Goal: Task Accomplishment & Management: Complete application form

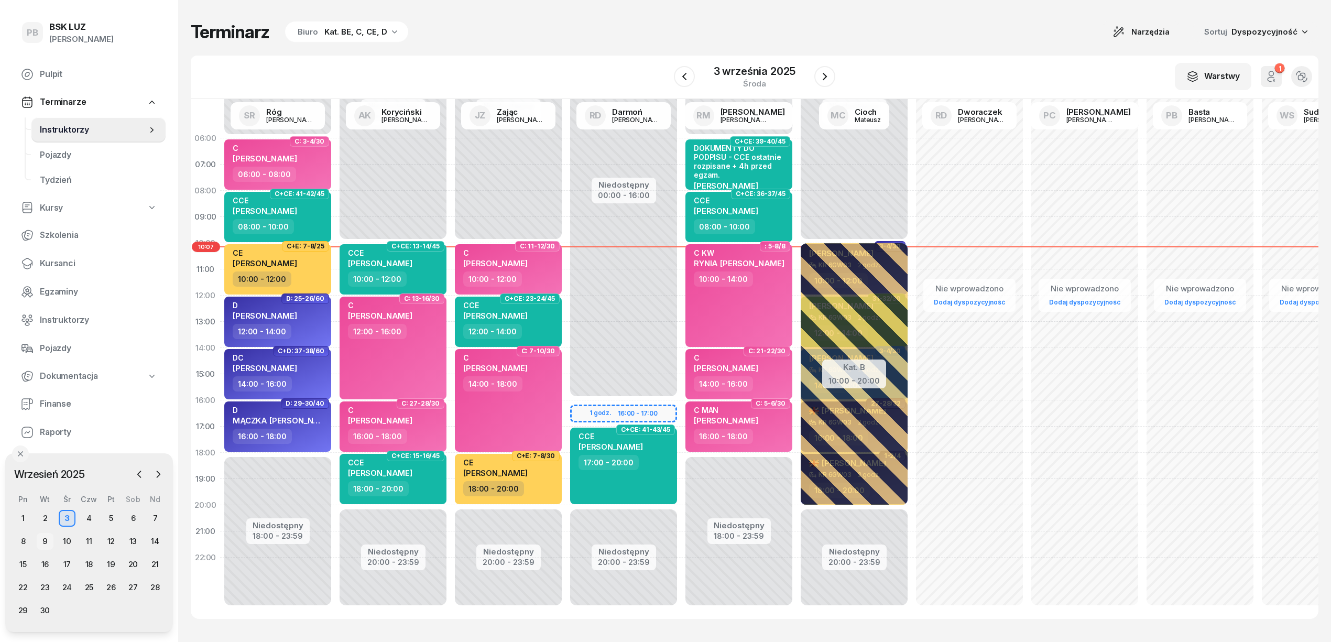
click at [45, 543] on div "9" at bounding box center [45, 541] width 17 height 17
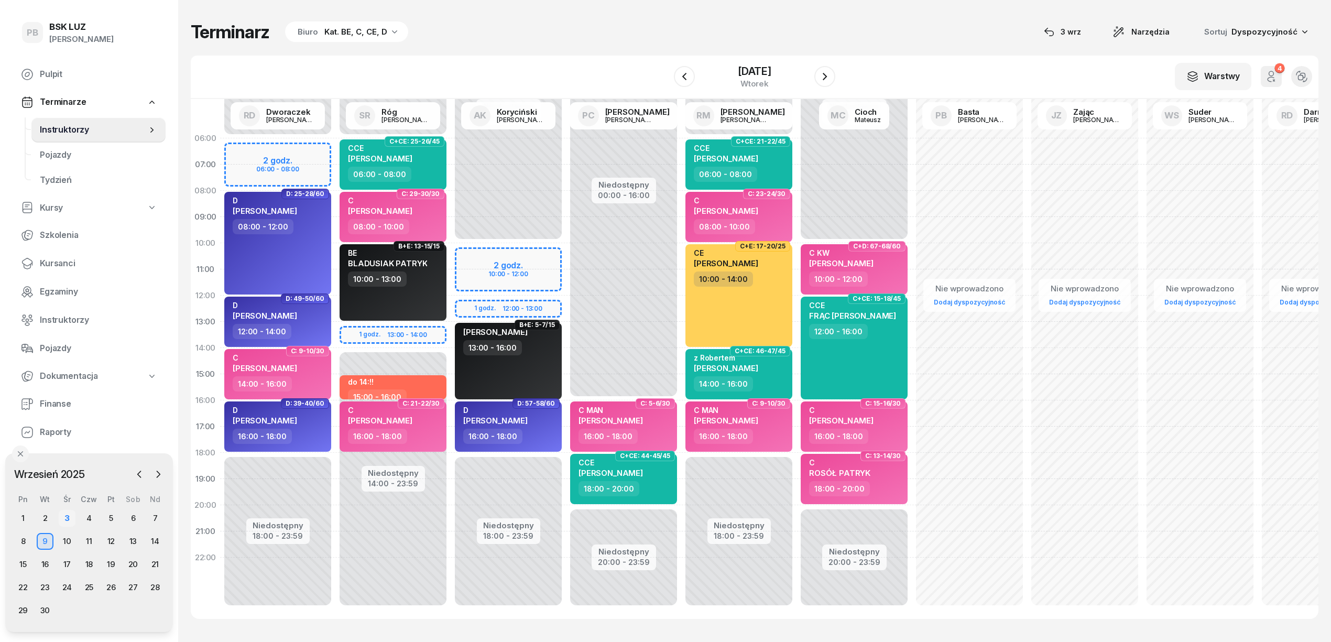
click at [65, 514] on div "3" at bounding box center [67, 518] width 17 height 17
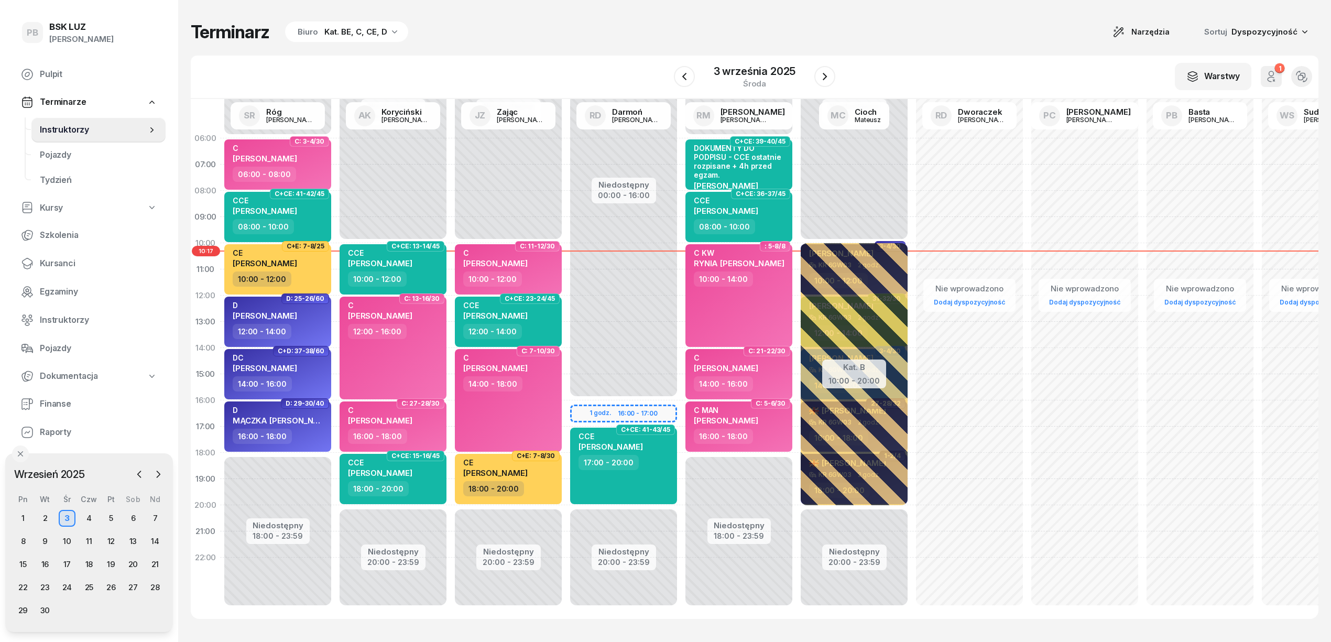
click at [889, 38] on div "Terminarz Biuro Kat. BE, C, CE, D Narzędzia Sortuj Dyspozycyjność" at bounding box center [754, 32] width 1127 height 22
click at [59, 267] on span "Kursanci" at bounding box center [98, 264] width 117 height 14
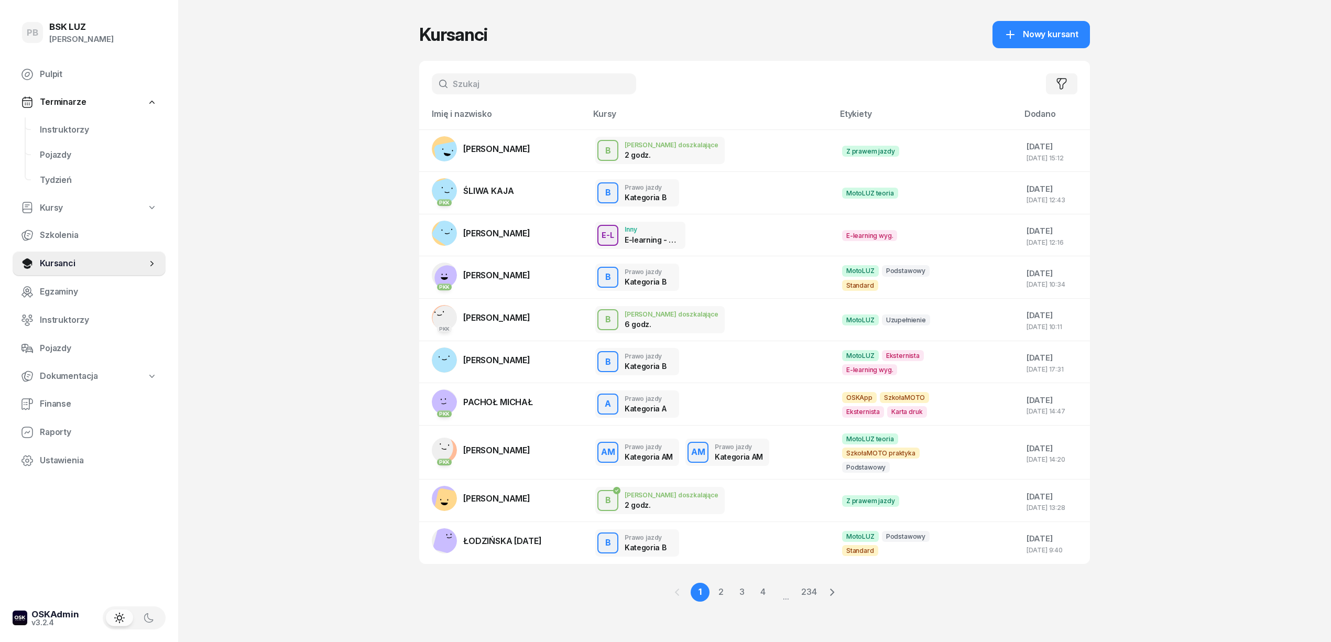
click at [489, 78] on input "text" at bounding box center [534, 83] width 204 height 21
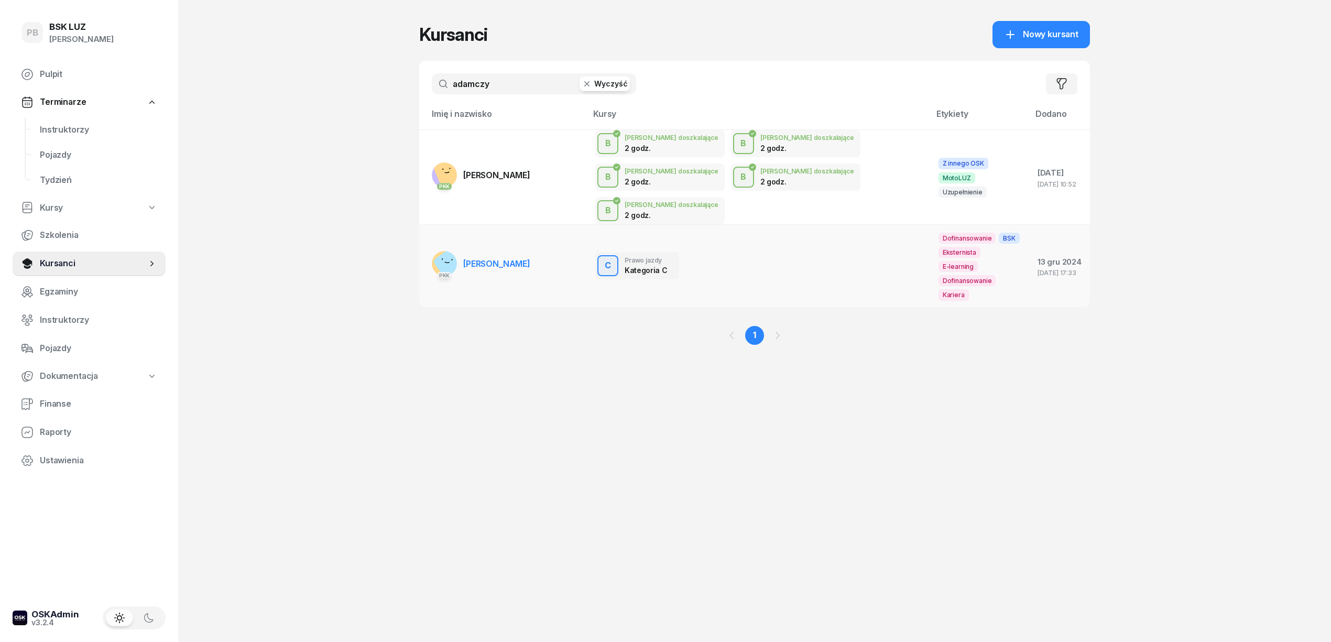
type input "adamczy"
click at [518, 258] on span "[PERSON_NAME]" at bounding box center [496, 263] width 67 height 10
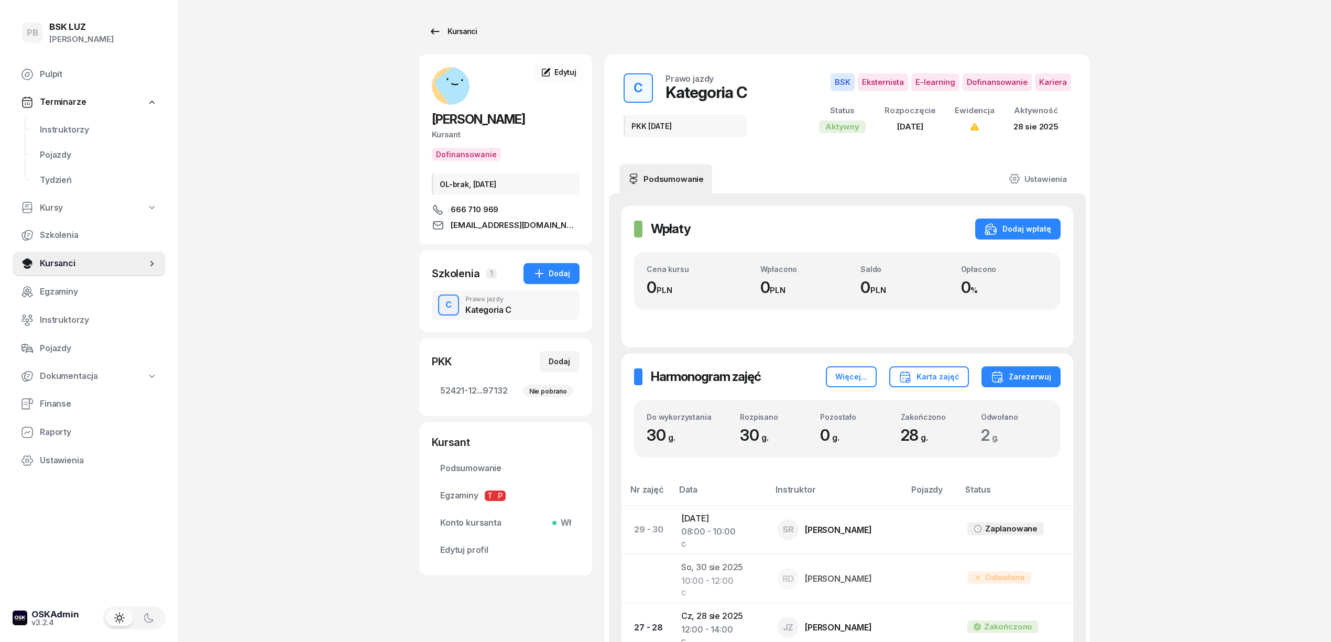
click at [453, 25] on div "Kursanci" at bounding box center [452, 31] width 48 height 13
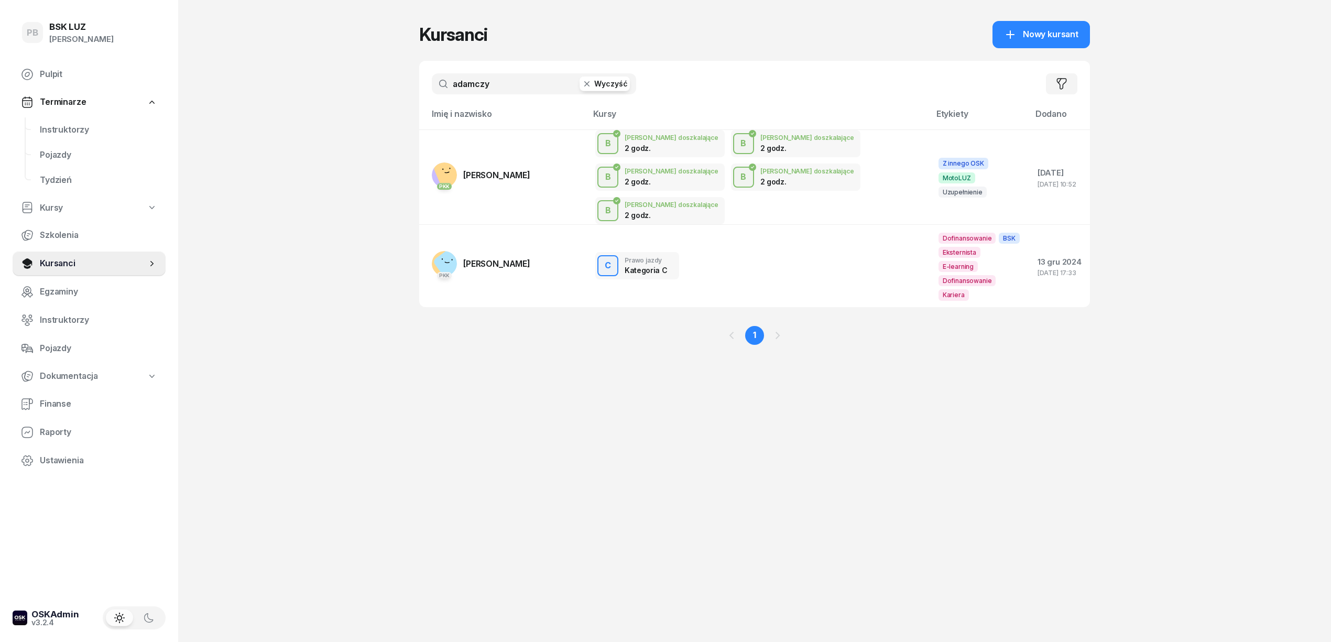
click at [513, 82] on input "adamczy" at bounding box center [534, 83] width 204 height 21
type input "[PERSON_NAME]"
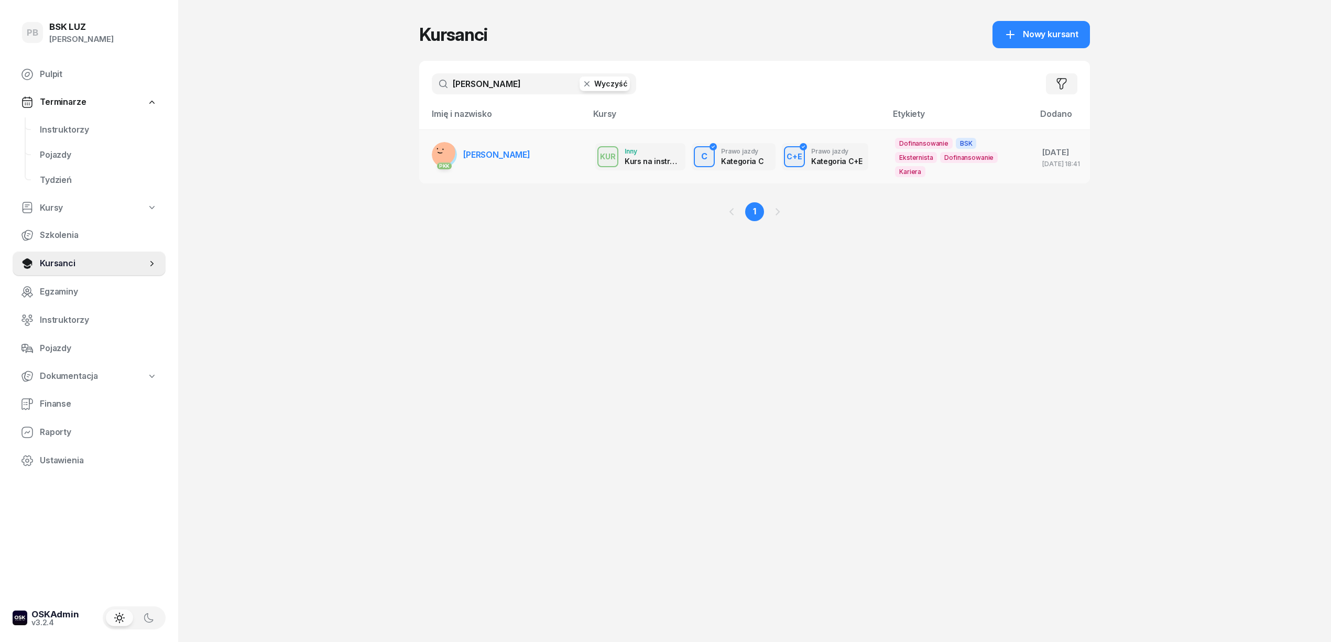
click at [496, 152] on span "[PERSON_NAME]" at bounding box center [496, 154] width 67 height 10
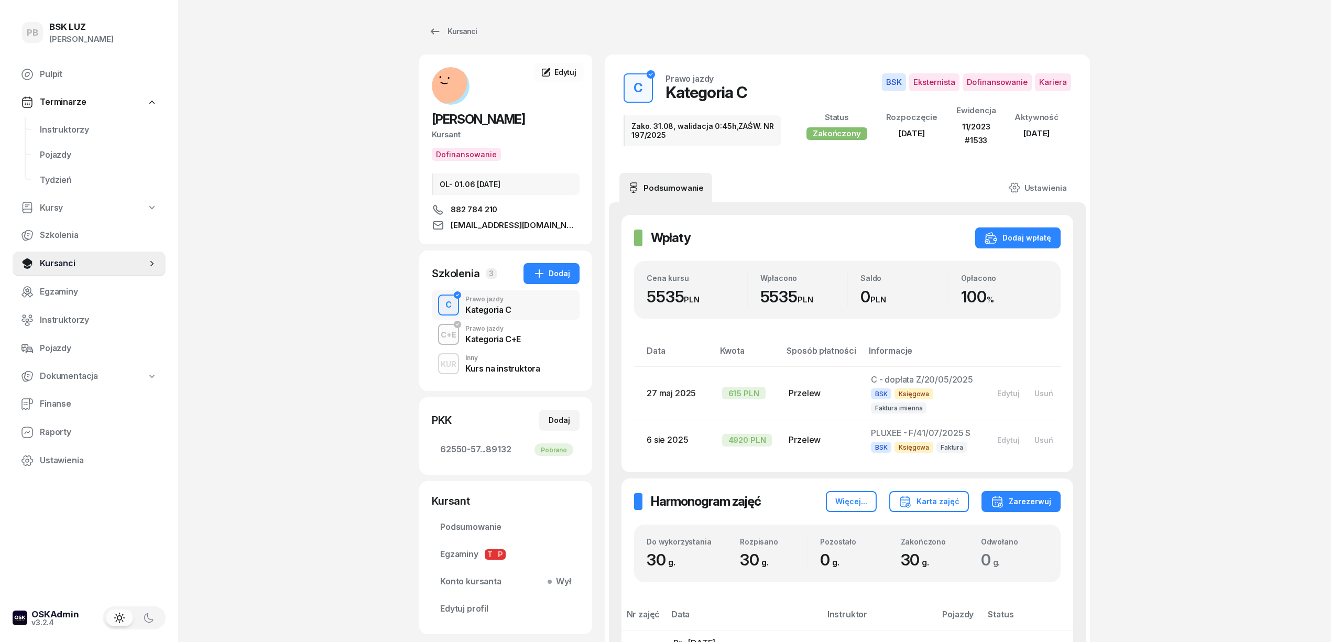
click at [520, 329] on div "Prawo jazdy" at bounding box center [493, 328] width 56 height 6
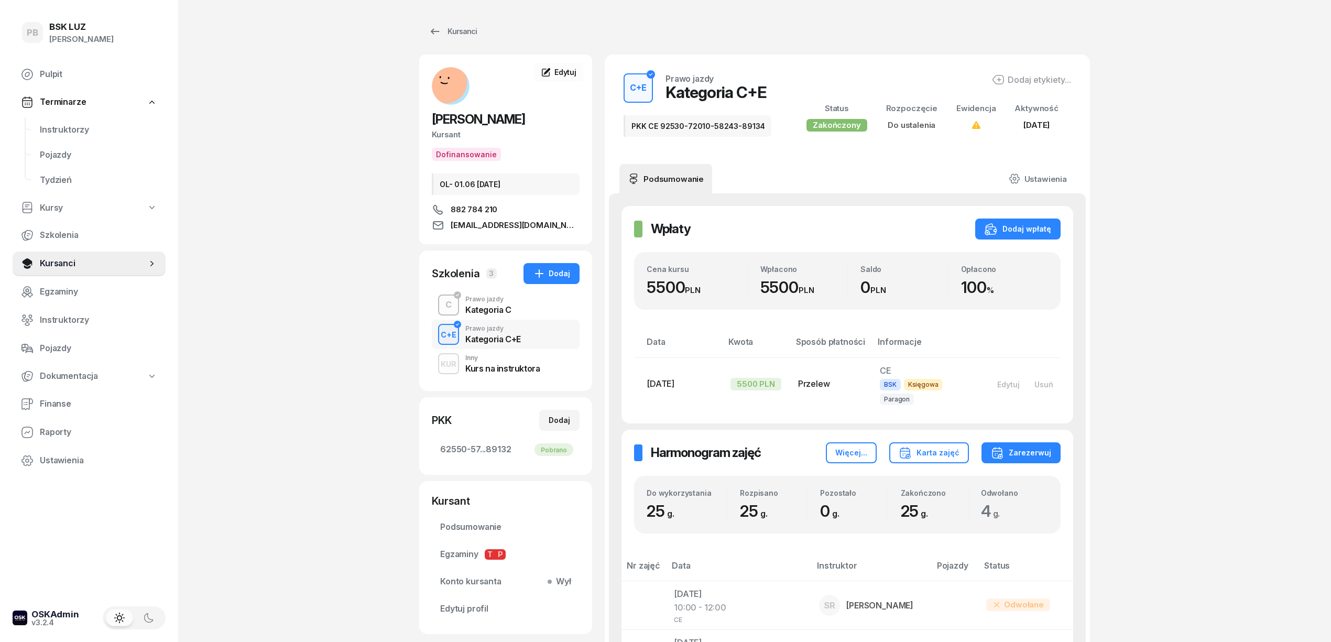
click at [498, 309] on div "Kategoria C" at bounding box center [488, 309] width 46 height 8
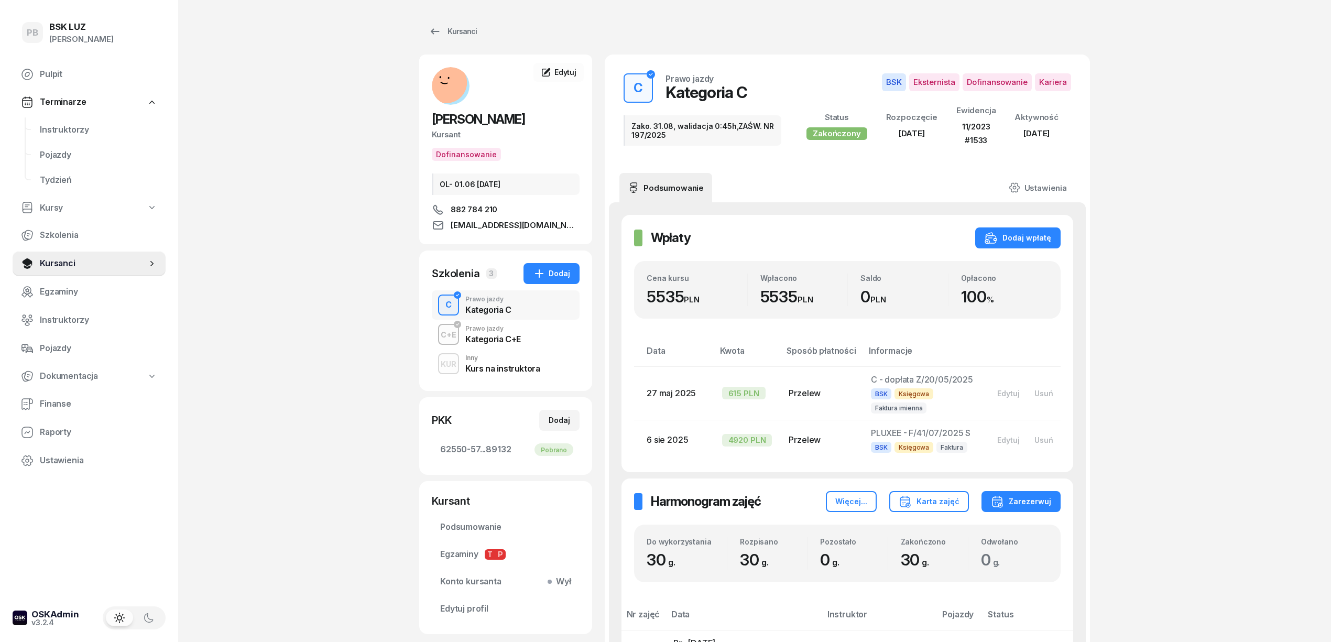
click at [66, 128] on span "Instruktorzy" at bounding box center [98, 130] width 117 height 14
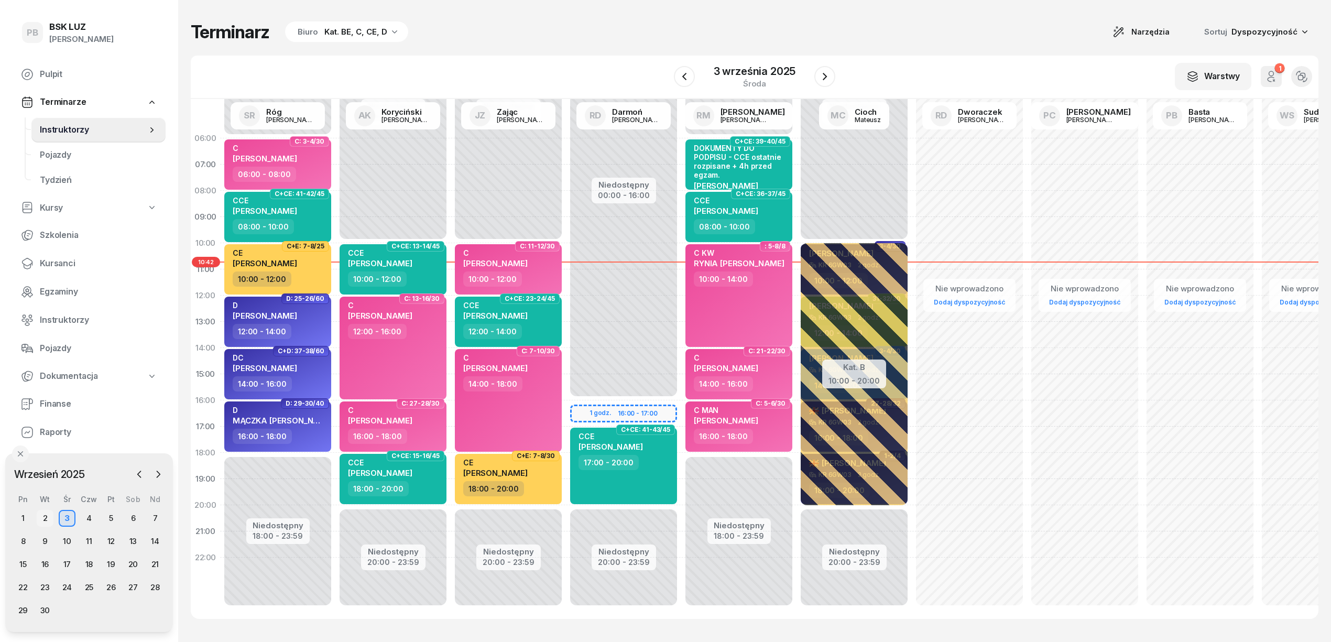
click at [50, 516] on div "2" at bounding box center [45, 518] width 17 height 17
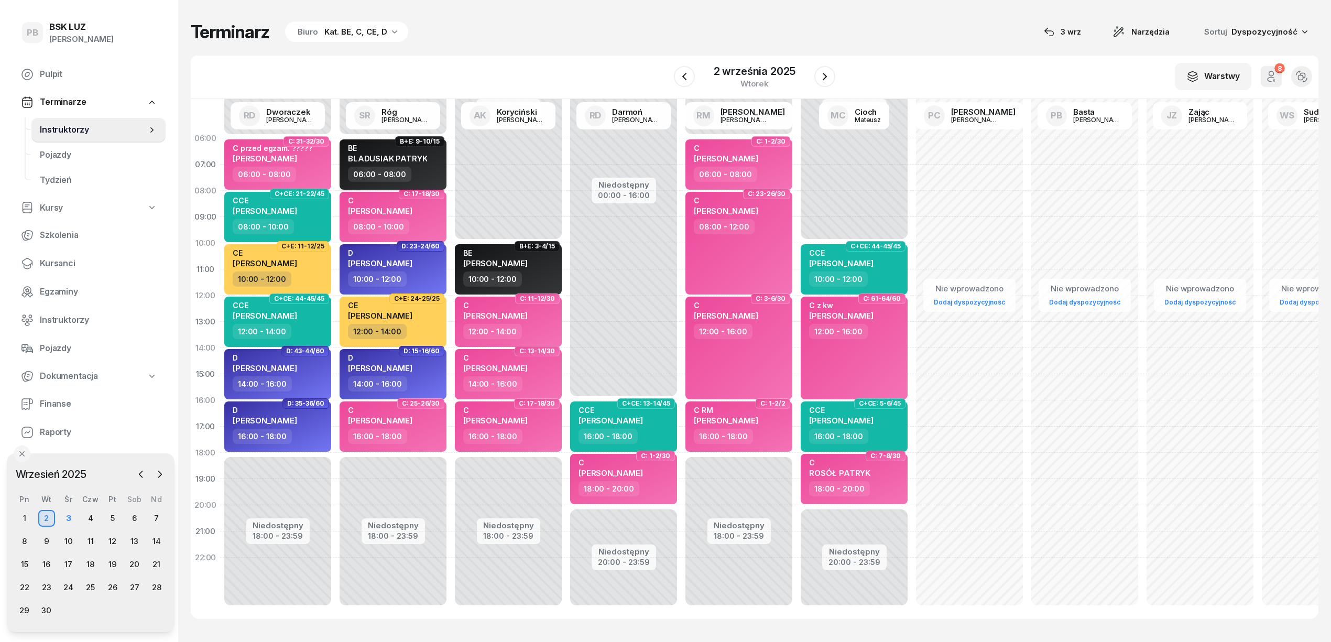
click at [375, 158] on span "BLADUSIAK PATRYK" at bounding box center [387, 158] width 79 height 10
select select "06"
select select "08"
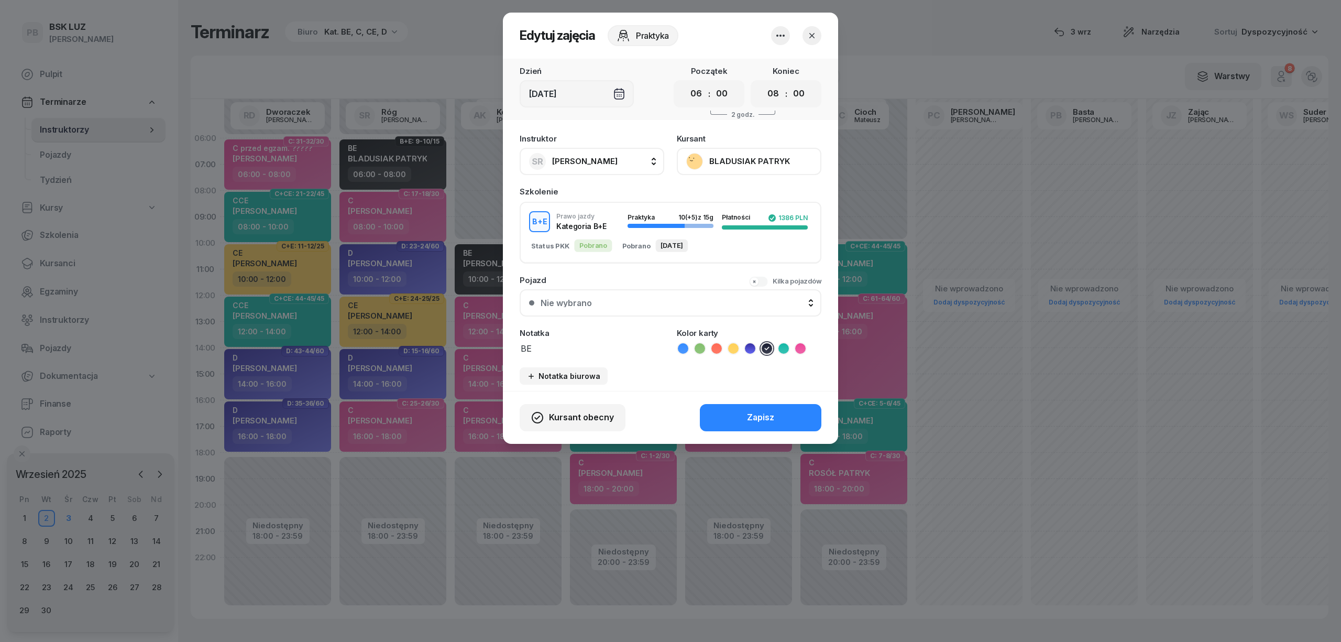
click at [759, 166] on button "BLADUSIAK PATRYK" at bounding box center [749, 161] width 145 height 27
click at [767, 193] on link "Otwórz profil" at bounding box center [748, 197] width 138 height 26
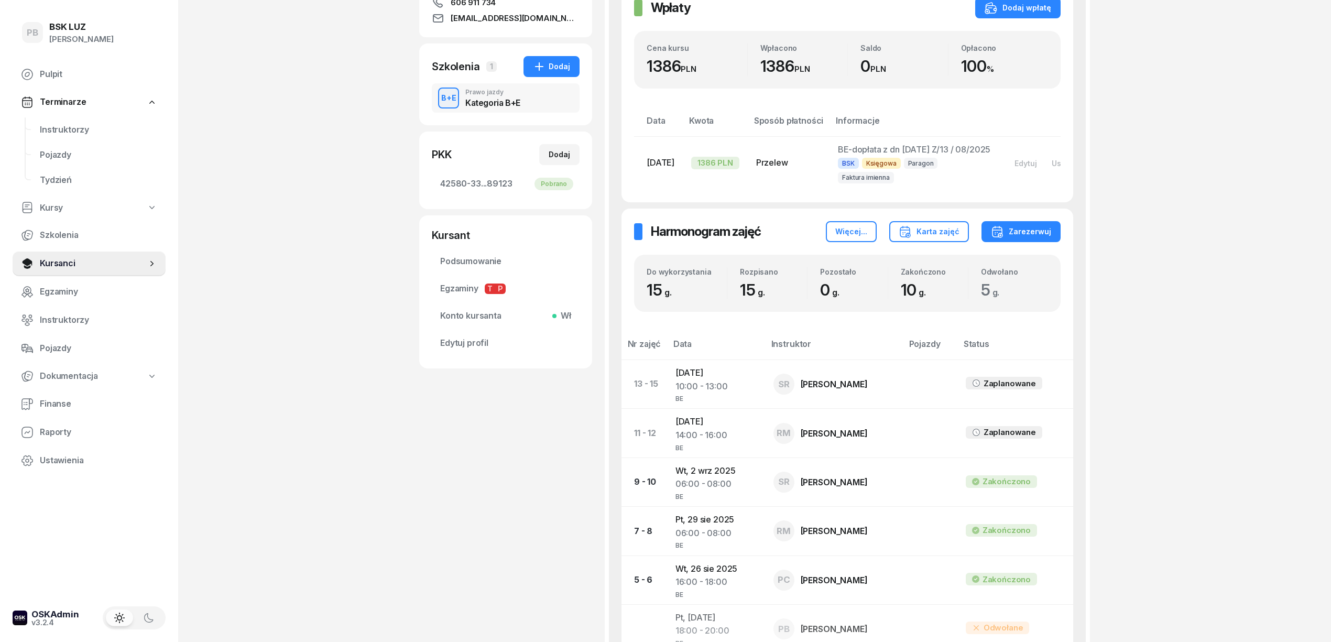
scroll to position [139, 0]
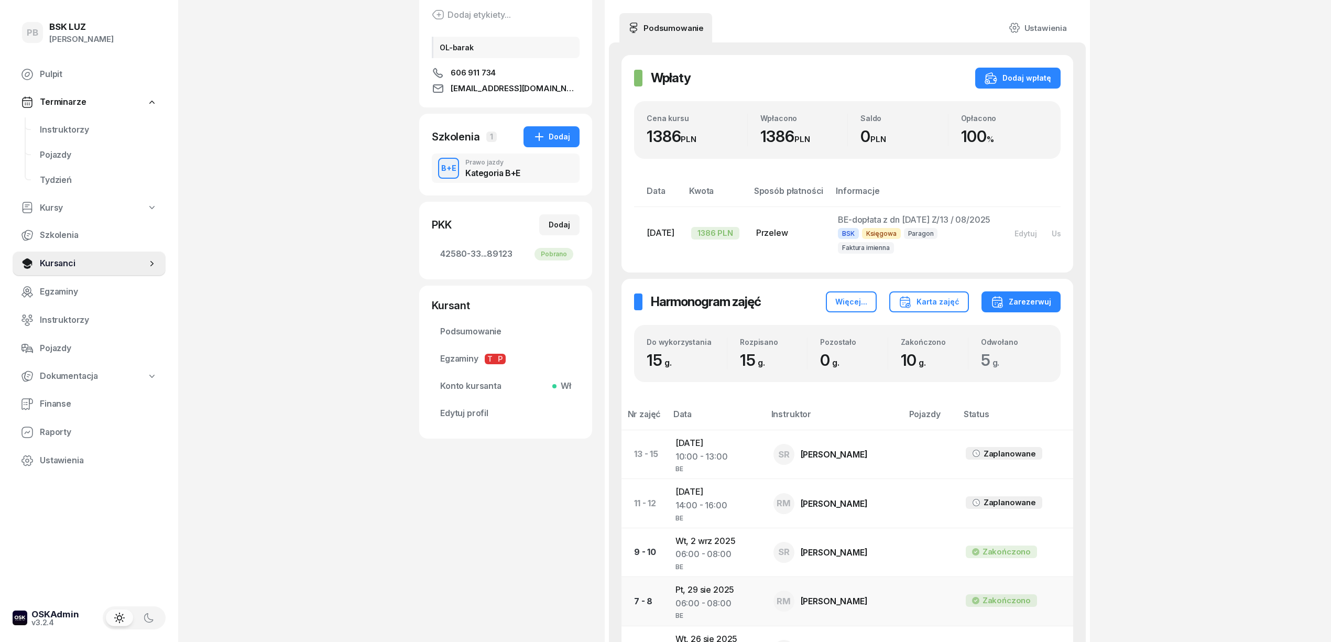
drag, startPoint x: 1030, startPoint y: 596, endPoint x: 1035, endPoint y: 594, distance: 5.6
click at [1030, 596] on div "Zakończono" at bounding box center [1006, 601] width 48 height 14
click at [63, 123] on span "Instruktorzy" at bounding box center [98, 130] width 117 height 14
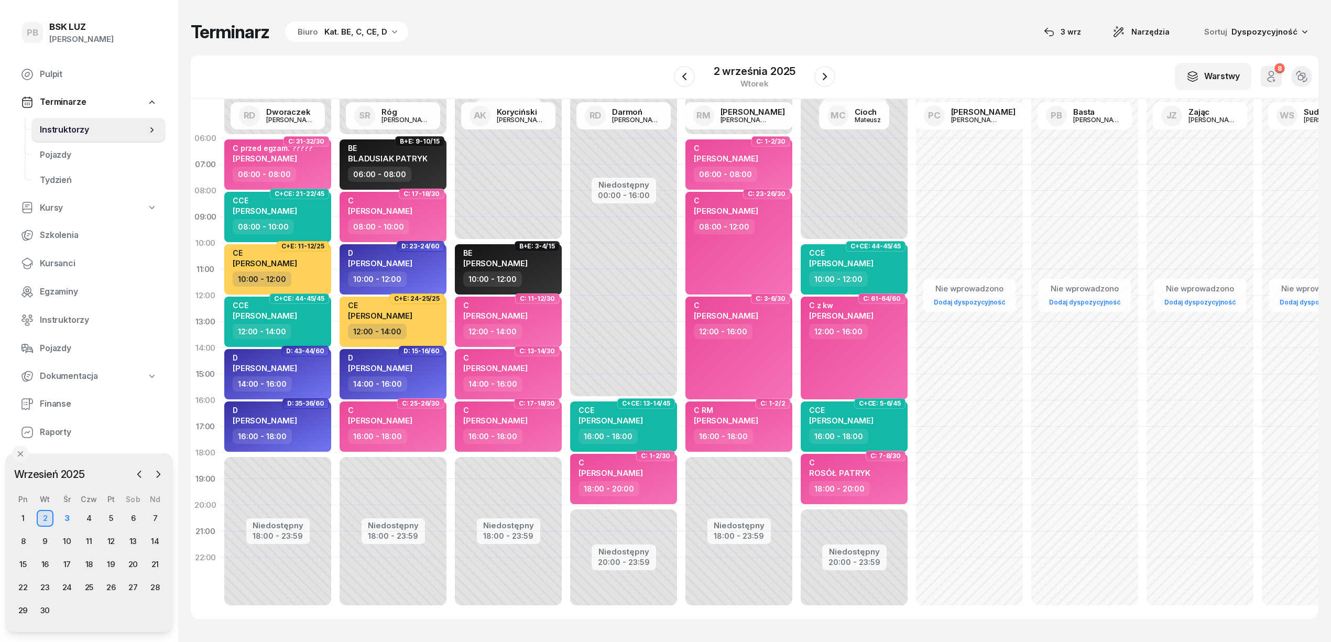
click at [606, 40] on div "Terminarz Biuro Kat. BE, C, CE, D [DATE] Narzędzia Sortuj Dyspozycyjność" at bounding box center [754, 32] width 1127 height 22
click at [895, 47] on div "Terminarz Biuro Kat. BE, C, CE, D [DATE] Narzędzia Sortuj Dyspozycyjność W Wybi…" at bounding box center [754, 320] width 1127 height 640
click at [709, 30] on div "Terminarz Biuro Kat. BE, C, CE, D [DATE] Narzędzia Sortuj Dyspozycyjność" at bounding box center [754, 32] width 1127 height 22
click at [618, 47] on div "Terminarz Biuro Kat. BE, C, CE, D [DATE] Narzędzia Sortuj Dyspozycyjność W Wybi…" at bounding box center [754, 320] width 1127 height 640
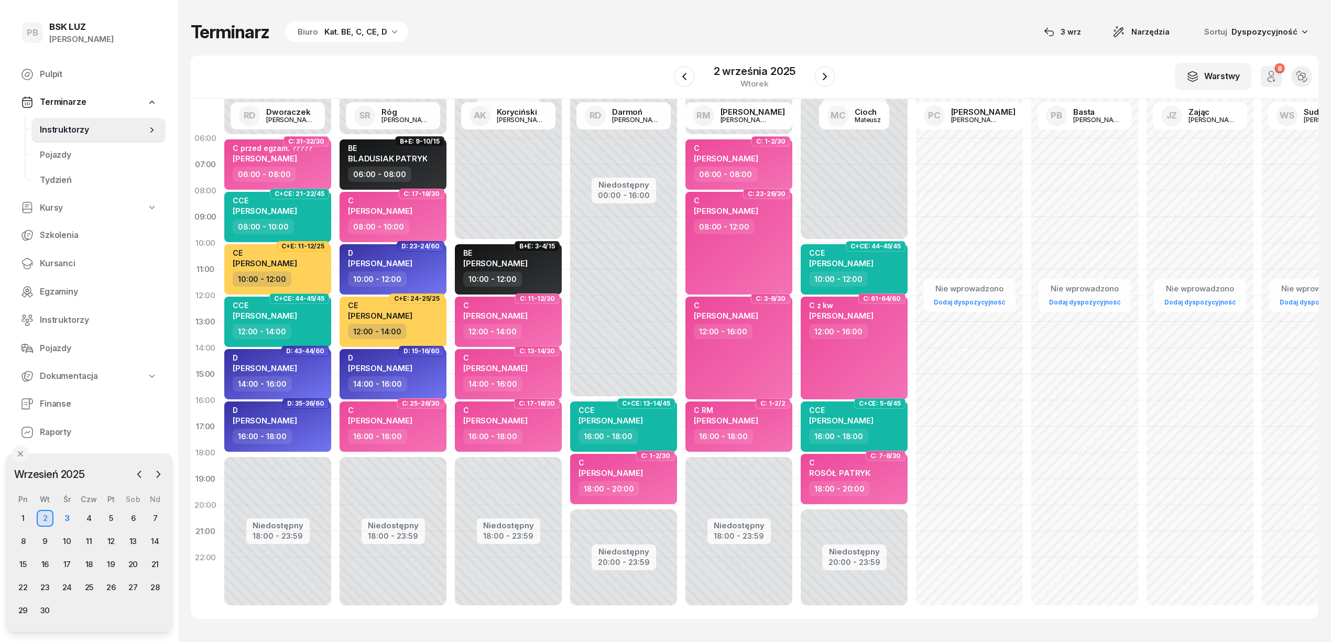
click at [886, 37] on div "Terminarz Biuro Kat. BE, C, CE, D [DATE] Narzędzia Sortuj Dyspozycyjność" at bounding box center [754, 32] width 1127 height 22
click at [847, 26] on div "Terminarz Biuro Kat. BE, C, CE, D [DATE] Narzędzia Sortuj Dyspozycyjność" at bounding box center [754, 32] width 1127 height 22
click at [910, 19] on div "Terminarz Biuro Kat. BE, C, CE, D [DATE] Narzędzia Sortuj Dyspozycyjność W Wybi…" at bounding box center [754, 320] width 1127 height 640
click at [657, 38] on div "Terminarz Biuro Kat. BE, C, CE, D [DATE] Narzędzia Sortuj Dyspozycyjność" at bounding box center [754, 32] width 1127 height 22
click at [630, 41] on div "Terminarz Biuro Kat. BE, C, CE, D [DATE] Narzędzia Sortuj Dyspozycyjność" at bounding box center [754, 32] width 1127 height 22
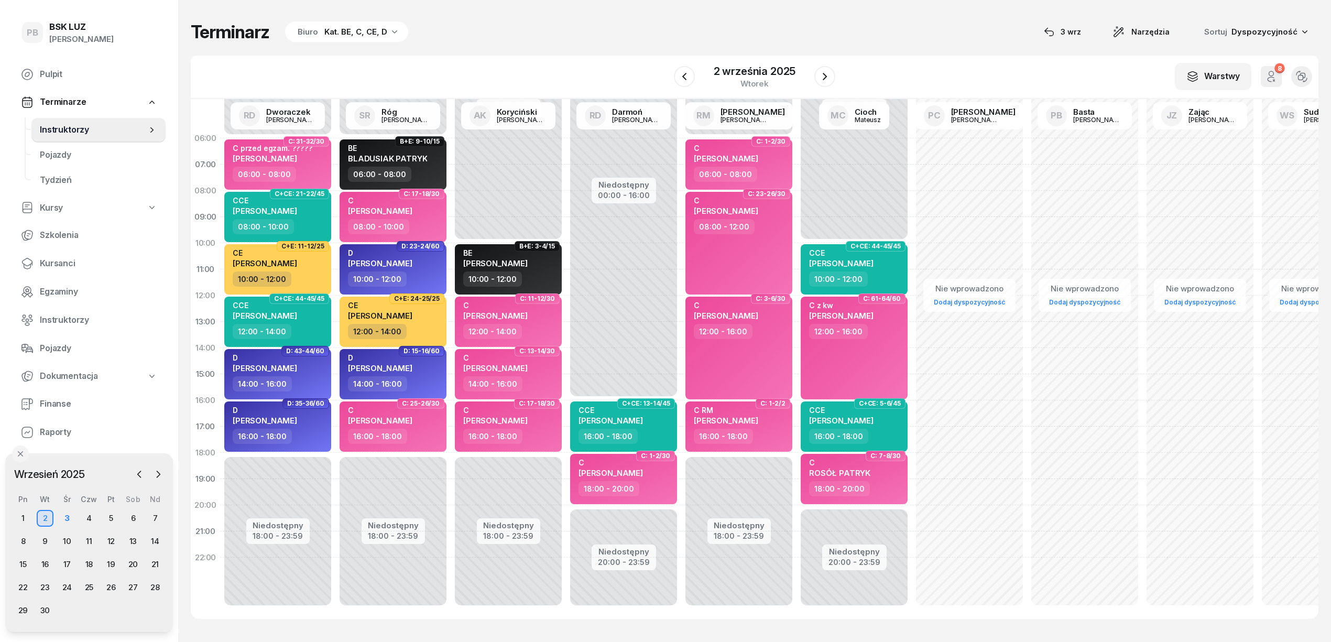
click at [635, 41] on div "Terminarz Biuro Kat. BE, C, CE, D [DATE] Narzędzia Sortuj Dyspozycyjność" at bounding box center [754, 32] width 1127 height 22
click at [831, 74] on button "button" at bounding box center [824, 76] width 21 height 21
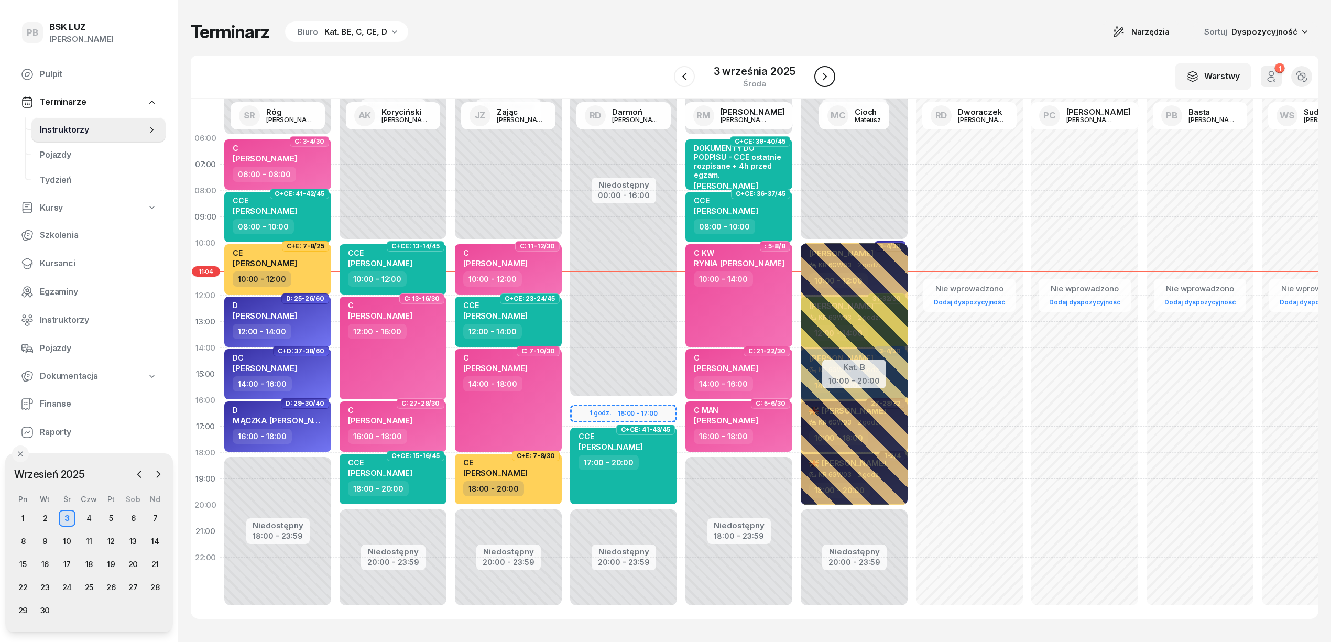
click at [831, 74] on button "button" at bounding box center [824, 76] width 21 height 21
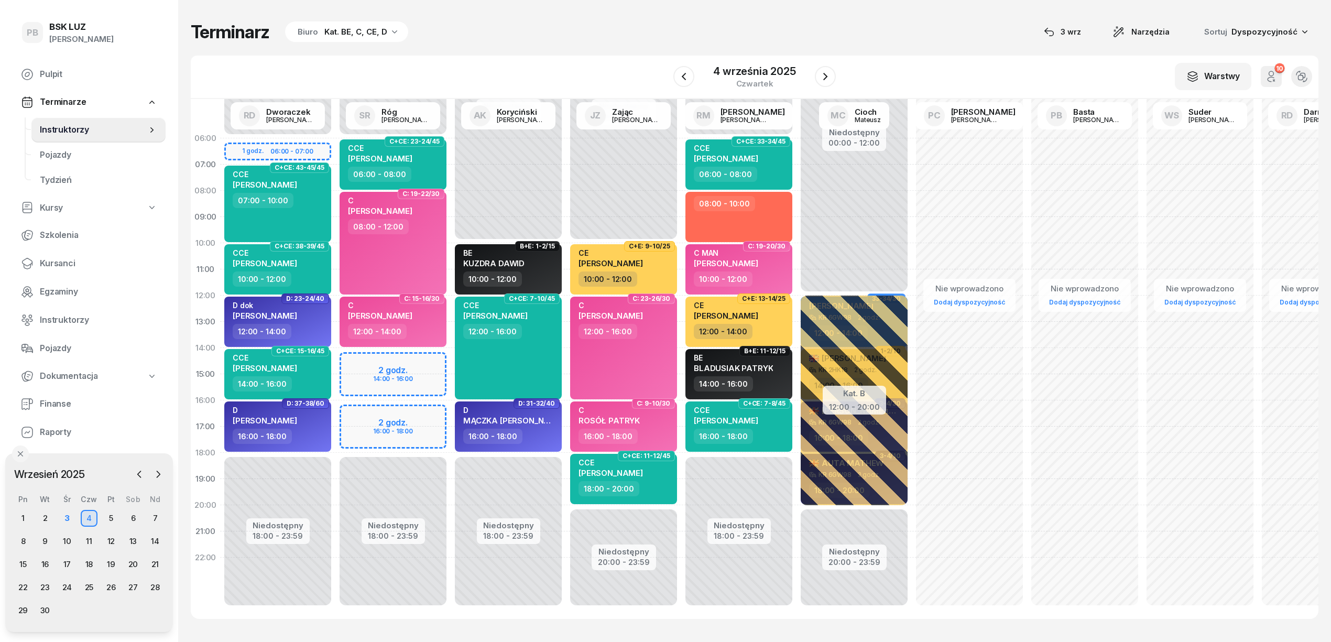
click at [815, 66] on button "button" at bounding box center [825, 76] width 21 height 21
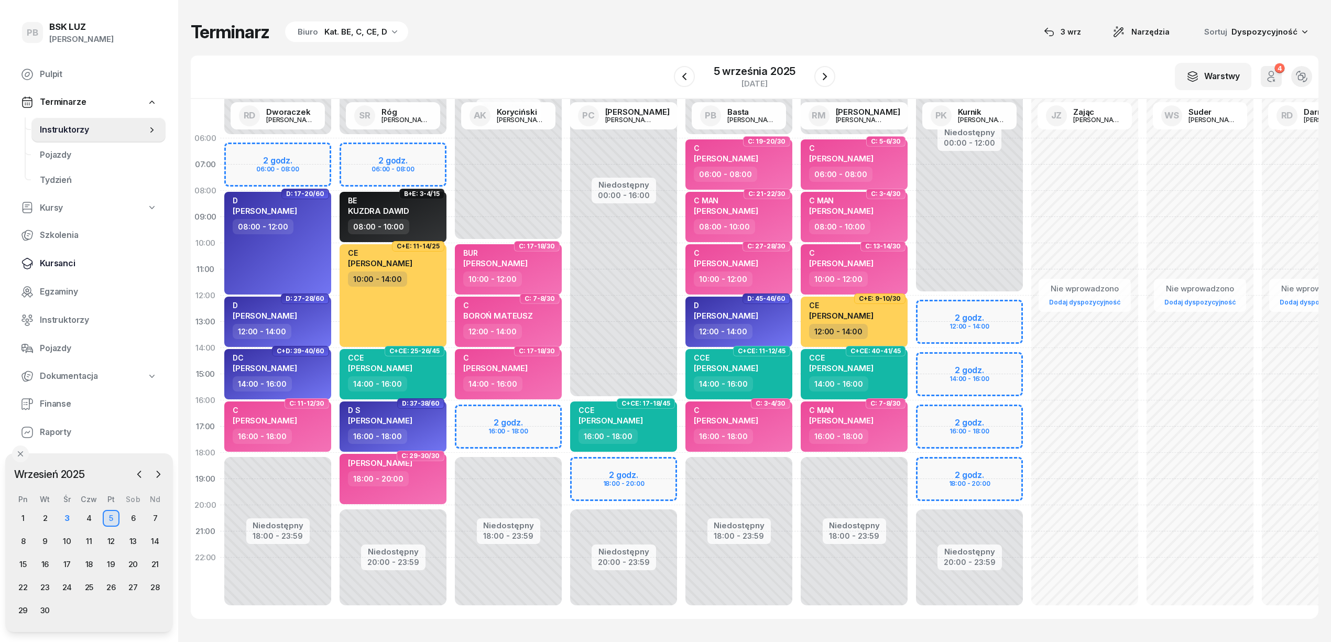
click at [72, 261] on span "Kursanci" at bounding box center [98, 264] width 117 height 14
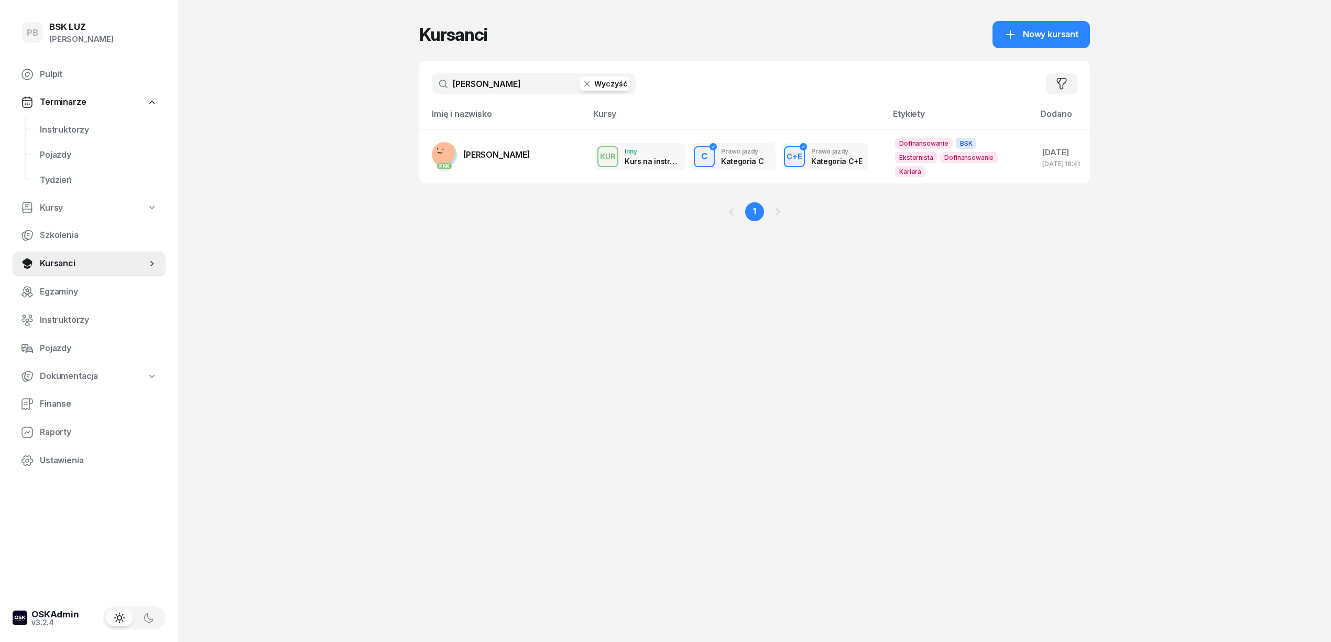
click at [472, 78] on input "[PERSON_NAME]" at bounding box center [534, 83] width 204 height 21
type input "[PERSON_NAME]"
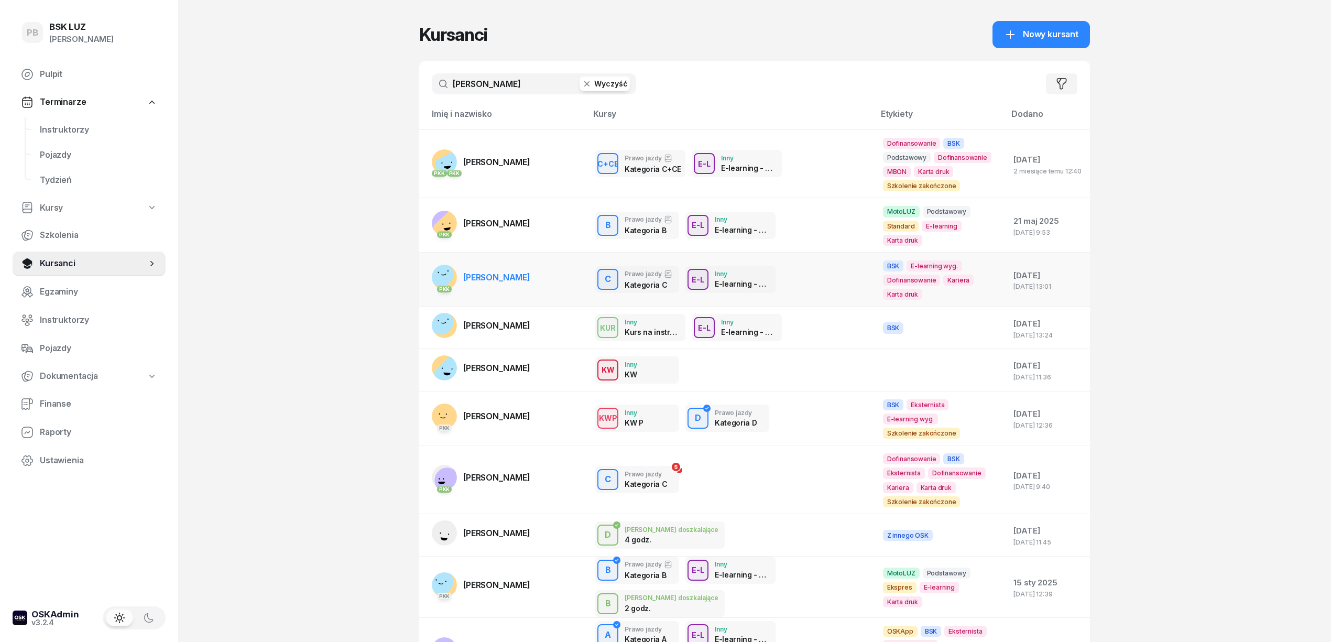
click at [495, 271] on link "PKK [PERSON_NAME]" at bounding box center [481, 277] width 98 height 25
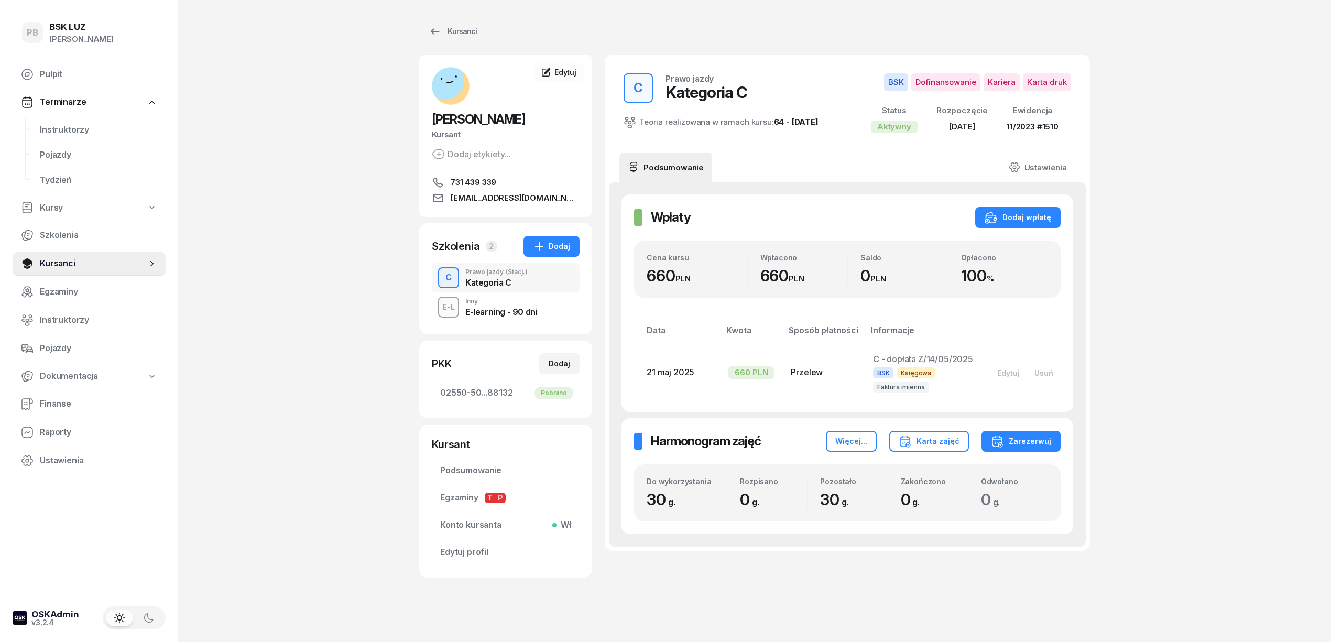
click at [1212, 202] on div "PB BSK [PERSON_NAME] Pulpit Terminarze Instruktorzy Pojazdy Tydzień Kursy Szkol…" at bounding box center [665, 326] width 1331 height 653
click at [773, 595] on div "[PERSON_NAME] etykiety... 731 439 339 [EMAIL_ADDRESS][DOMAIN_NAME] AN [PERSON_N…" at bounding box center [754, 301] width 671 height 603
click at [789, 594] on div "[PERSON_NAME] etykiety... 731 439 339 [EMAIL_ADDRESS][DOMAIN_NAME] AN [PERSON_N…" at bounding box center [754, 301] width 671 height 603
click at [835, 596] on div "[PERSON_NAME] etykiety... 731 439 339 [EMAIL_ADDRESS][DOMAIN_NAME] AN [PERSON_N…" at bounding box center [754, 301] width 671 height 603
click at [279, 76] on div "PB BSK [PERSON_NAME] Pulpit Terminarze Instruktorzy Pojazdy Tydzień Kursy Szkol…" at bounding box center [665, 326] width 1331 height 653
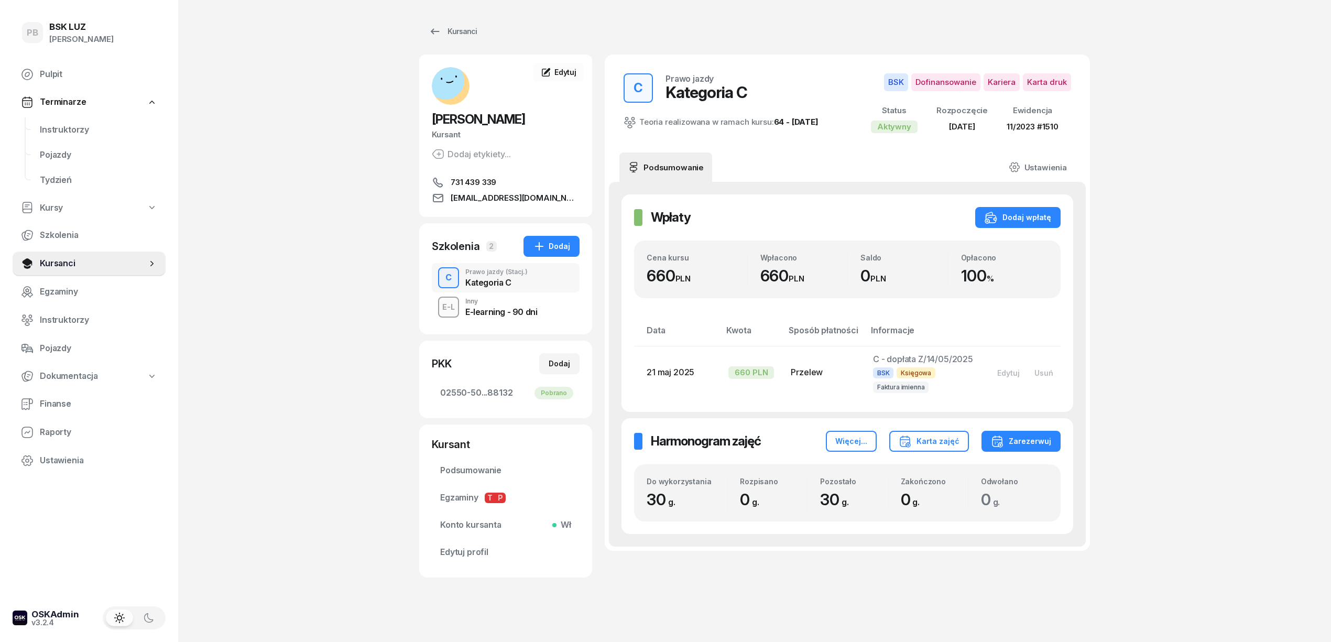
click at [1228, 229] on div "PB BSK [PERSON_NAME] Pulpit Terminarze Instruktorzy Pojazdy Tydzień Kursy Szkol…" at bounding box center [665, 326] width 1331 height 653
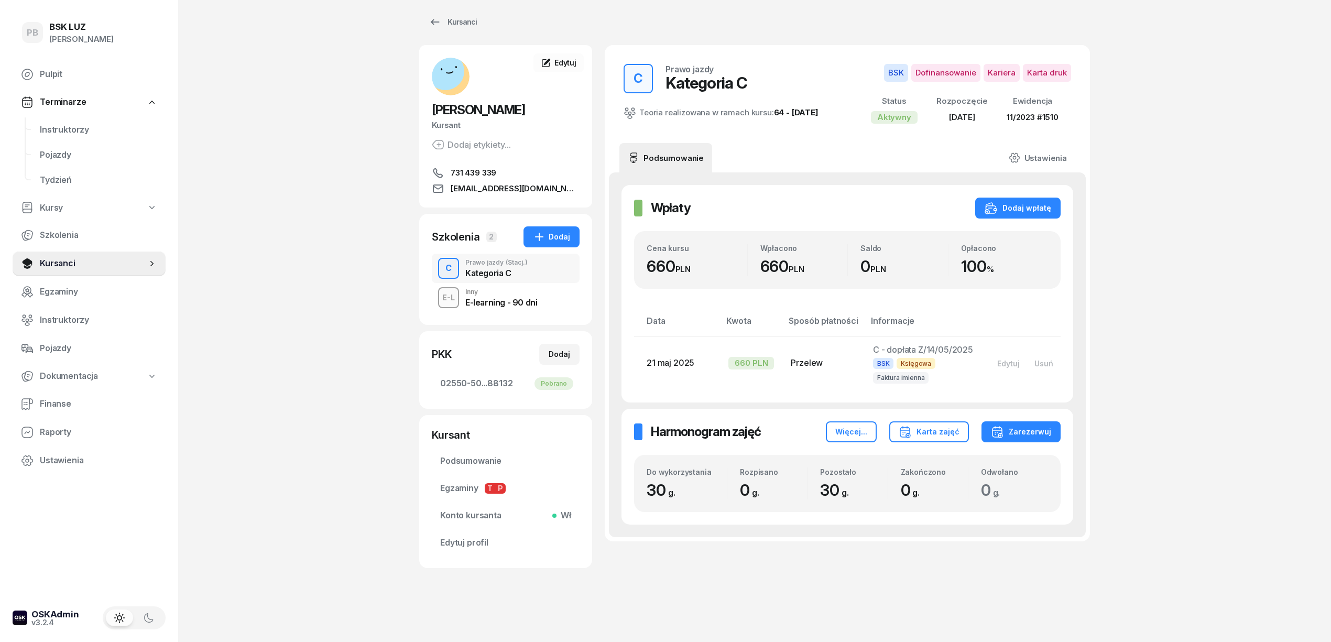
scroll to position [13, 0]
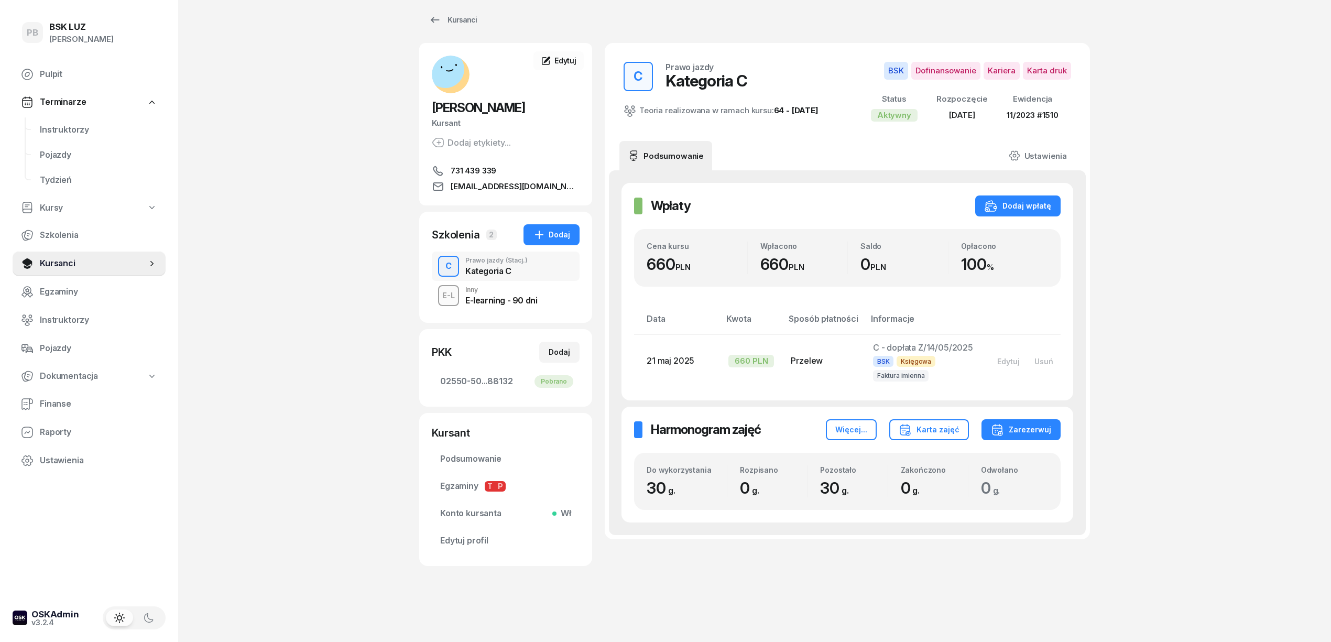
click at [413, 563] on div "PB BSK [PERSON_NAME] Pulpit Terminarze Instruktorzy Pojazdy Tydzień Kursy Szkol…" at bounding box center [665, 314] width 1331 height 653
click at [271, 420] on div "PB BSK [PERSON_NAME] Pulpit Terminarze Instruktorzy Pojazdy Tydzień Kursy Szkol…" at bounding box center [665, 314] width 1331 height 653
click at [74, 129] on span "Instruktorzy" at bounding box center [98, 130] width 117 height 14
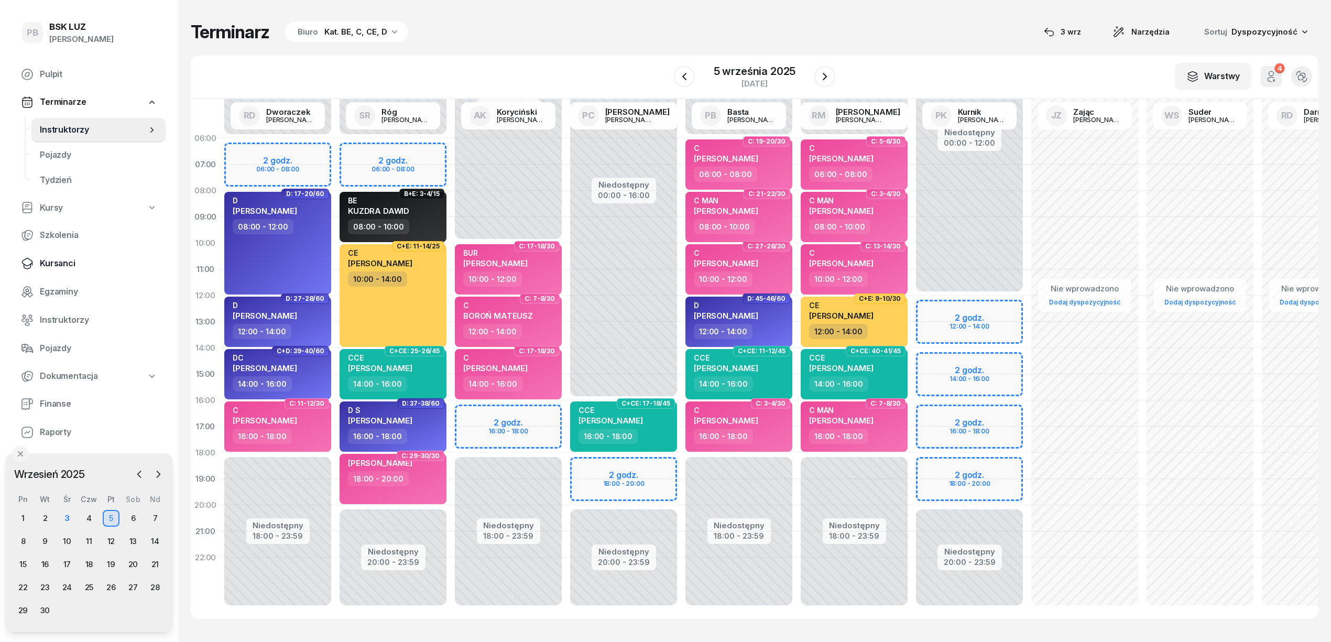
click at [48, 266] on span "Kursanci" at bounding box center [98, 264] width 117 height 14
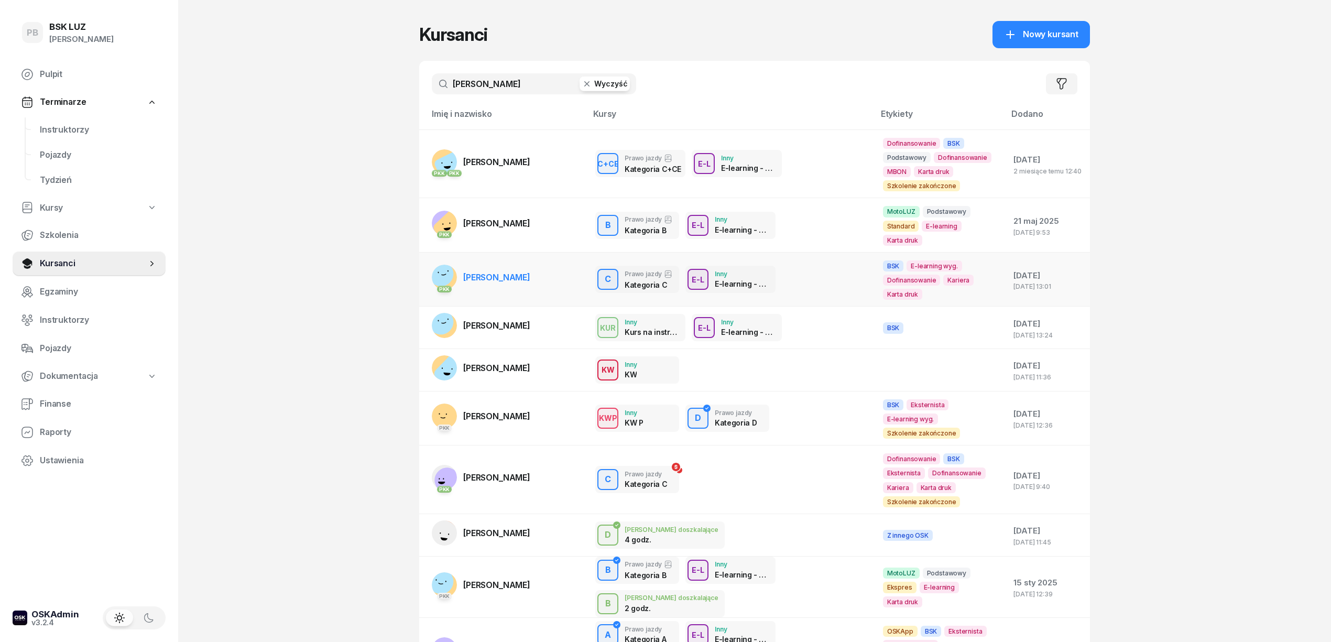
click at [529, 275] on link "PKK [PERSON_NAME]" at bounding box center [481, 277] width 98 height 25
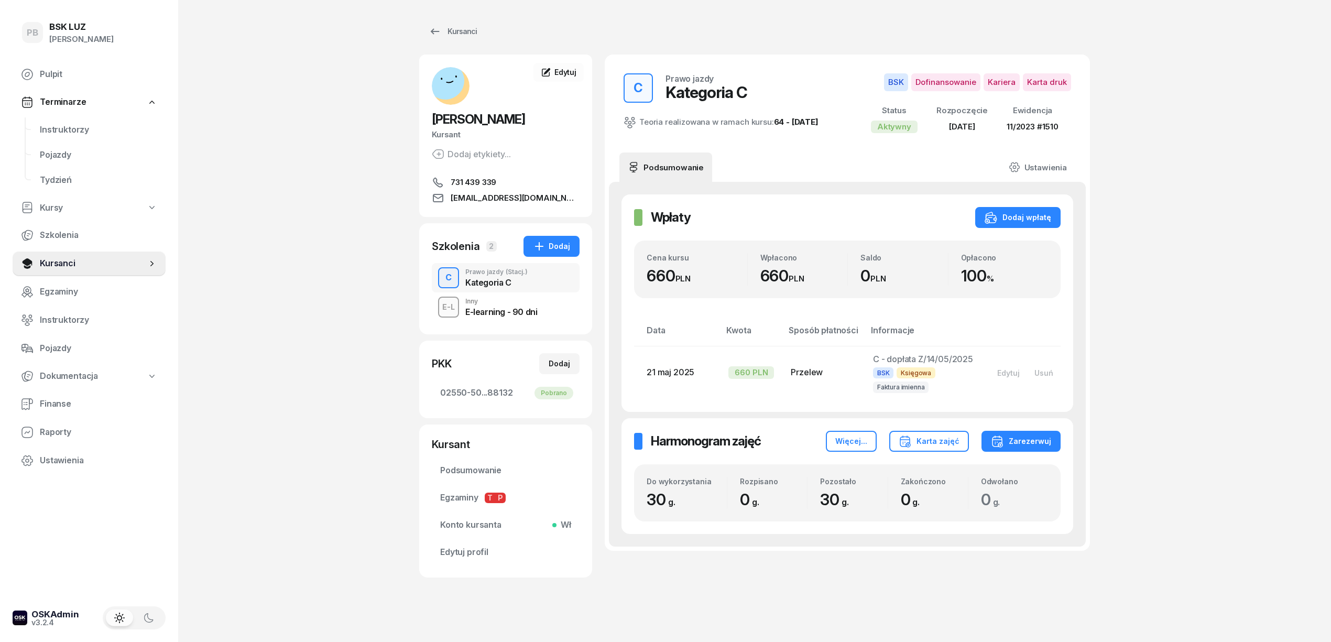
drag, startPoint x: 826, startPoint y: 589, endPoint x: 743, endPoint y: 568, distance: 85.8
click at [826, 589] on div "[PERSON_NAME] etykiety... 731 439 339 [EMAIL_ADDRESS][DOMAIN_NAME] AN [PERSON_N…" at bounding box center [754, 301] width 671 height 603
click at [80, 131] on span "Instruktorzy" at bounding box center [98, 130] width 117 height 14
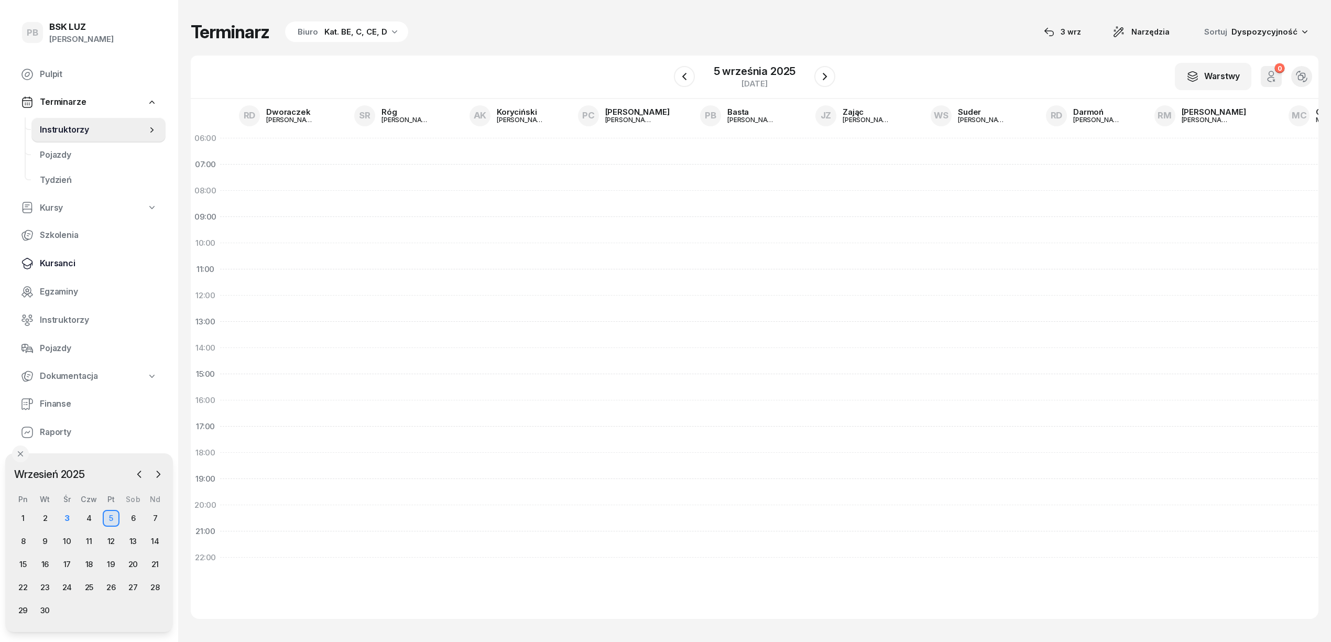
click at [64, 268] on span "Kursanci" at bounding box center [98, 264] width 117 height 14
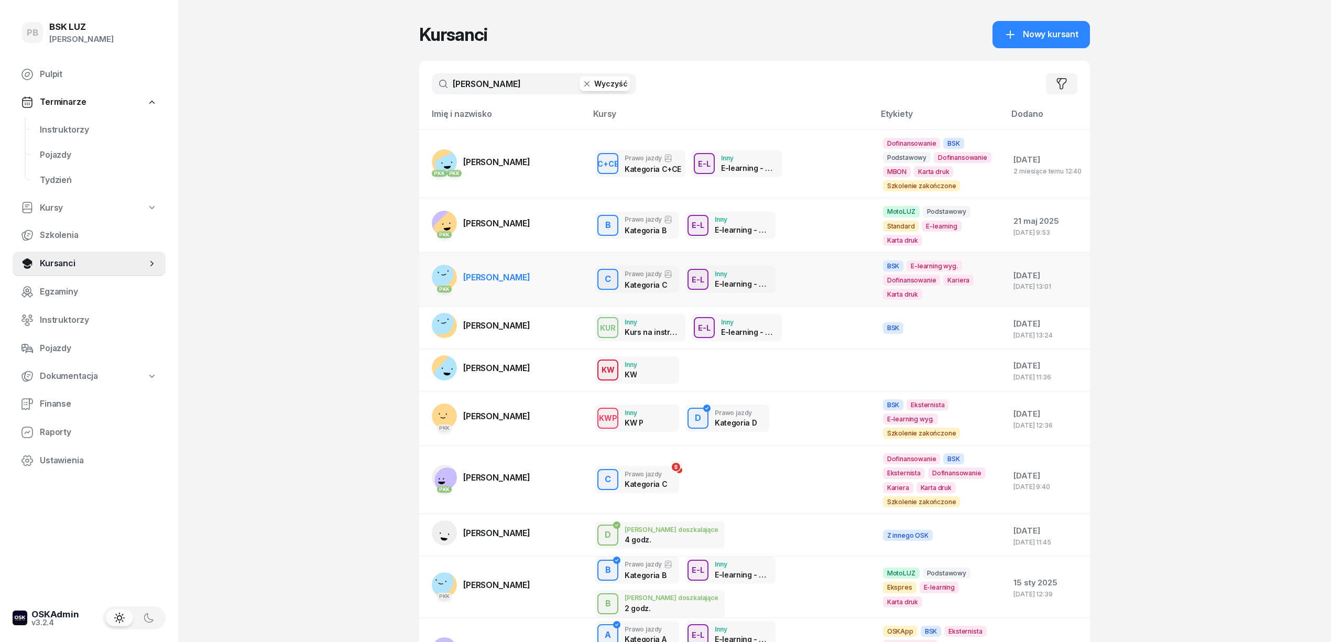
click at [509, 272] on span "[PERSON_NAME]" at bounding box center [496, 277] width 67 height 10
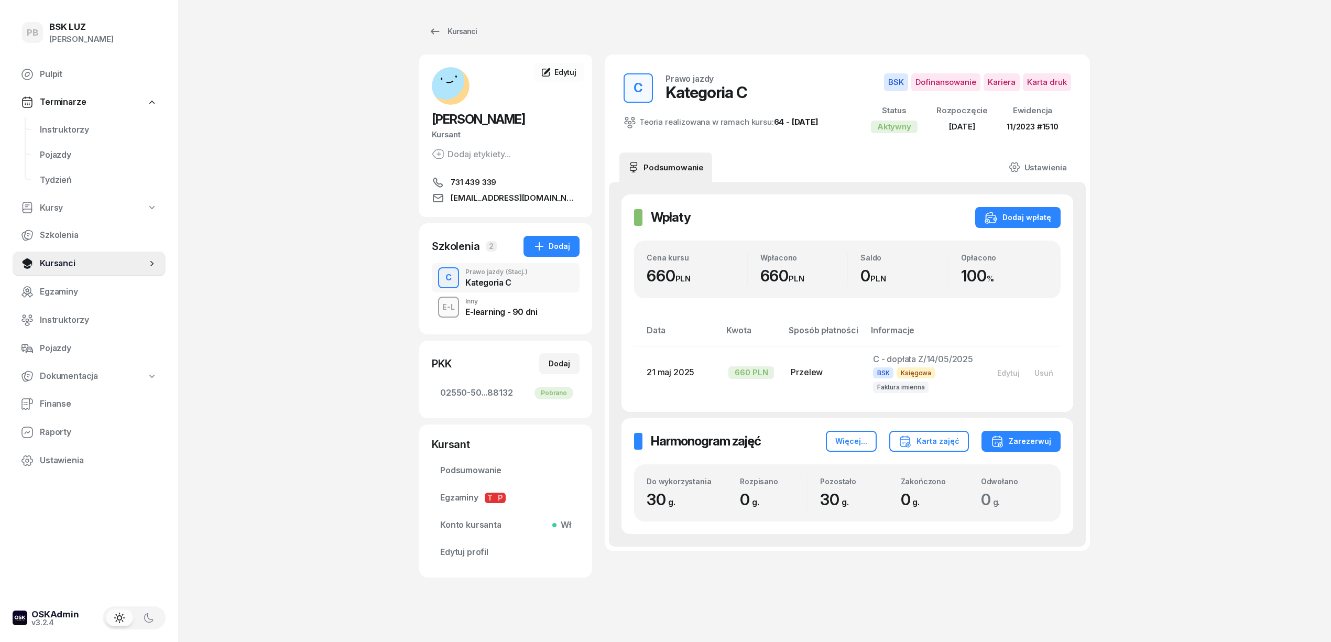
click at [316, 230] on div "PB BSK [PERSON_NAME] Pulpit Terminarze Instruktorzy Pojazdy Tydzień Kursy Szkol…" at bounding box center [665, 326] width 1331 height 653
click at [83, 123] on span "Instruktorzy" at bounding box center [98, 130] width 117 height 14
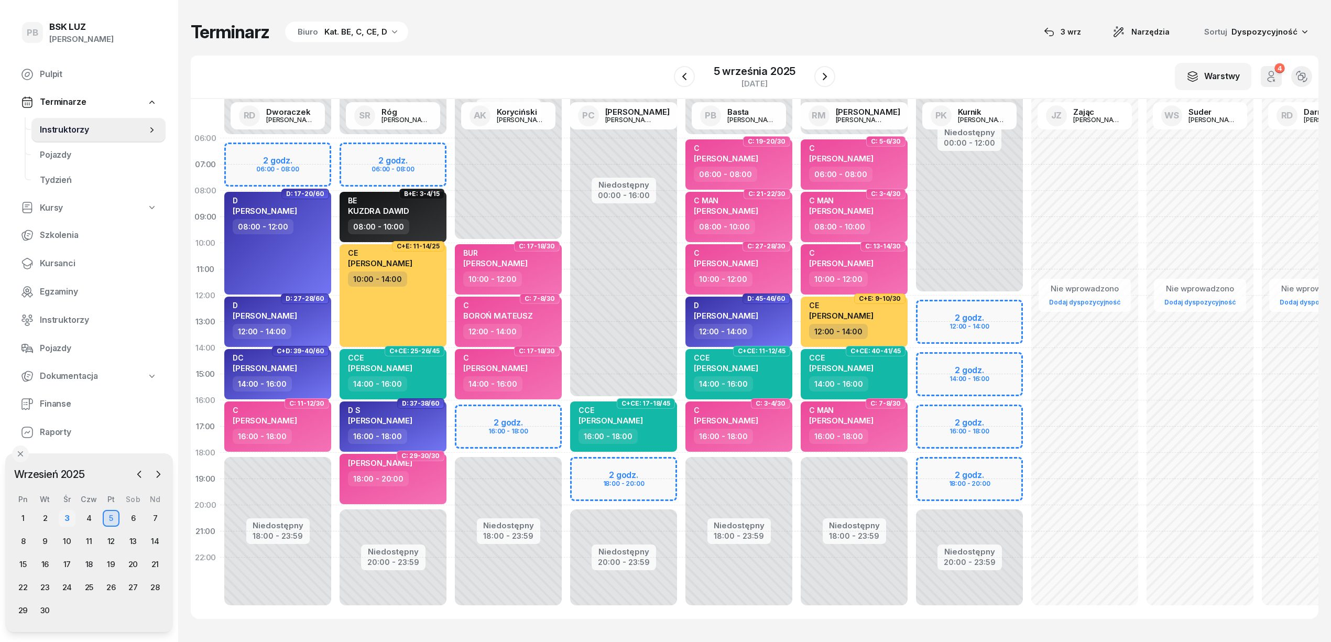
click at [64, 512] on div "3" at bounding box center [67, 518] width 17 height 17
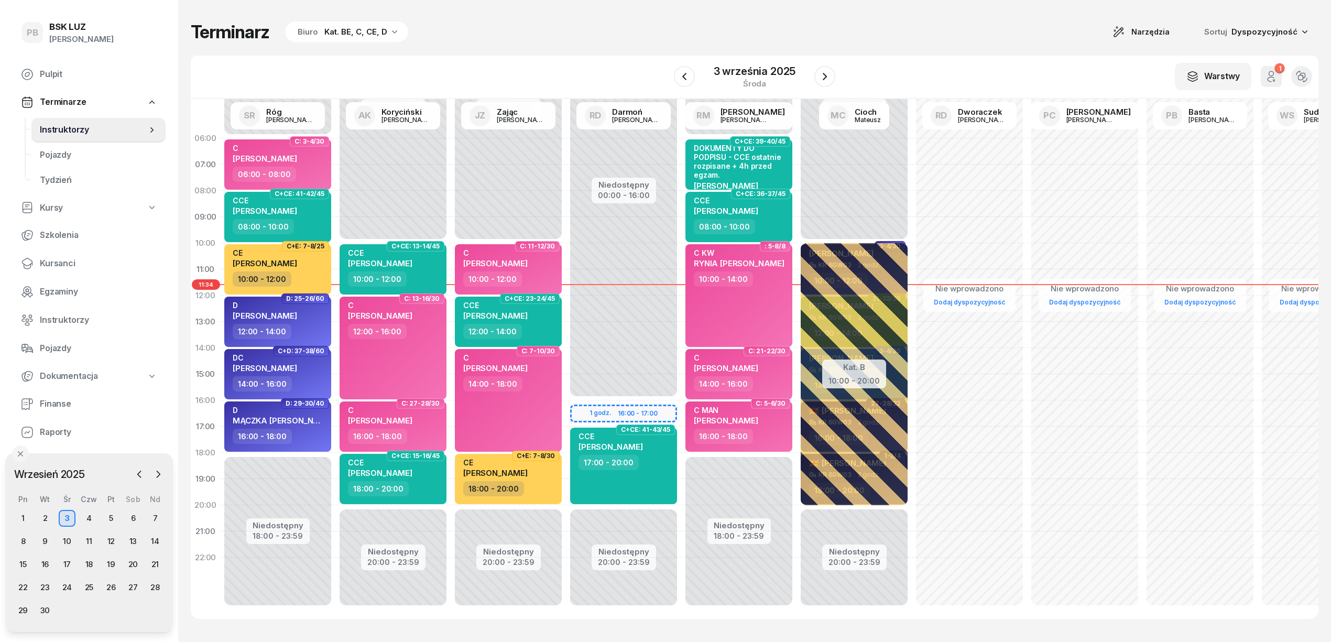
click at [748, 59] on div "W Wybierz AK [PERSON_NAME] BP [PERSON_NAME] DP [PERSON_NAME] GS [PERSON_NAME] I…" at bounding box center [754, 77] width 1127 height 43
click at [763, 40] on div "Terminarz Biuro Kat. BE, C, CE, D Narzędzia Sortuj Dyspozycyjność" at bounding box center [754, 32] width 1127 height 22
drag, startPoint x: 790, startPoint y: 19, endPoint x: 778, endPoint y: 30, distance: 16.7
click at [791, 19] on div "Terminarz Biuro Kat. BE, C, CE, D Narzędzia Sortuj Dyspozycyjność W Wybierz AK …" at bounding box center [754, 320] width 1127 height 640
click at [114, 513] on div "5" at bounding box center [111, 518] width 17 height 17
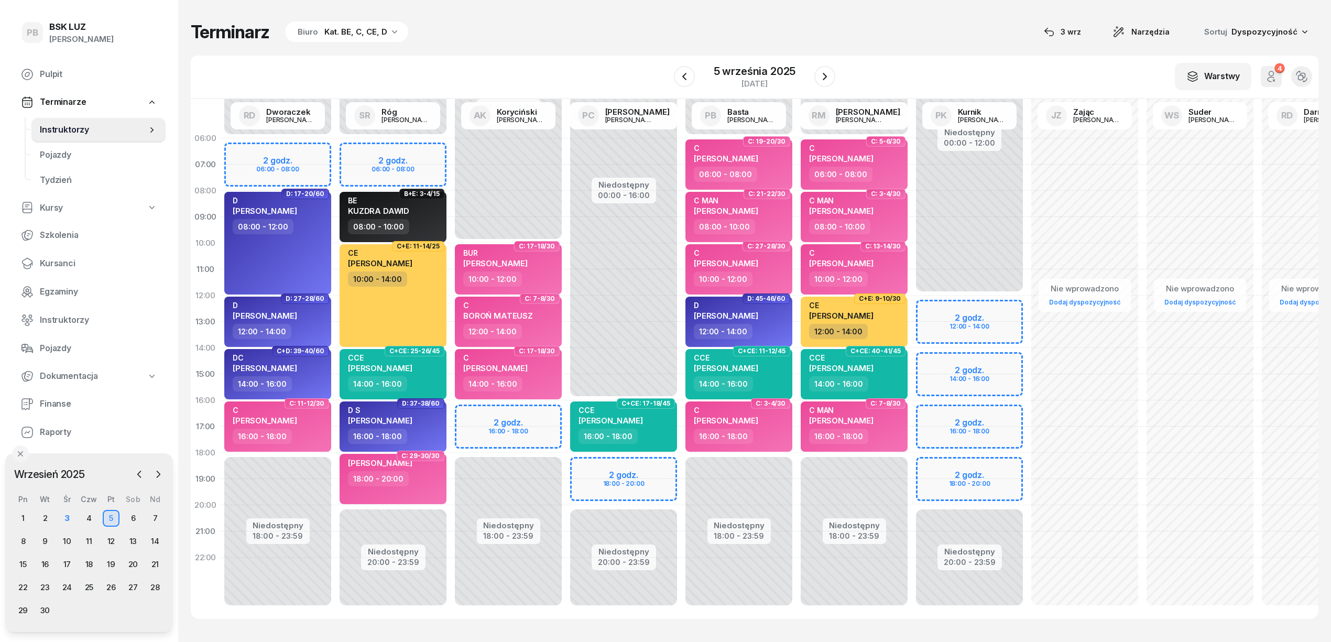
click at [64, 256] on link "Kursanci" at bounding box center [89, 263] width 153 height 25
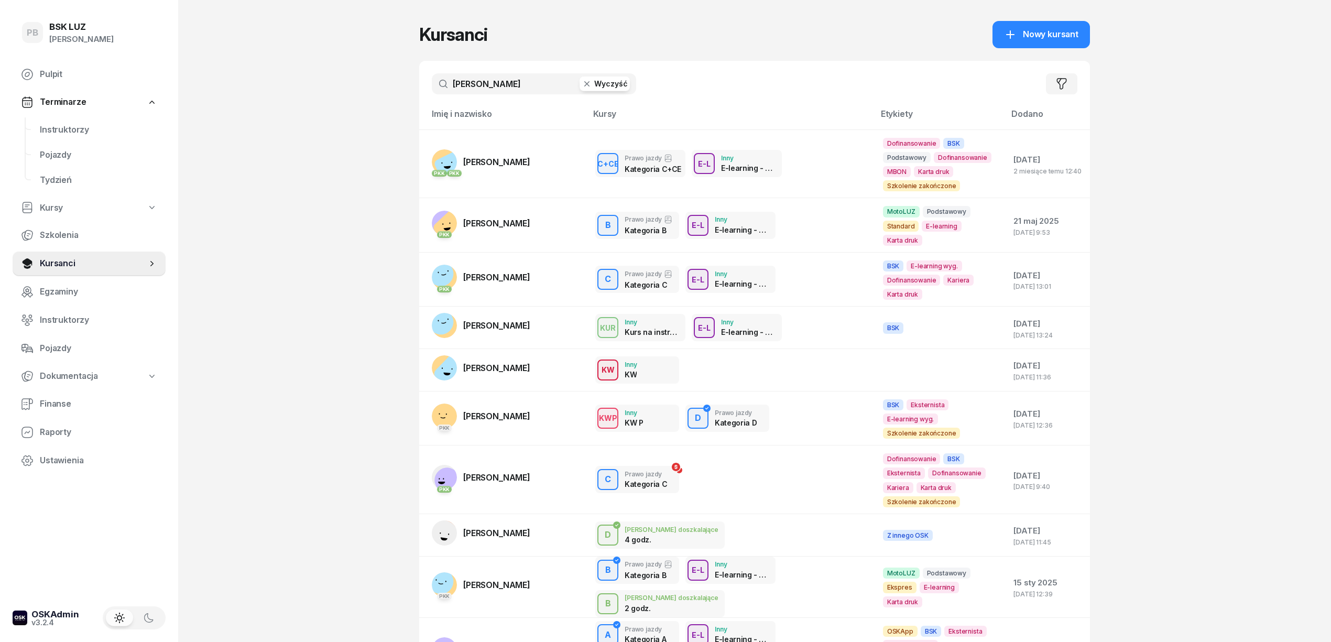
click at [478, 85] on input "[PERSON_NAME]" at bounding box center [534, 83] width 204 height 21
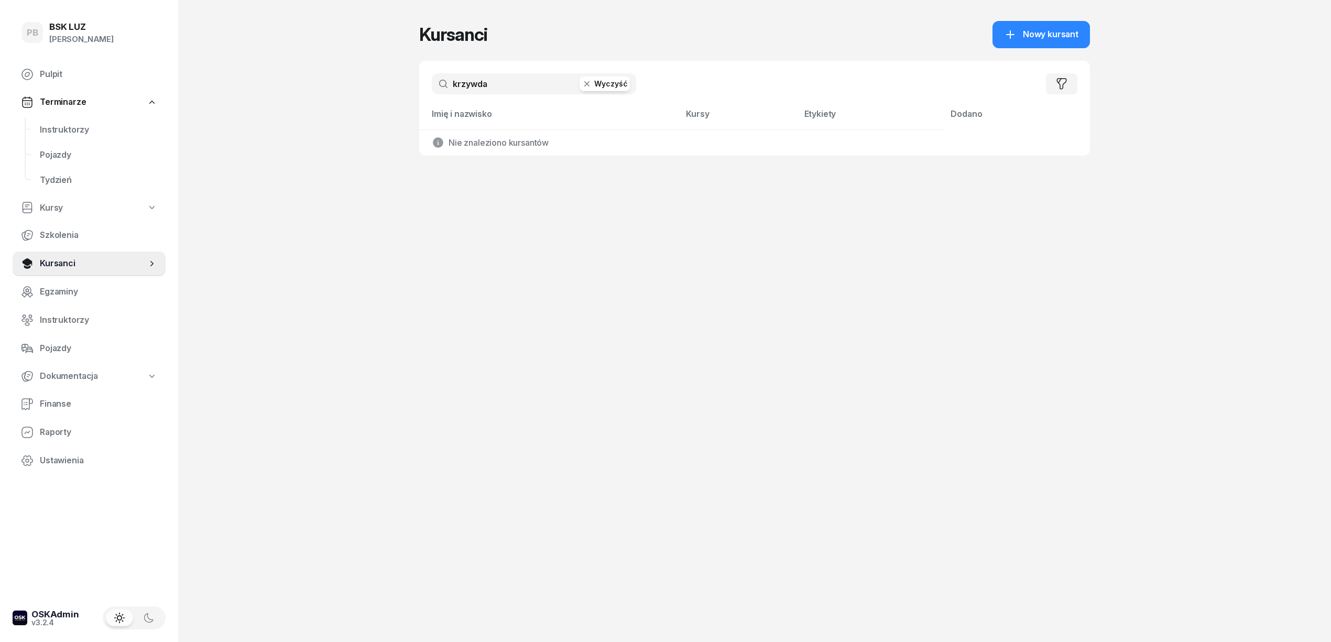
type input "krzywda"
click at [76, 130] on span "Instruktorzy" at bounding box center [98, 130] width 117 height 14
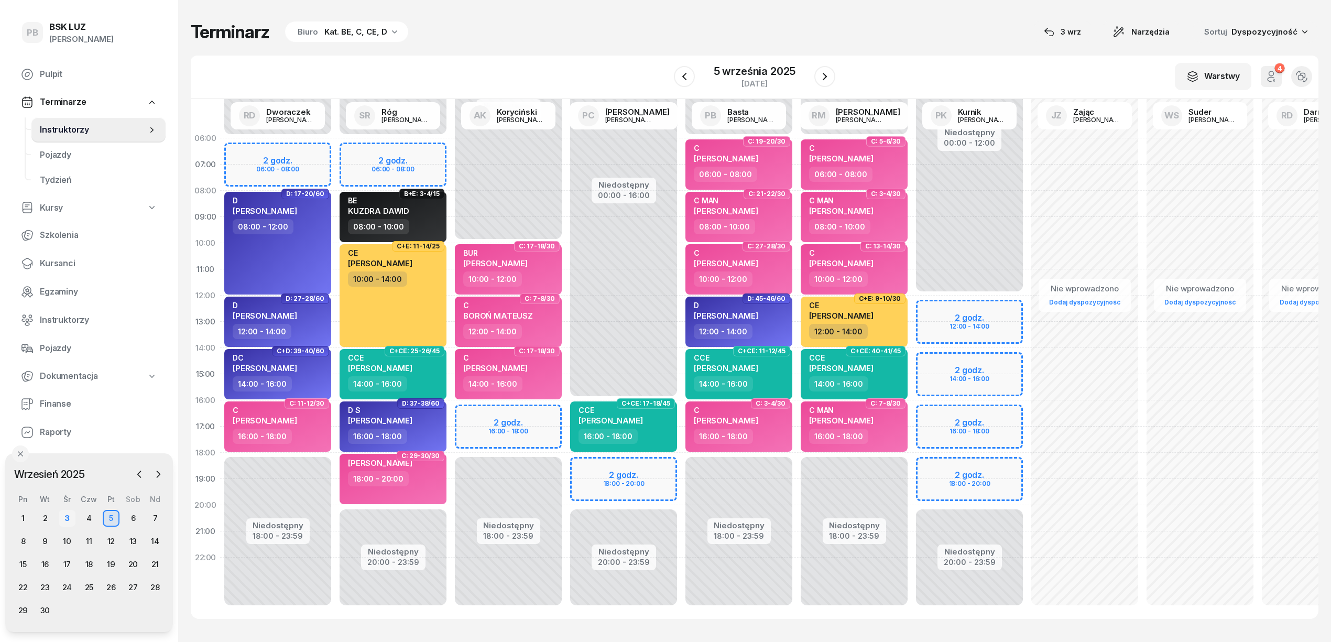
click at [69, 517] on div "3" at bounding box center [67, 518] width 17 height 17
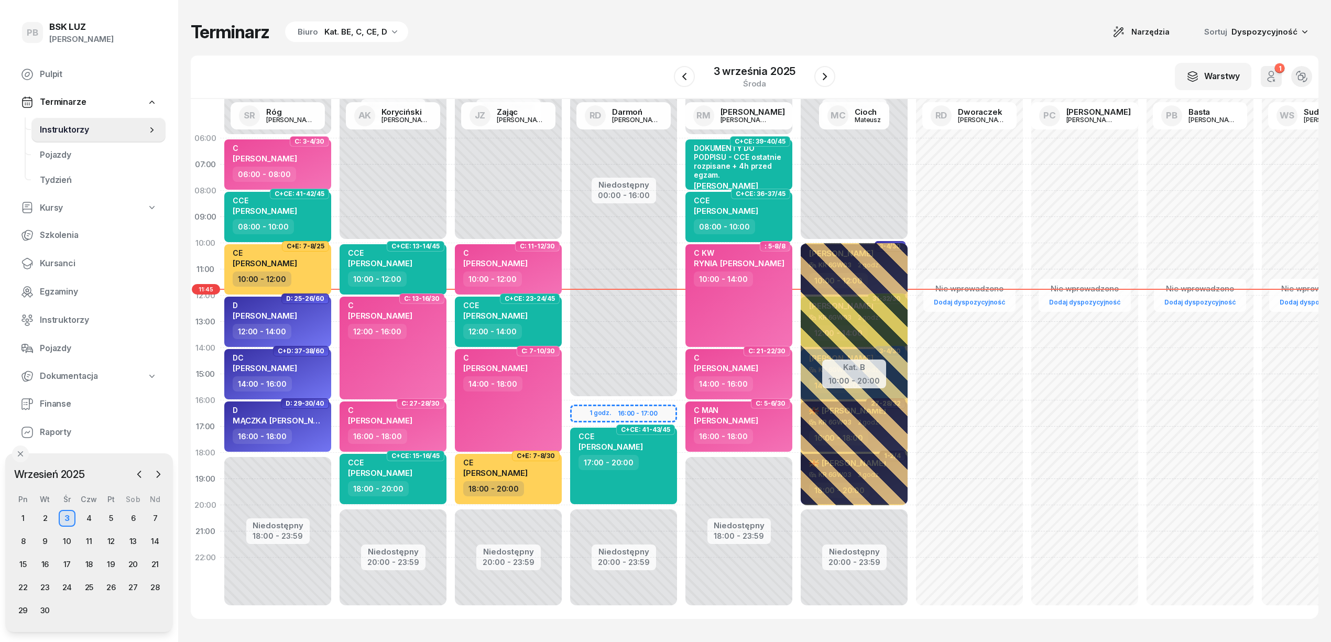
click at [525, 74] on div "W Wybierz AK [PERSON_NAME] BP [PERSON_NAME] DP [PERSON_NAME] GS [PERSON_NAME] I…" at bounding box center [754, 77] width 1127 height 43
click at [593, 56] on div "W Wybierz AK [PERSON_NAME] BP [PERSON_NAME] DP [PERSON_NAME] GS [PERSON_NAME] I…" at bounding box center [754, 77] width 1127 height 43
click at [604, 48] on div "Terminarz Biuro Kat. BE, C, CE, D Narzędzia Sortuj Dyspozycyjność W Wybierz AK …" at bounding box center [754, 320] width 1127 height 640
click at [597, 44] on div "Terminarz Biuro Kat. BE, C, CE, D Narzędzia Sortuj Dyspozycyjność W Wybierz AK …" at bounding box center [754, 320] width 1127 height 640
click at [41, 261] on span "Kursanci" at bounding box center [98, 264] width 117 height 14
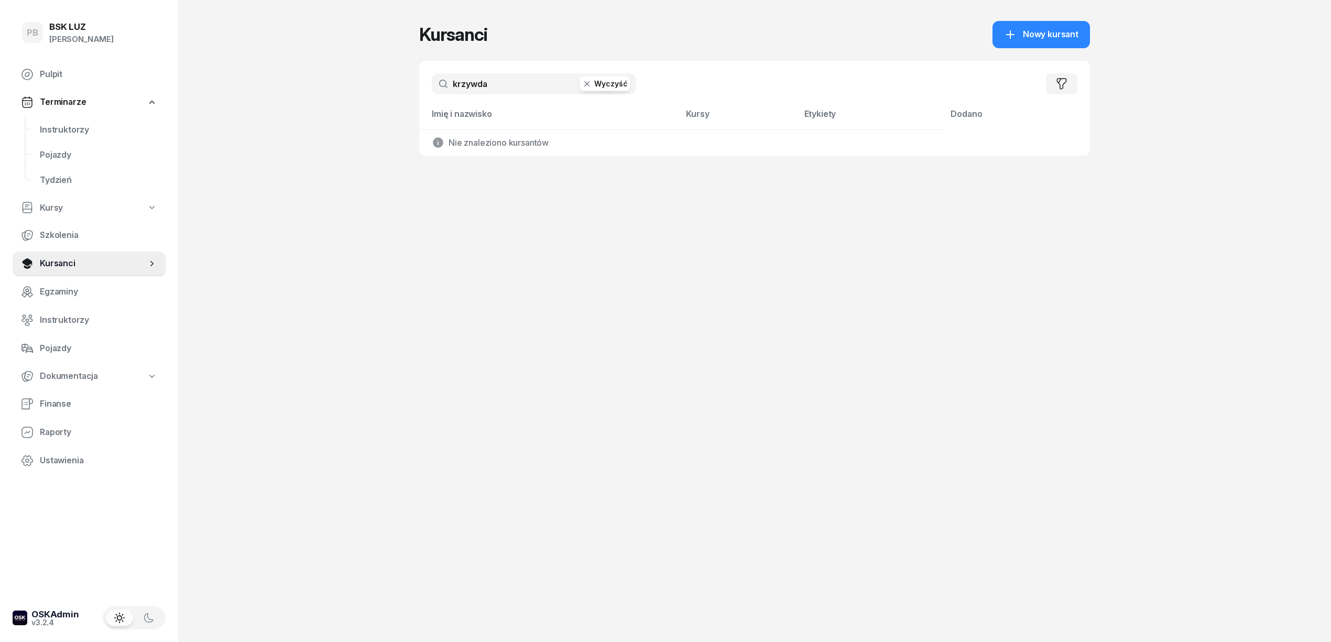
click at [501, 83] on input "krzywda" at bounding box center [534, 83] width 204 height 21
click at [506, 84] on input "krzywda" at bounding box center [534, 83] width 204 height 21
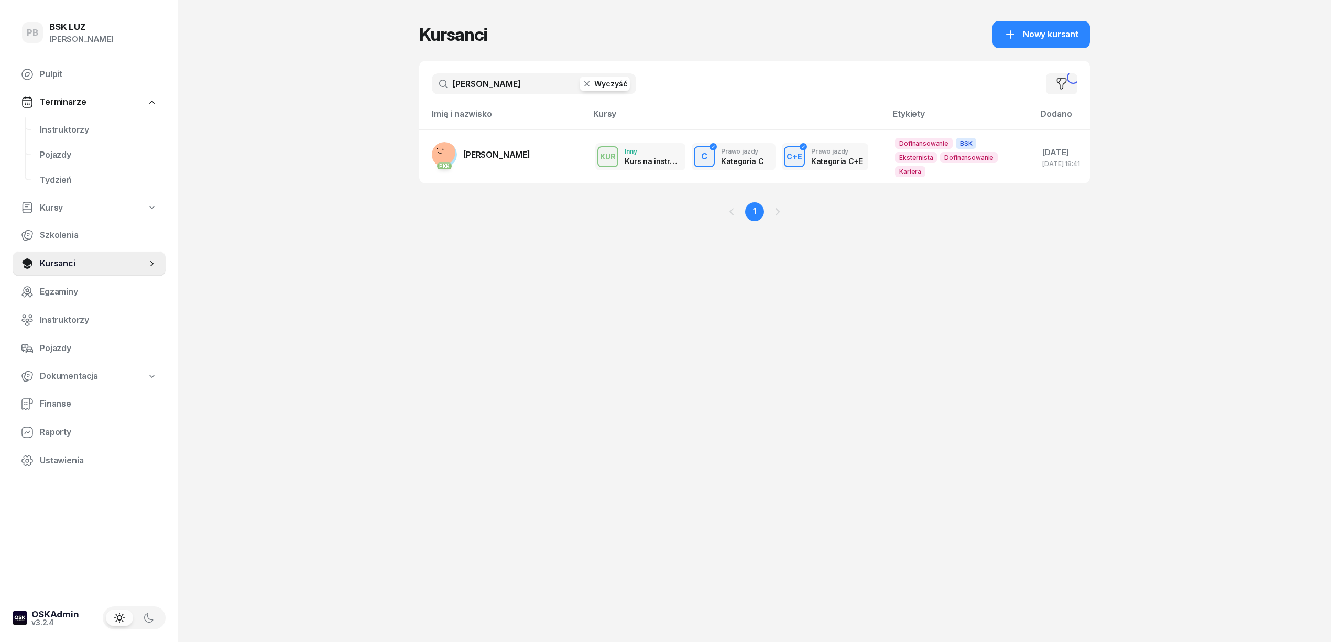
type input "[PERSON_NAME]"
click at [518, 153] on span "[PERSON_NAME]" at bounding box center [496, 154] width 67 height 10
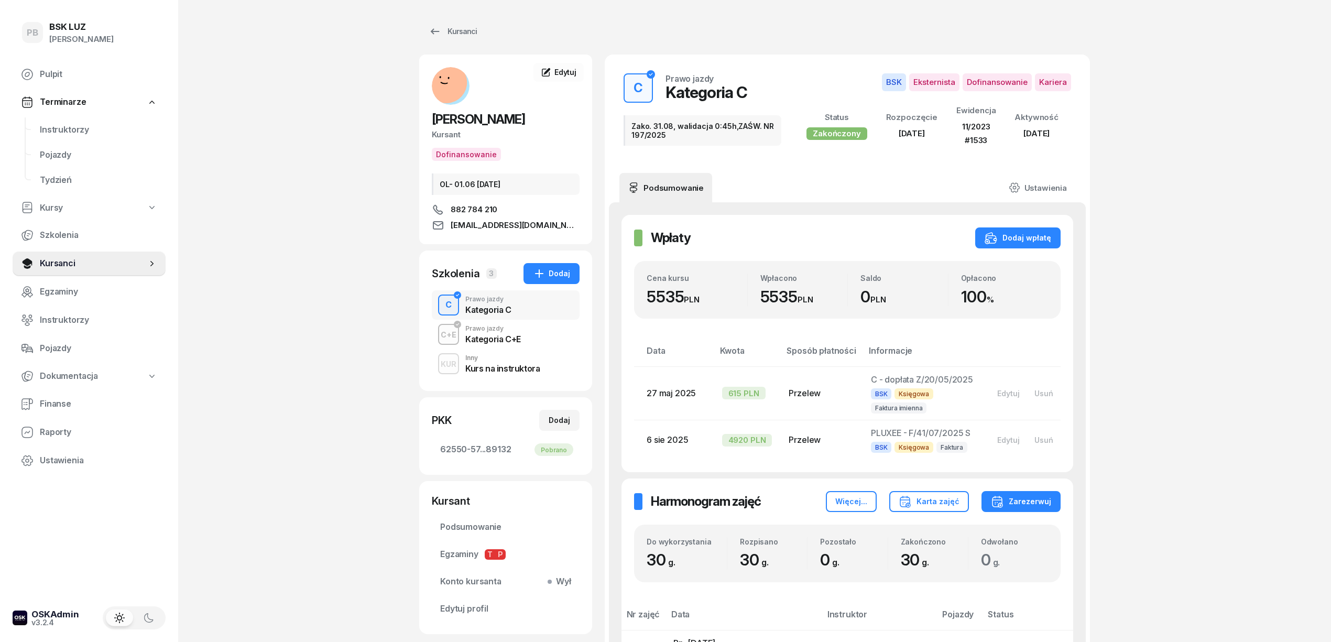
click at [489, 342] on div "Kategoria C+E" at bounding box center [493, 339] width 56 height 8
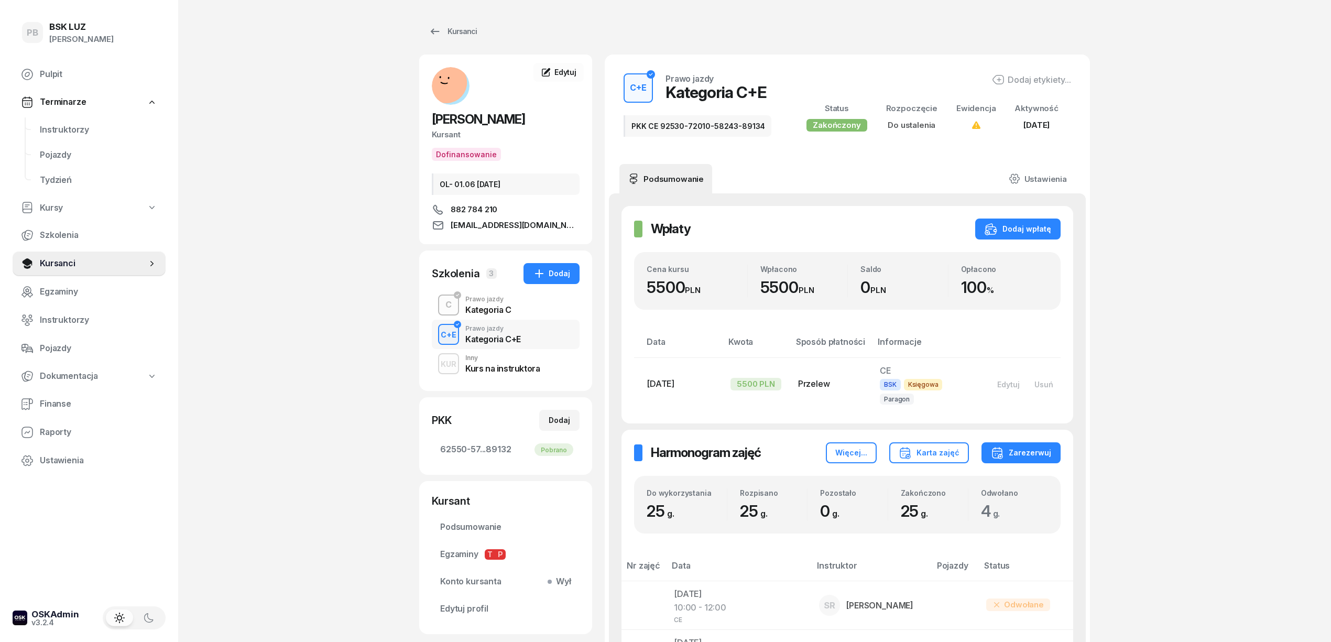
click at [442, 32] on div "Kursanci" at bounding box center [452, 31] width 48 height 13
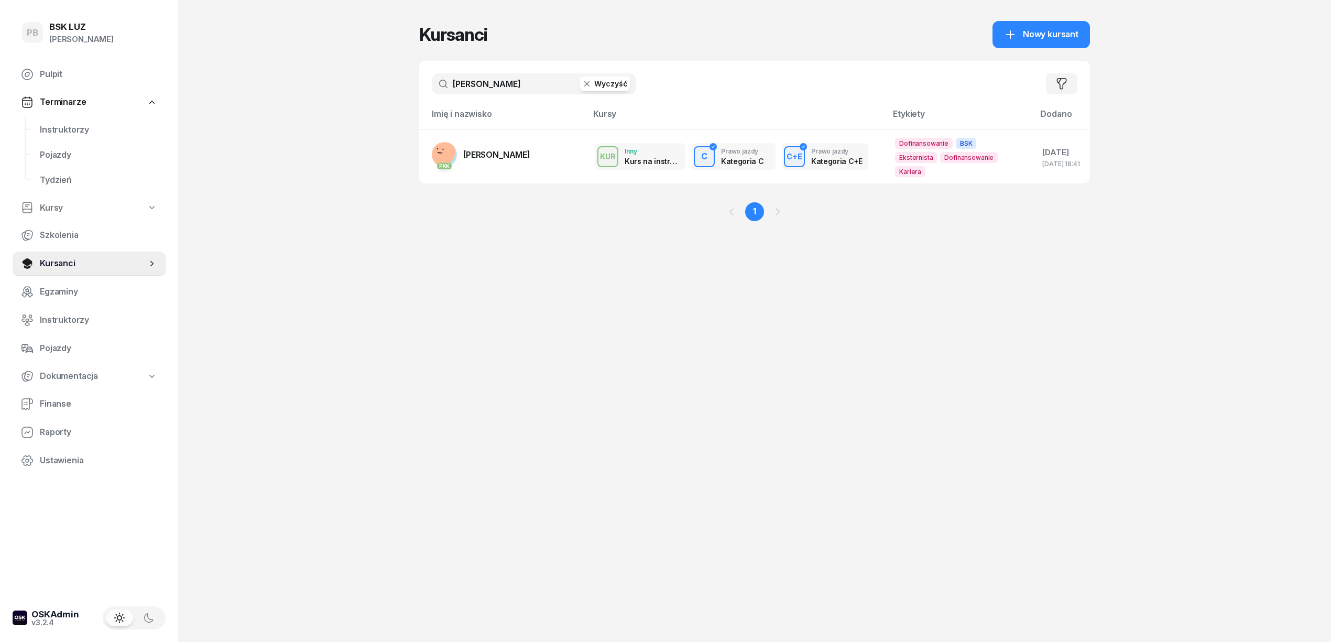
click at [469, 84] on input "[PERSON_NAME]" at bounding box center [534, 83] width 204 height 21
click at [71, 128] on span "Instruktorzy" at bounding box center [98, 130] width 117 height 14
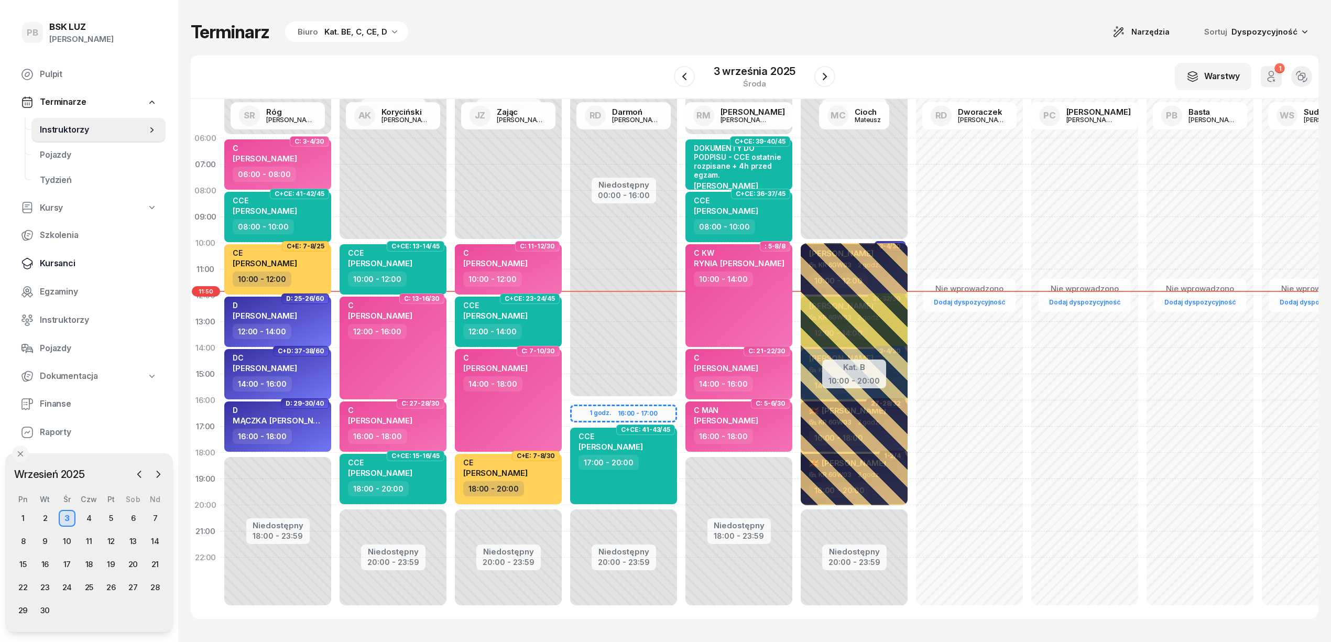
click at [54, 267] on span "Kursanci" at bounding box center [98, 264] width 117 height 14
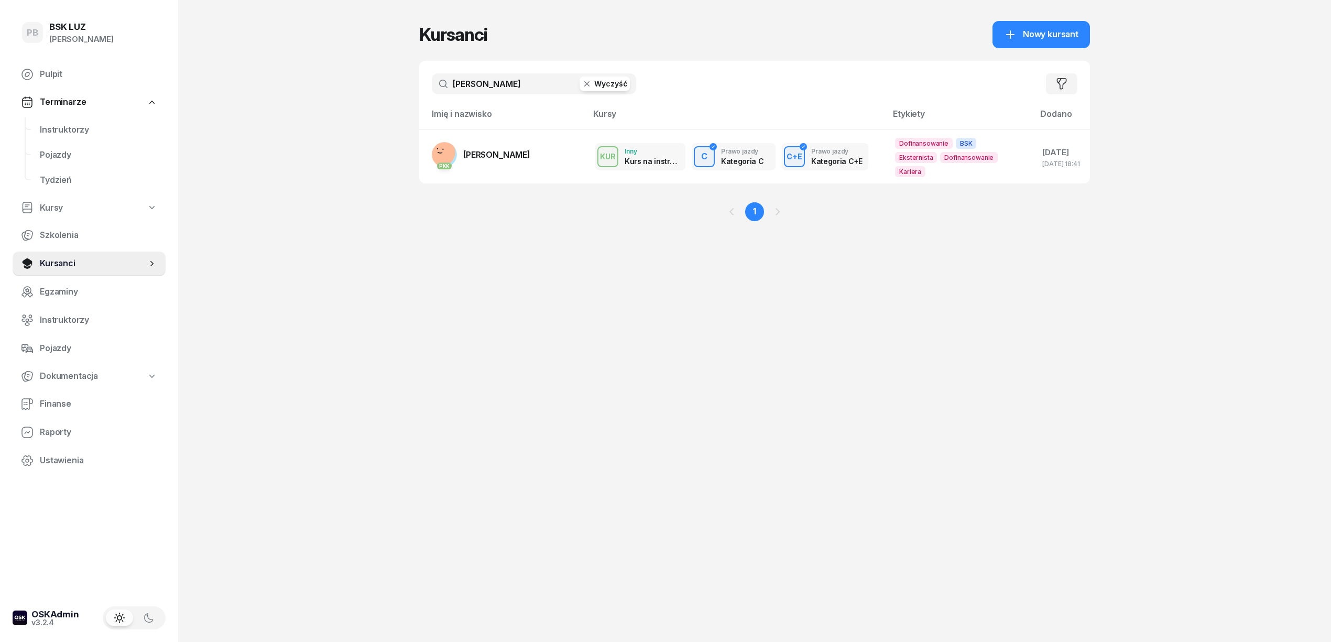
click at [504, 89] on input "[PERSON_NAME]" at bounding box center [534, 83] width 204 height 21
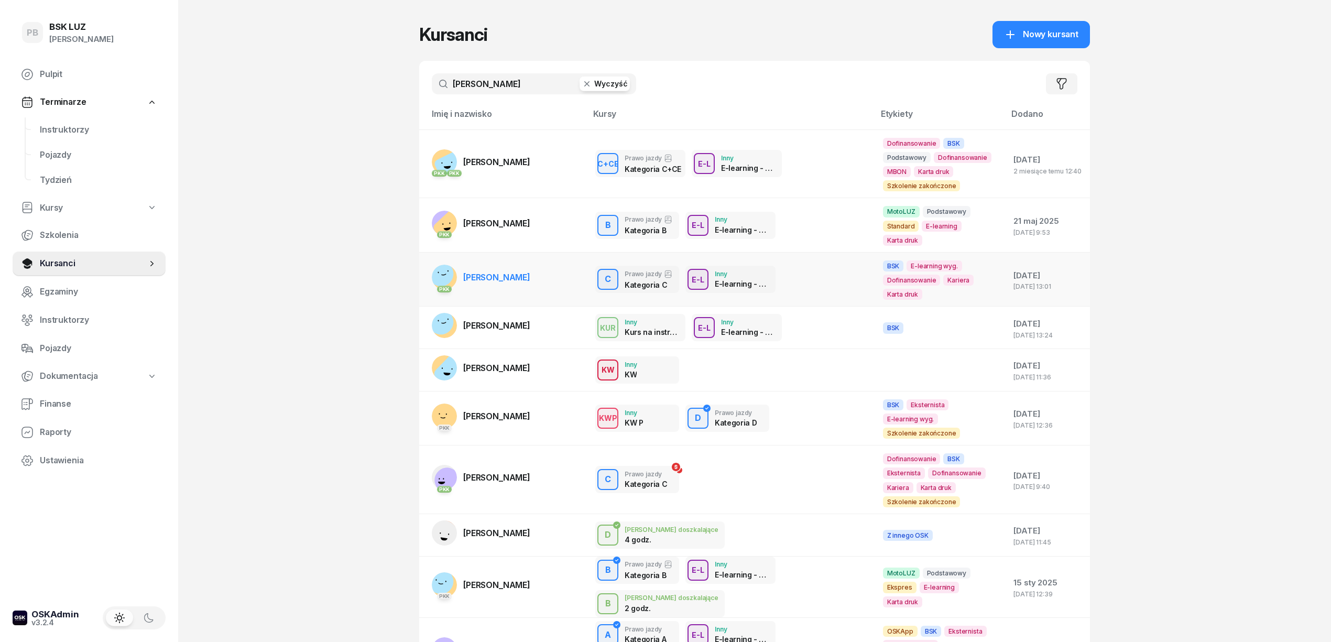
type input "[PERSON_NAME]"
click at [511, 272] on span "[PERSON_NAME]" at bounding box center [496, 277] width 67 height 10
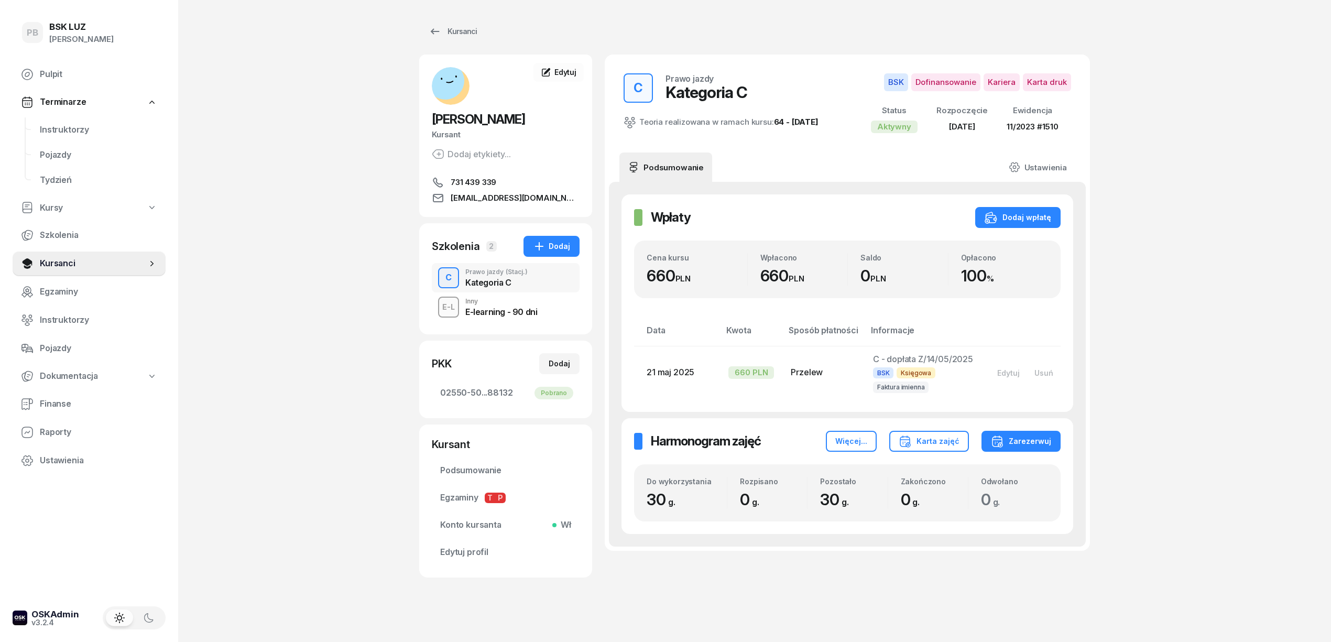
click at [338, 181] on div "PB BSK [PERSON_NAME] Pulpit Terminarze Instruktorzy Pojazdy Tydzień Kursy Szkol…" at bounding box center [665, 326] width 1331 height 653
click at [63, 133] on span "Instruktorzy" at bounding box center [98, 130] width 117 height 14
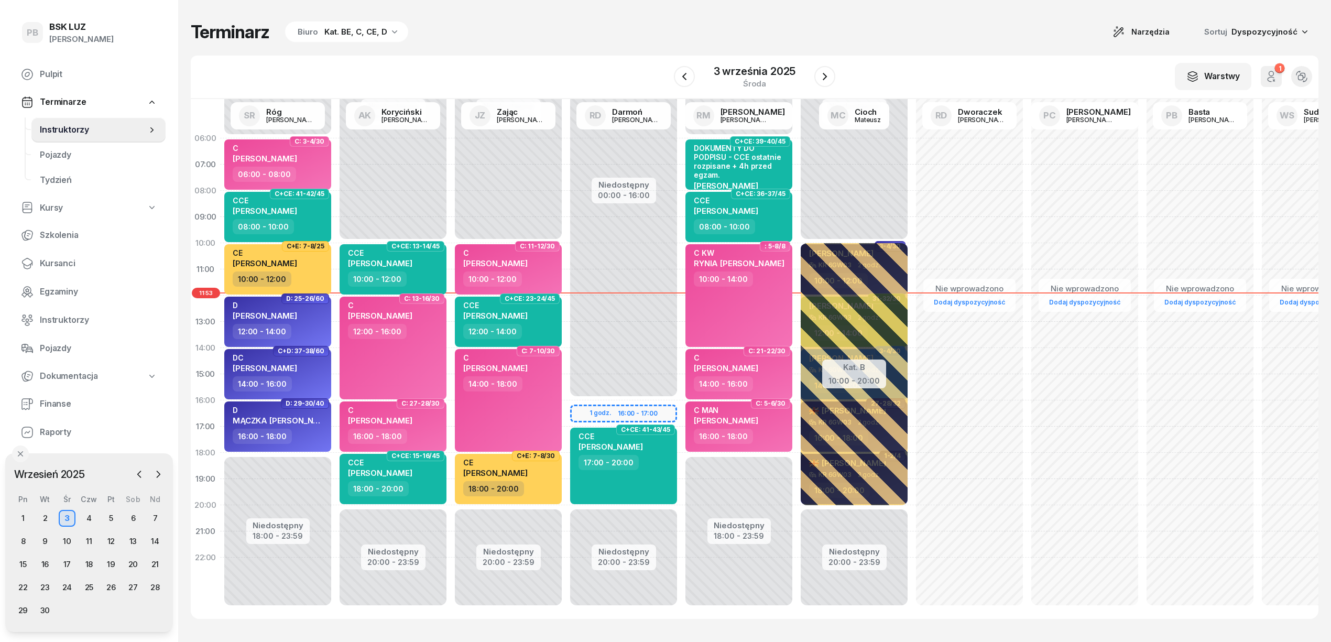
click at [466, 43] on div "Terminarz Biuro Kat. BE, C, CE, D Narzędzia Sortuj Dyspozycyjność W Wybierz AK …" at bounding box center [754, 320] width 1127 height 640
click at [911, 64] on div "W Wybierz AK [PERSON_NAME] BP [PERSON_NAME] DP [PERSON_NAME] GS [PERSON_NAME] I…" at bounding box center [754, 77] width 1127 height 43
click at [61, 265] on span "Kursanci" at bounding box center [98, 264] width 117 height 14
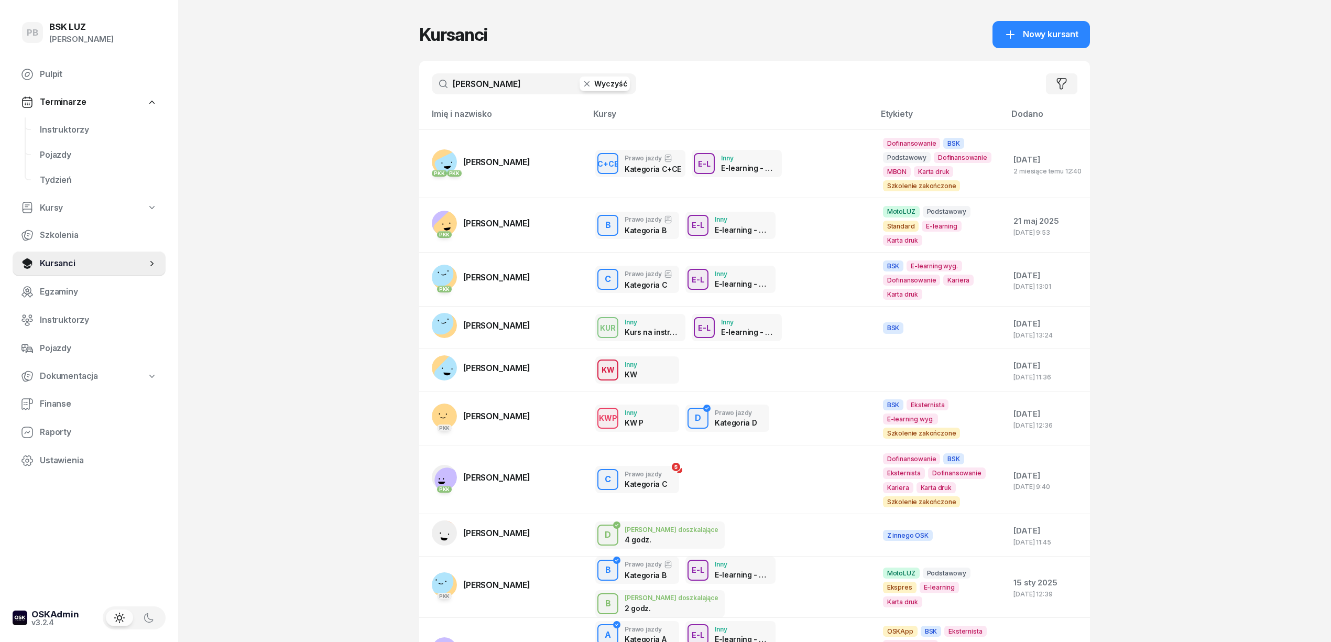
click at [475, 82] on input "[PERSON_NAME]" at bounding box center [534, 83] width 204 height 21
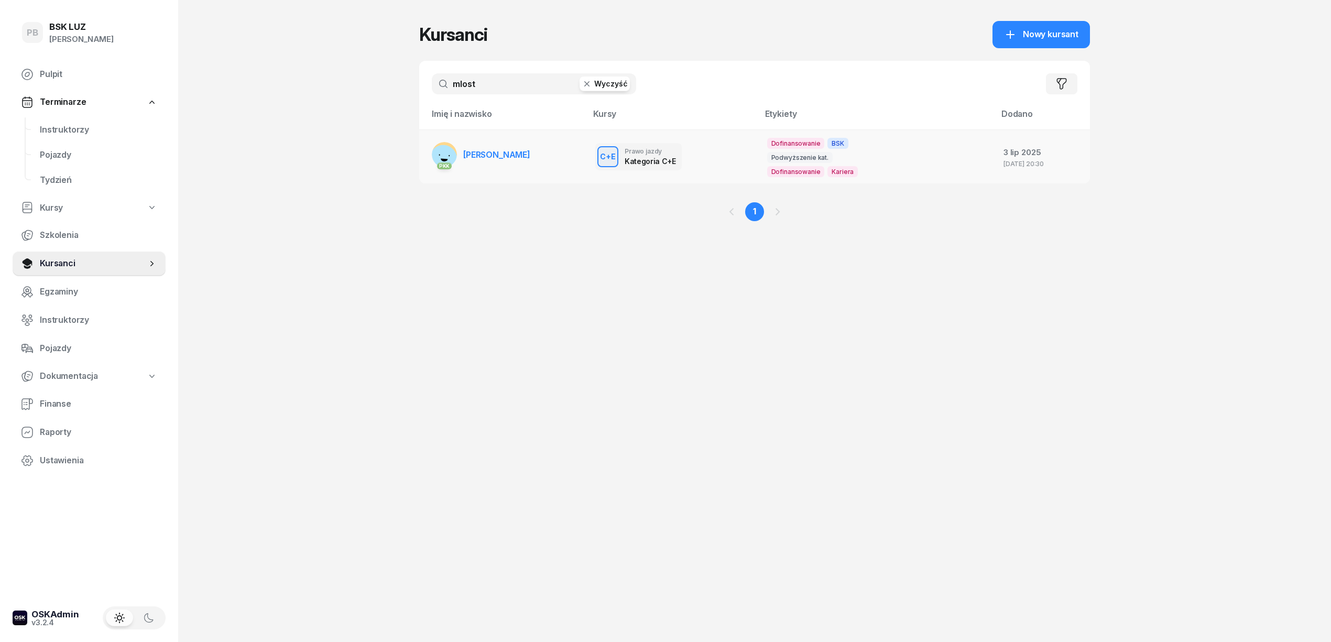
type input "mlost"
click at [522, 156] on span "[PERSON_NAME]" at bounding box center [496, 154] width 67 height 10
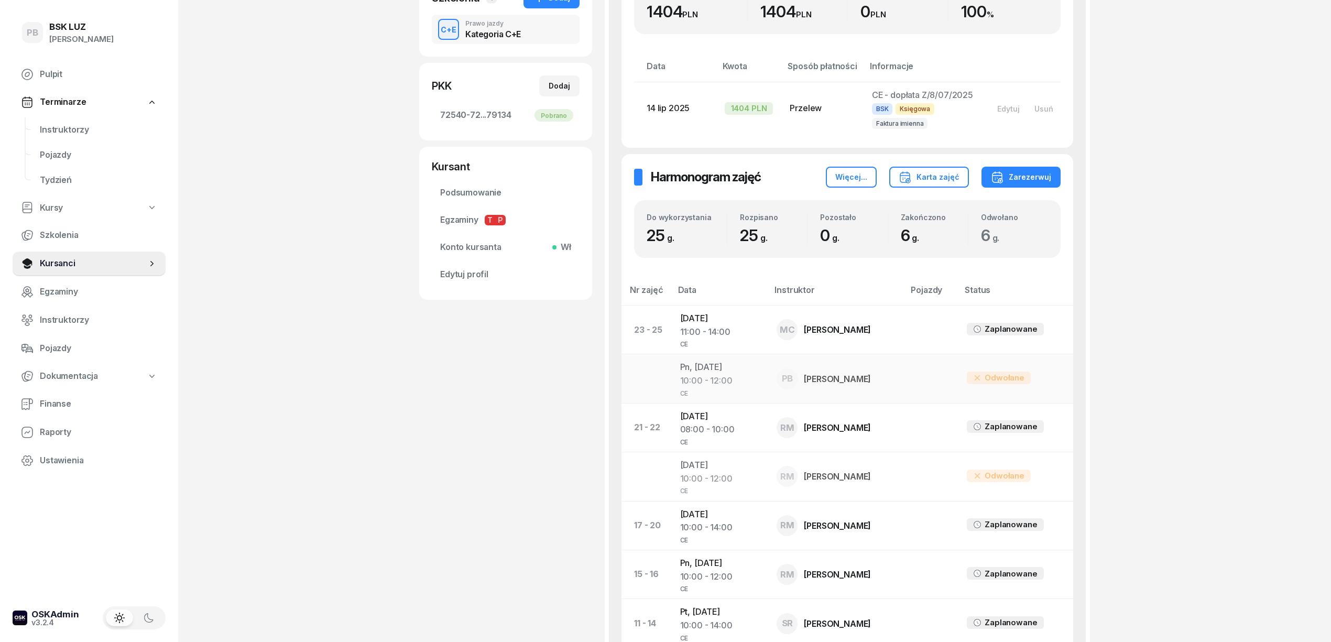
scroll to position [279, 0]
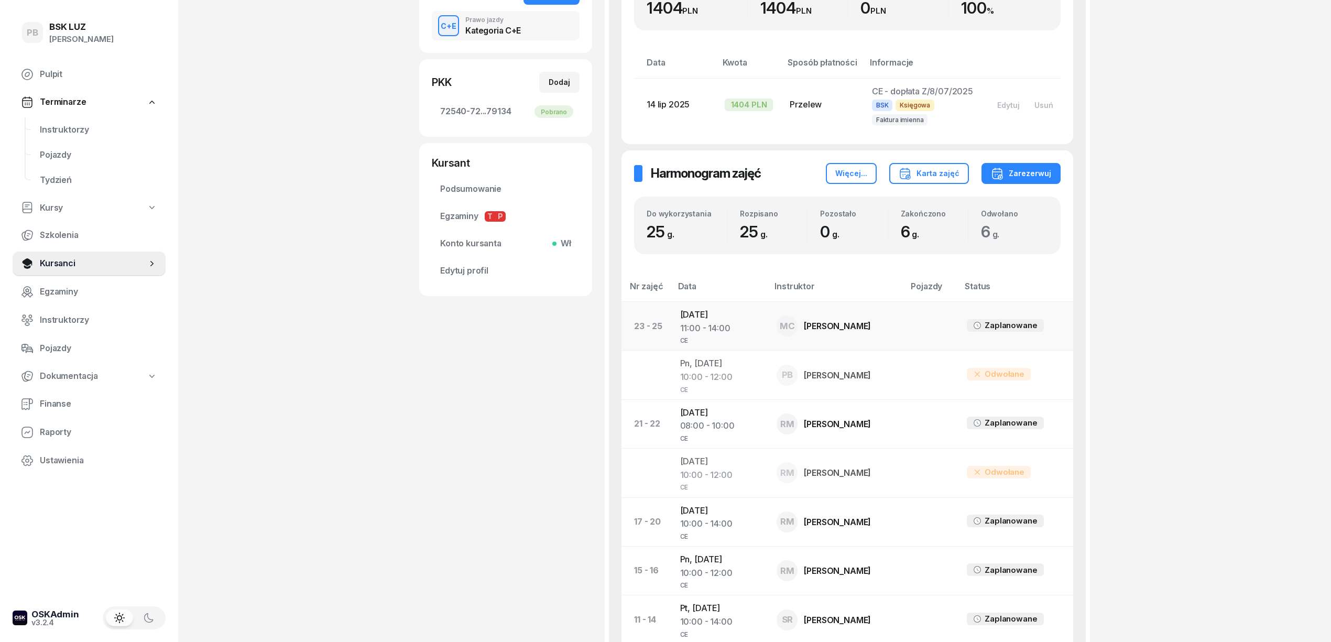
click at [694, 315] on td "[DATE] 11:00 - 14:00 CE" at bounding box center [720, 326] width 97 height 49
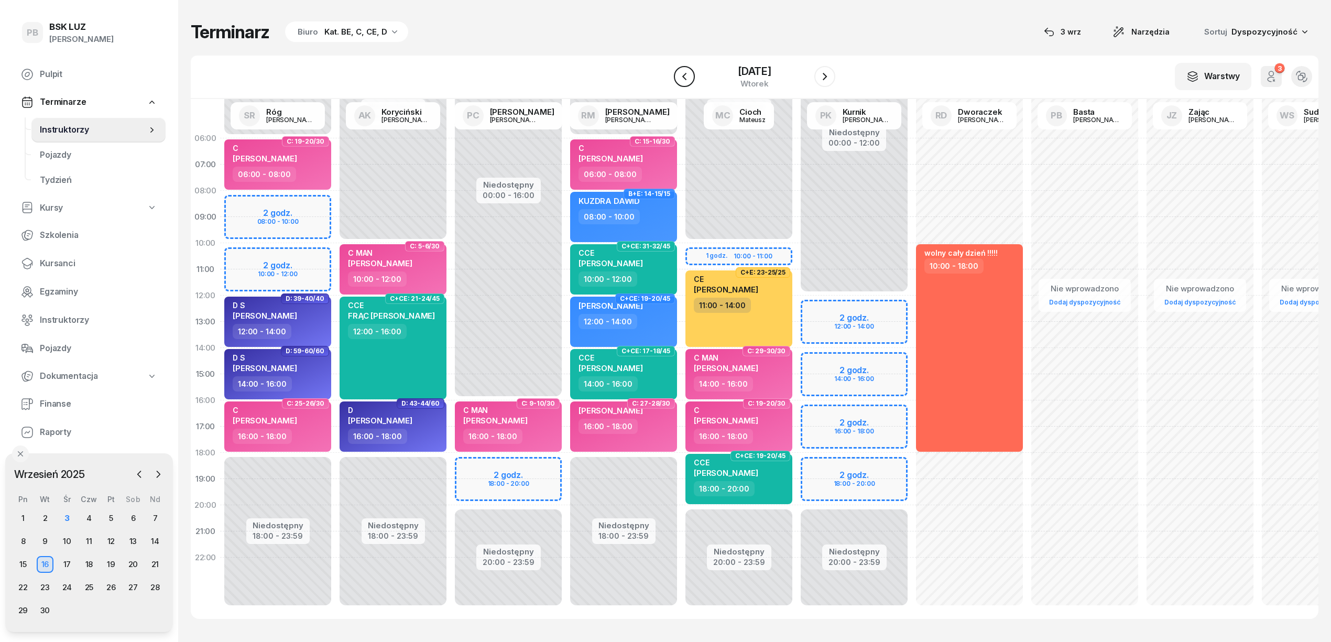
click at [686, 79] on icon "button" at bounding box center [684, 76] width 13 height 13
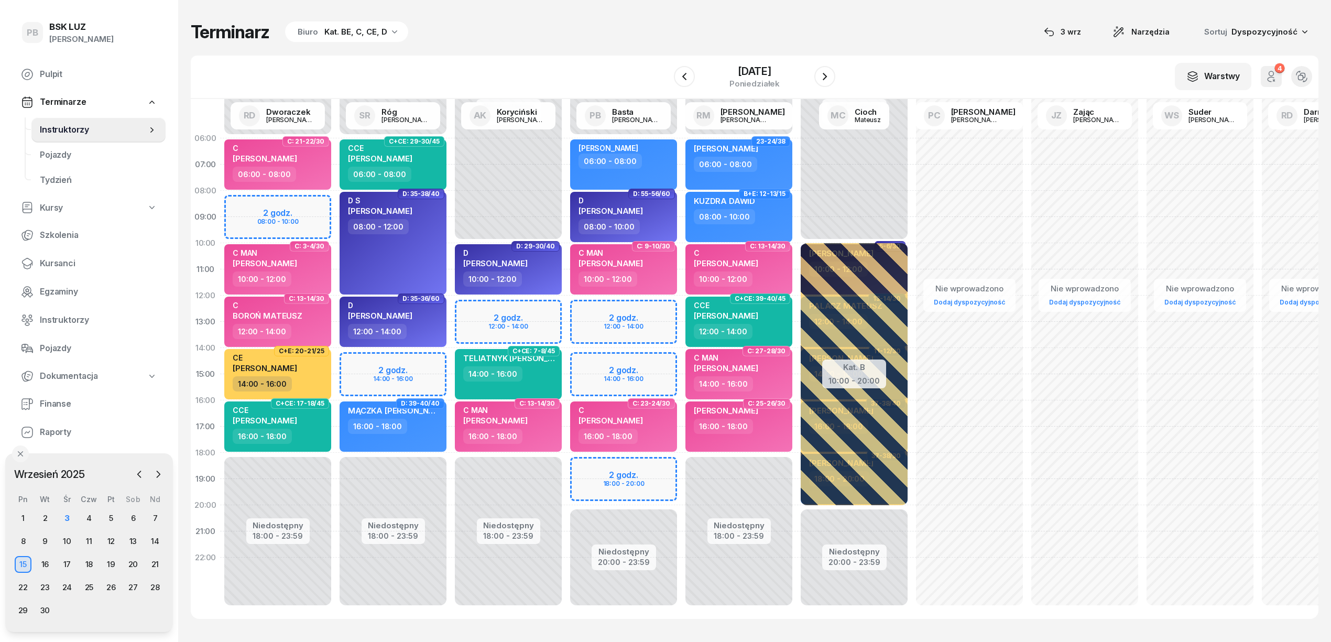
click at [428, 363] on div "Niedostępny 00:00 - 06:00 Niedostępny 18:00 - 23:59 2 godz. 14:00 - 16:00 C+CE:…" at bounding box center [392, 374] width 115 height 498
select select "14"
select select "16"
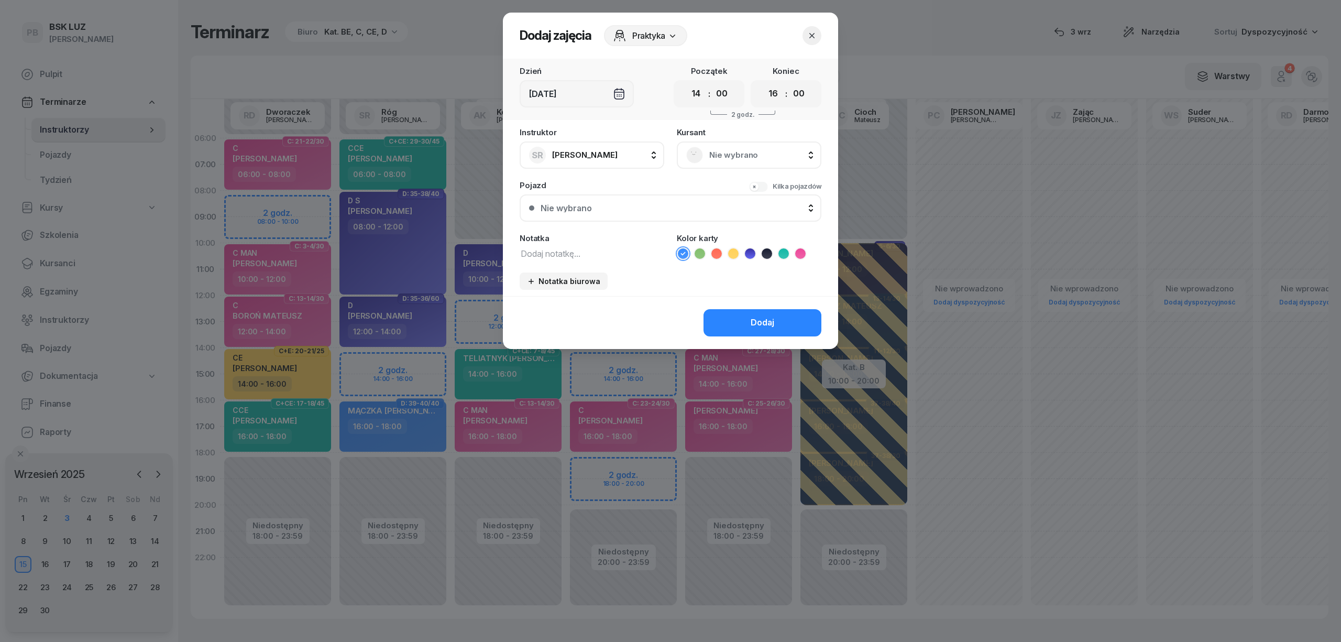
drag, startPoint x: 713, startPoint y: 161, endPoint x: 725, endPoint y: 155, distance: 13.6
click at [715, 160] on div "Nie wybrano" at bounding box center [749, 155] width 126 height 17
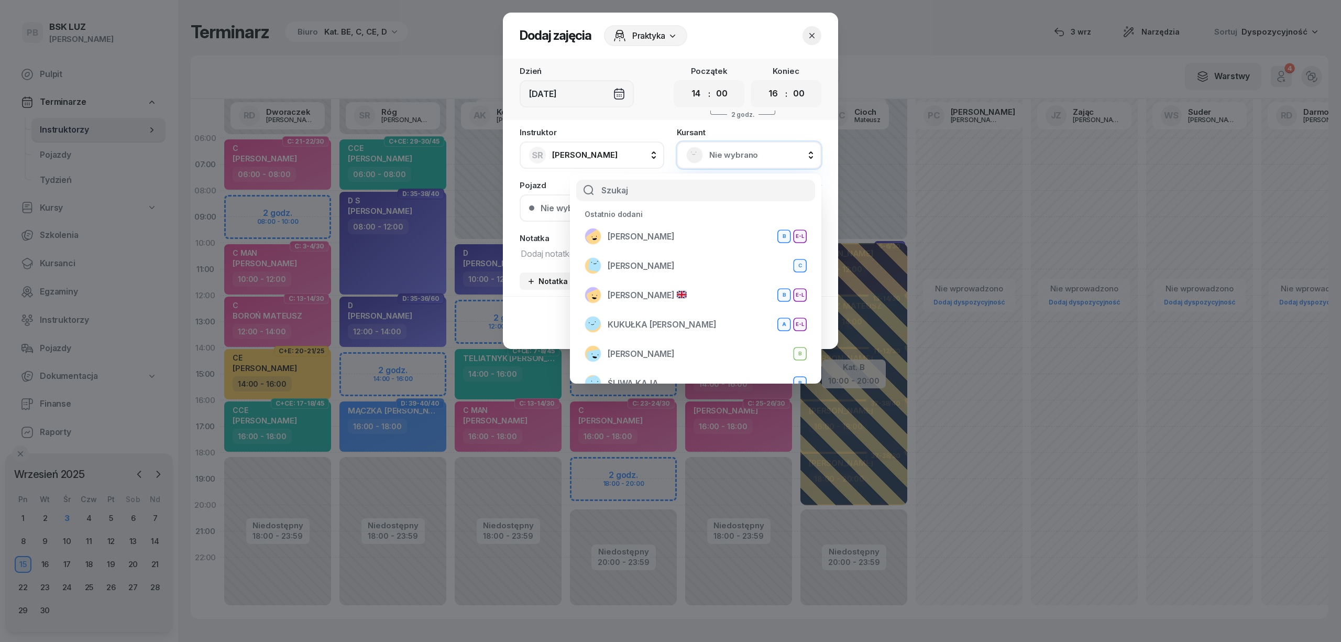
click at [813, 36] on icon "button" at bounding box center [812, 35] width 10 height 10
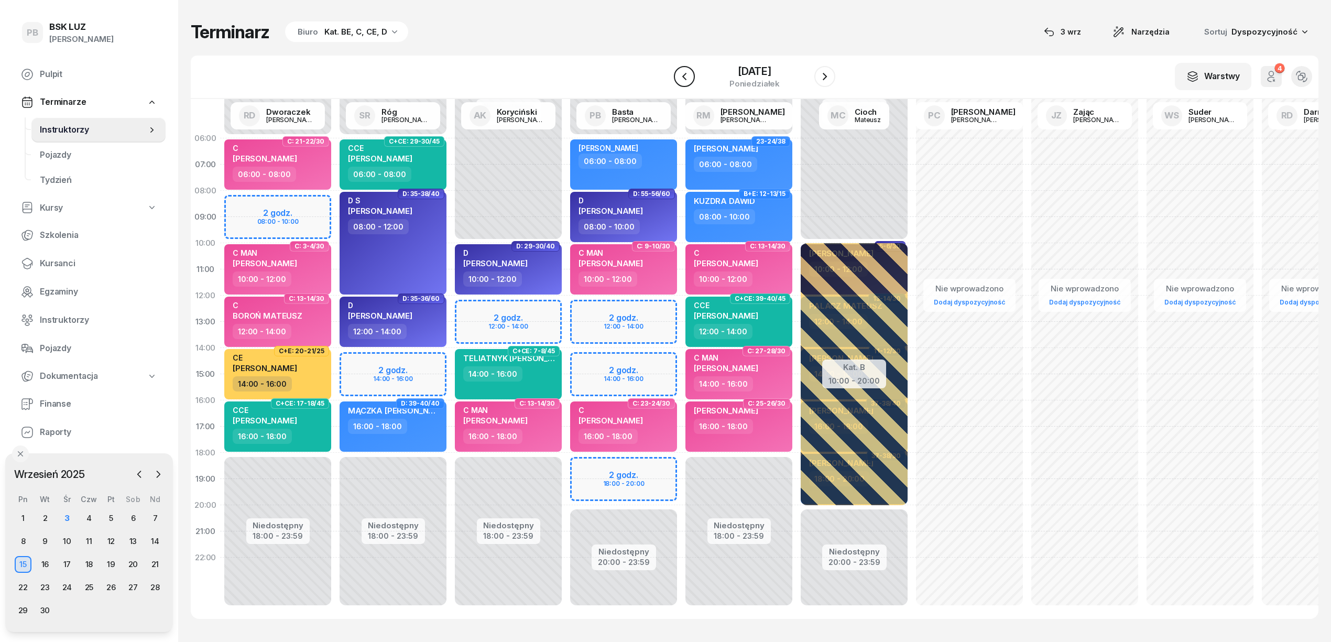
click at [684, 76] on icon "button" at bounding box center [684, 76] width 13 height 13
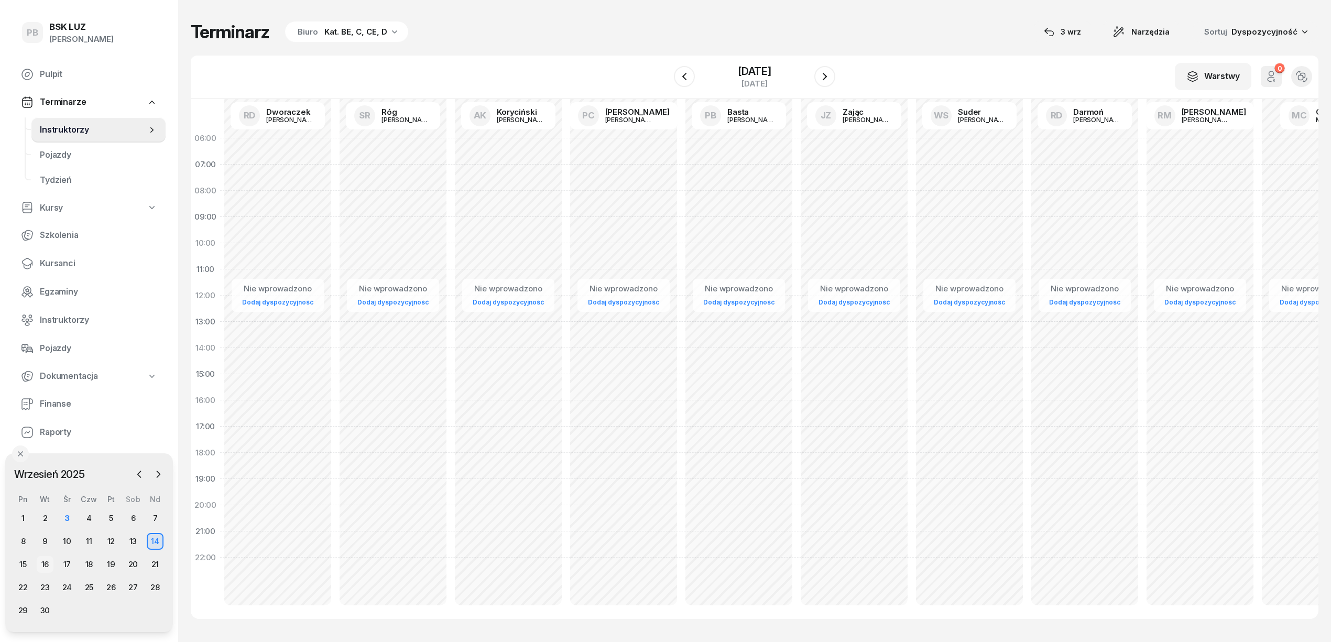
click at [46, 564] on div "16" at bounding box center [45, 564] width 17 height 17
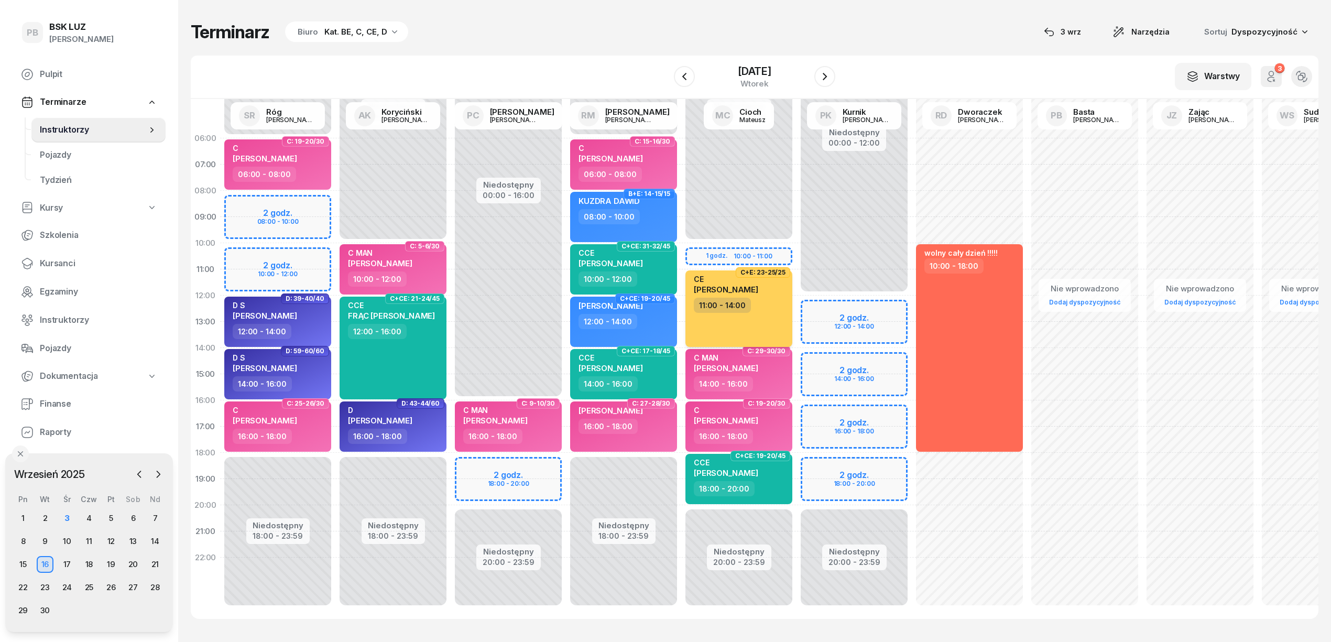
click at [724, 329] on div "CE [PERSON_NAME] 11:00 - 14:00" at bounding box center [738, 308] width 107 height 76
select select "11"
select select "14"
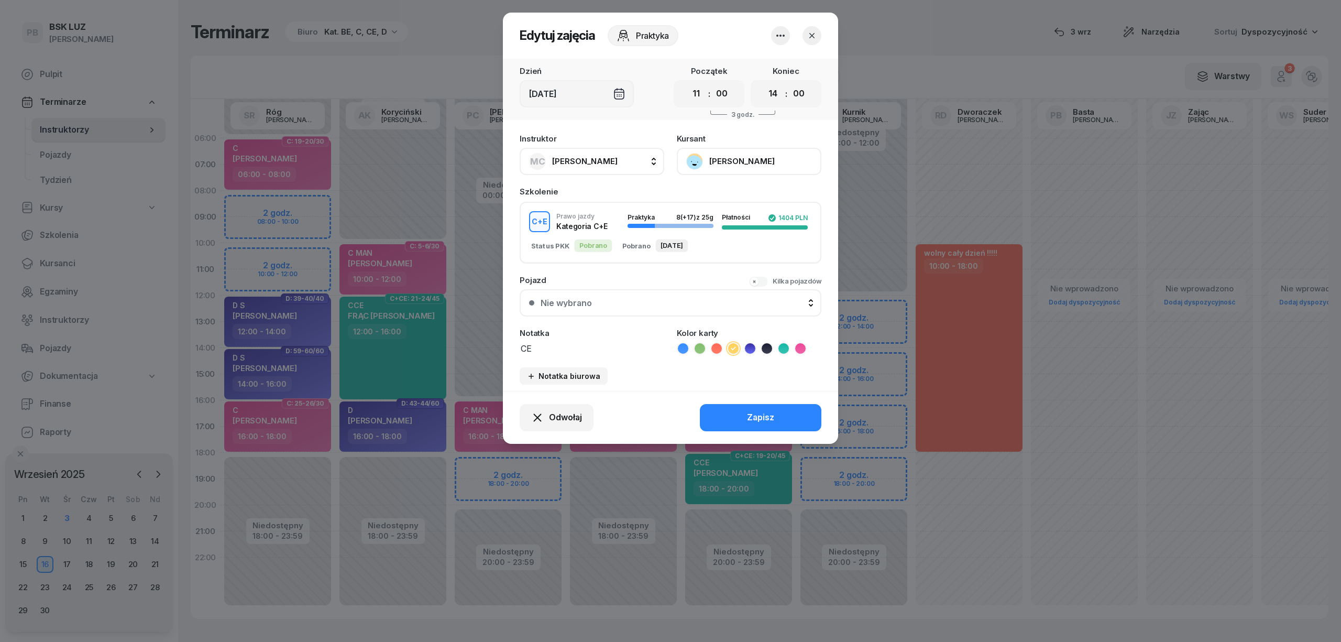
click at [811, 38] on icon "button" at bounding box center [812, 35] width 10 height 10
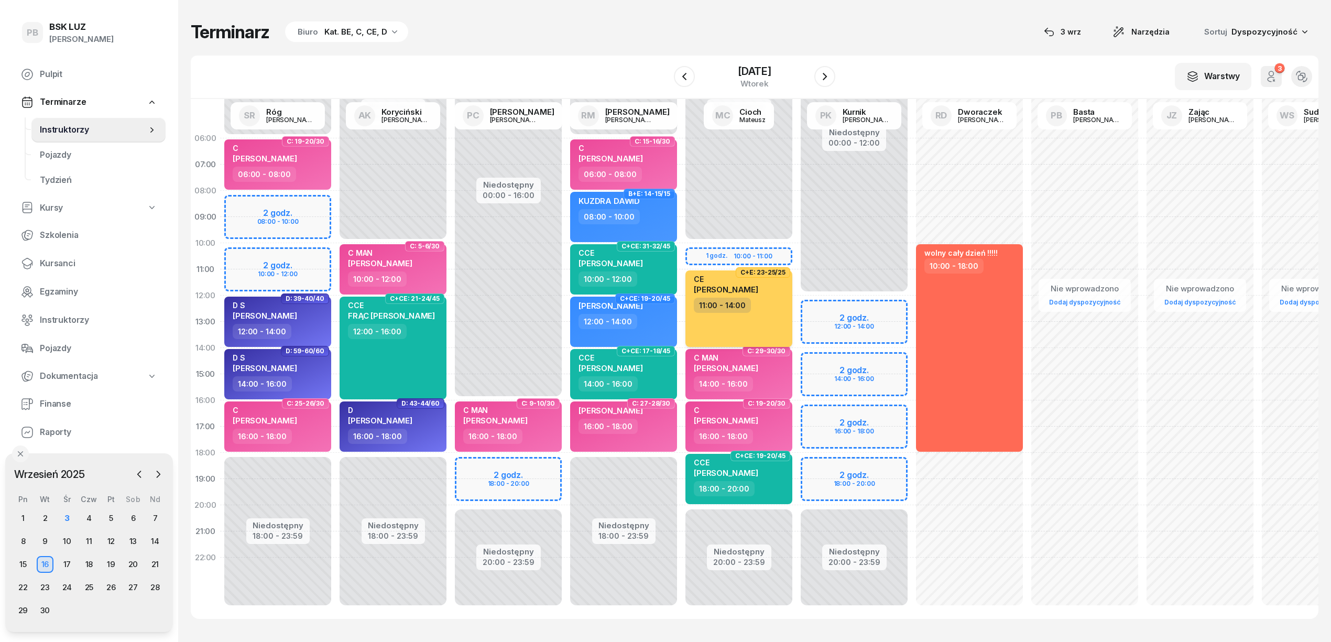
click at [772, 317] on div "CE [PERSON_NAME] 11:00 - 14:00" at bounding box center [738, 308] width 107 height 76
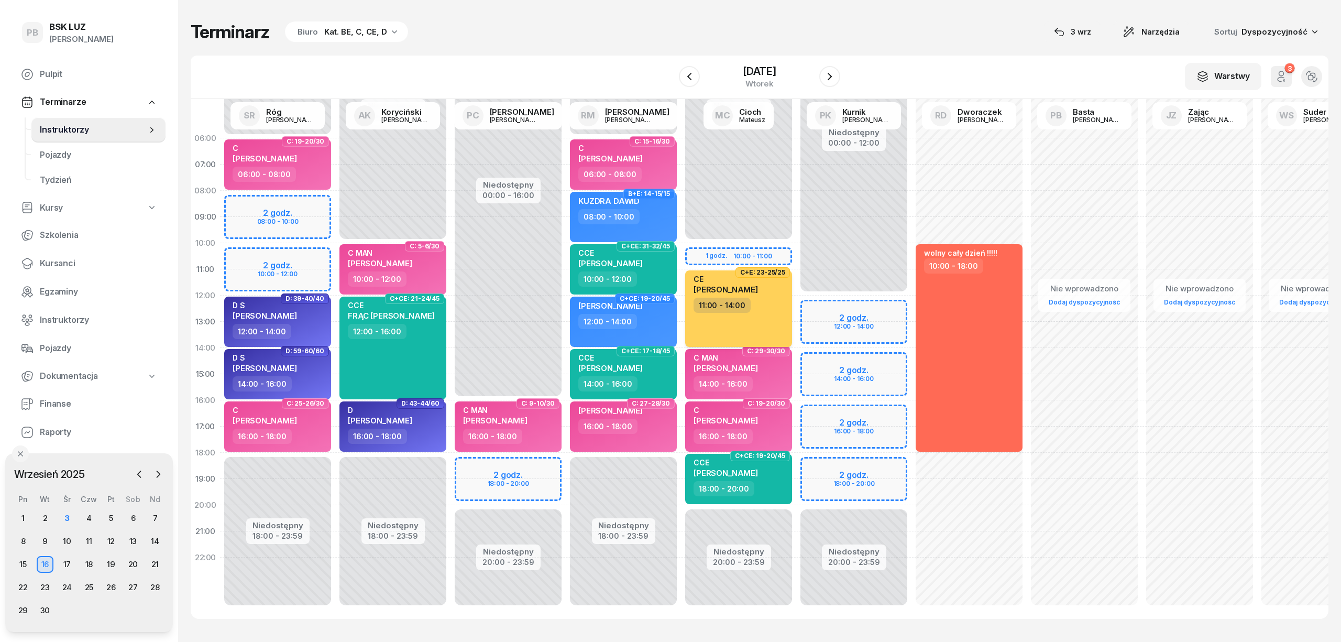
select select "11"
select select "14"
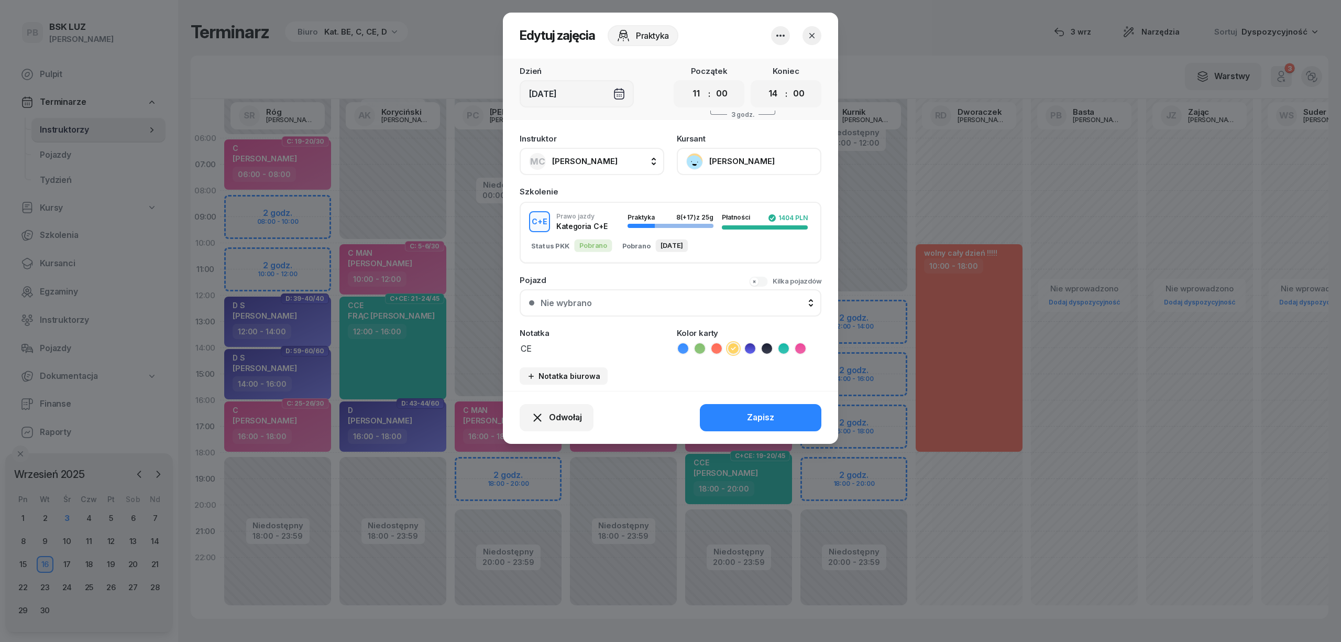
click at [780, 39] on icon "button" at bounding box center [780, 35] width 13 height 13
click at [770, 74] on link "Usuń" at bounding box center [775, 67] width 138 height 26
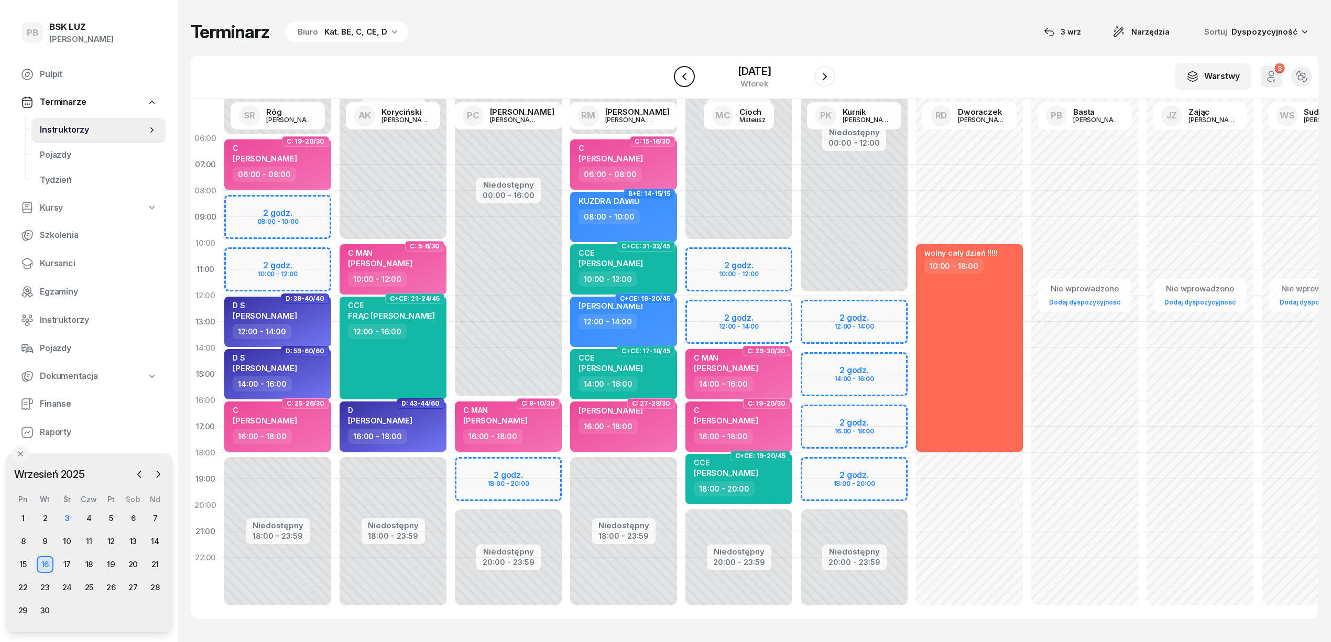
click at [687, 81] on icon "button" at bounding box center [684, 76] width 13 height 13
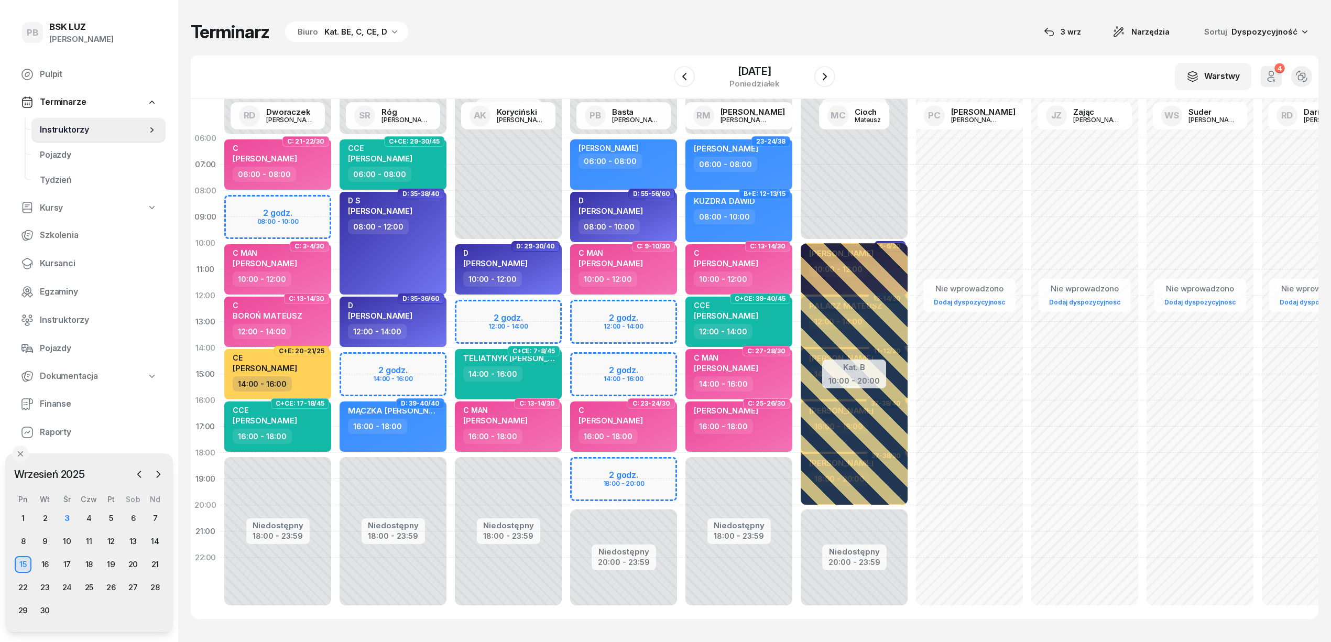
click at [645, 361] on div "Niedostępny 00:00 - 06:00 Niedostępny 20:00 - 23:59 2 godz. 12:00 - 14:00 2 god…" at bounding box center [623, 374] width 115 height 498
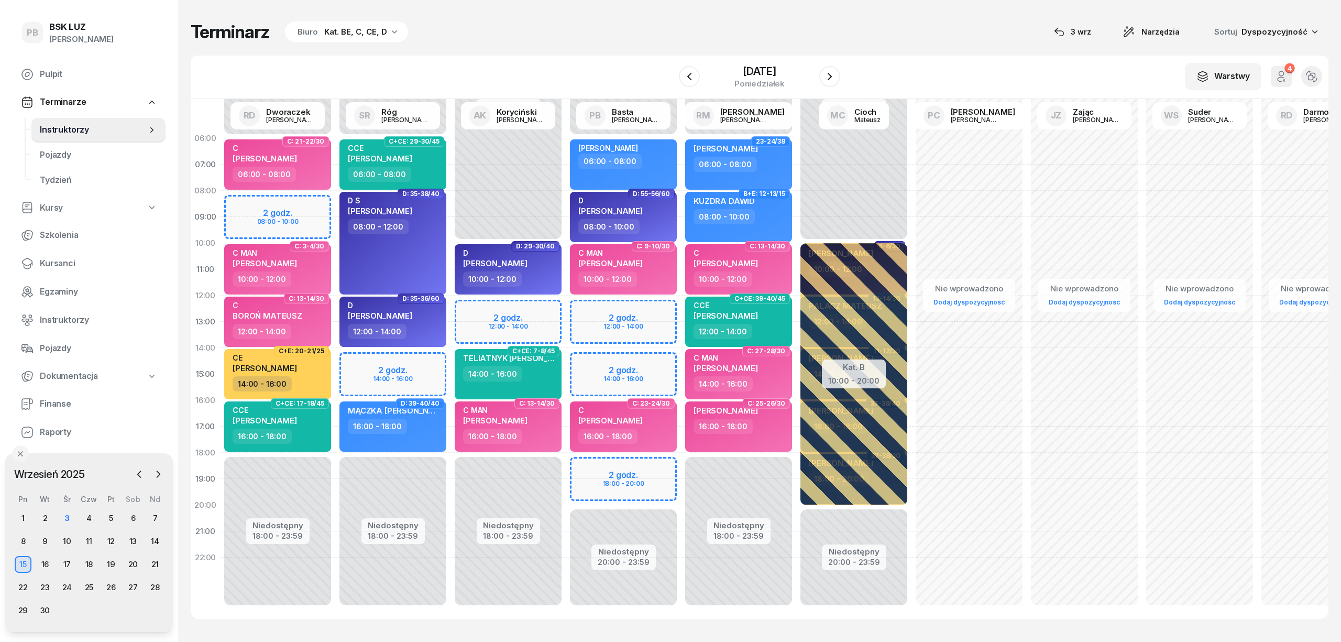
select select "14"
select select "16"
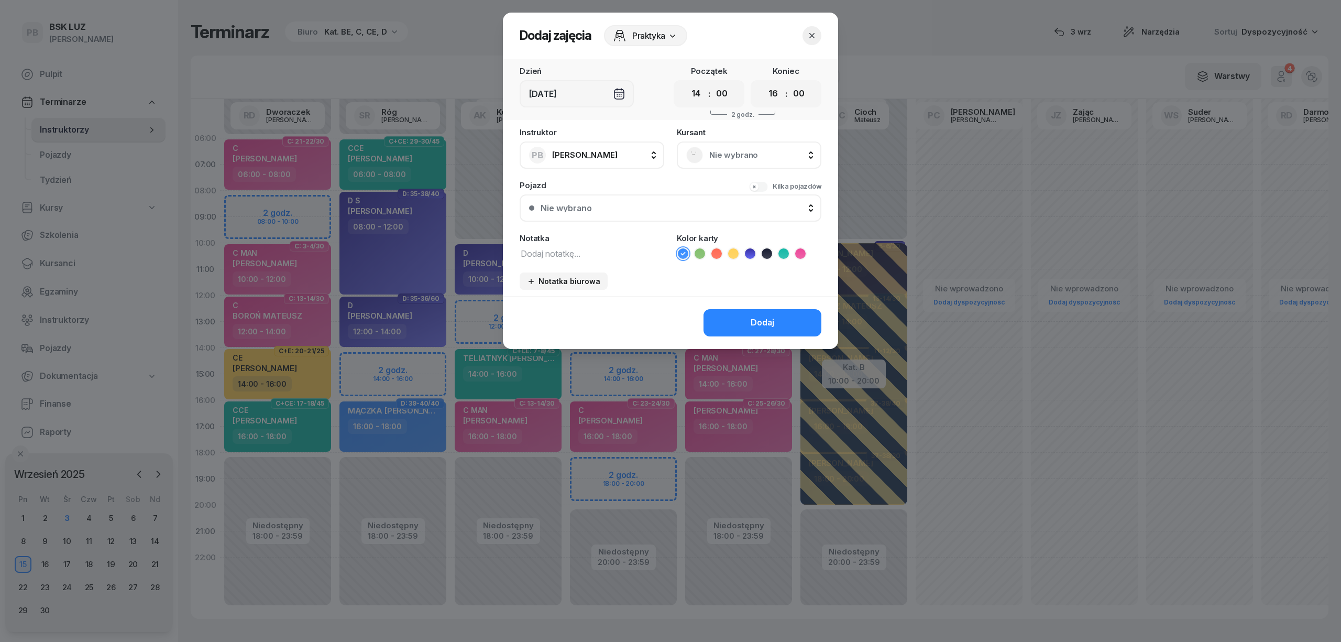
click at [815, 34] on icon "button" at bounding box center [812, 35] width 10 height 10
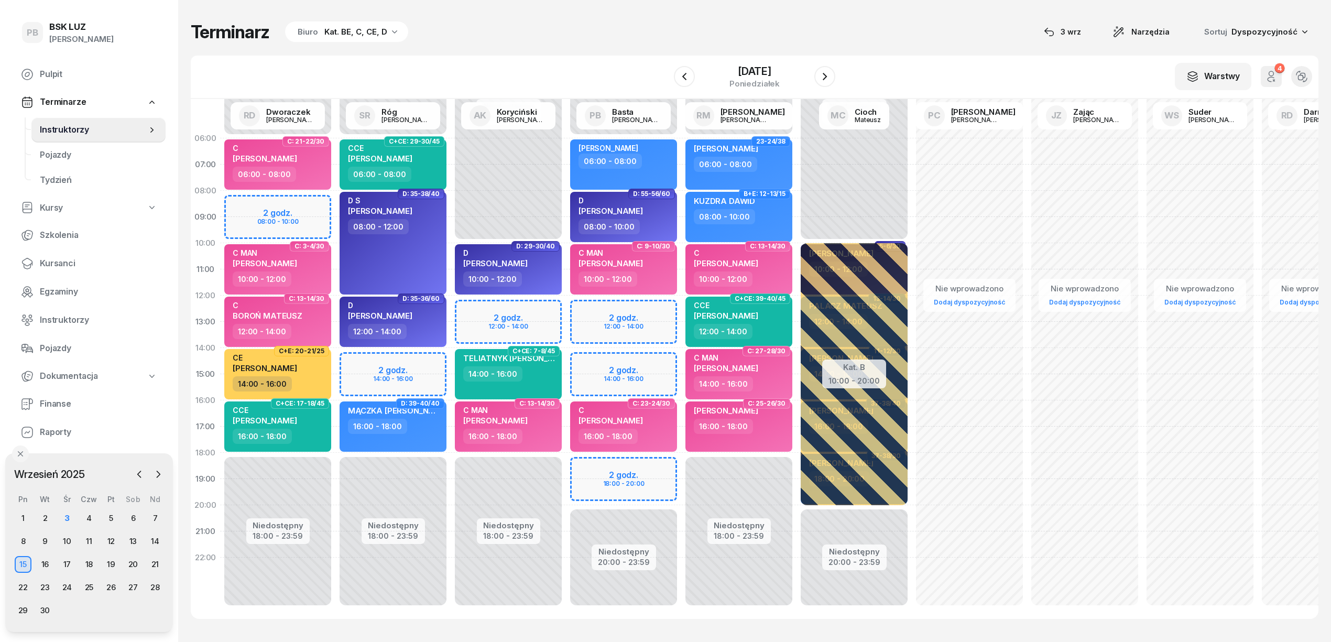
click at [362, 361] on div "Niedostępny 00:00 - 06:00 Niedostępny 18:00 - 23:59 2 godz. 14:00 - 16:00 C+CE:…" at bounding box center [392, 374] width 115 height 498
select select "14"
select select "16"
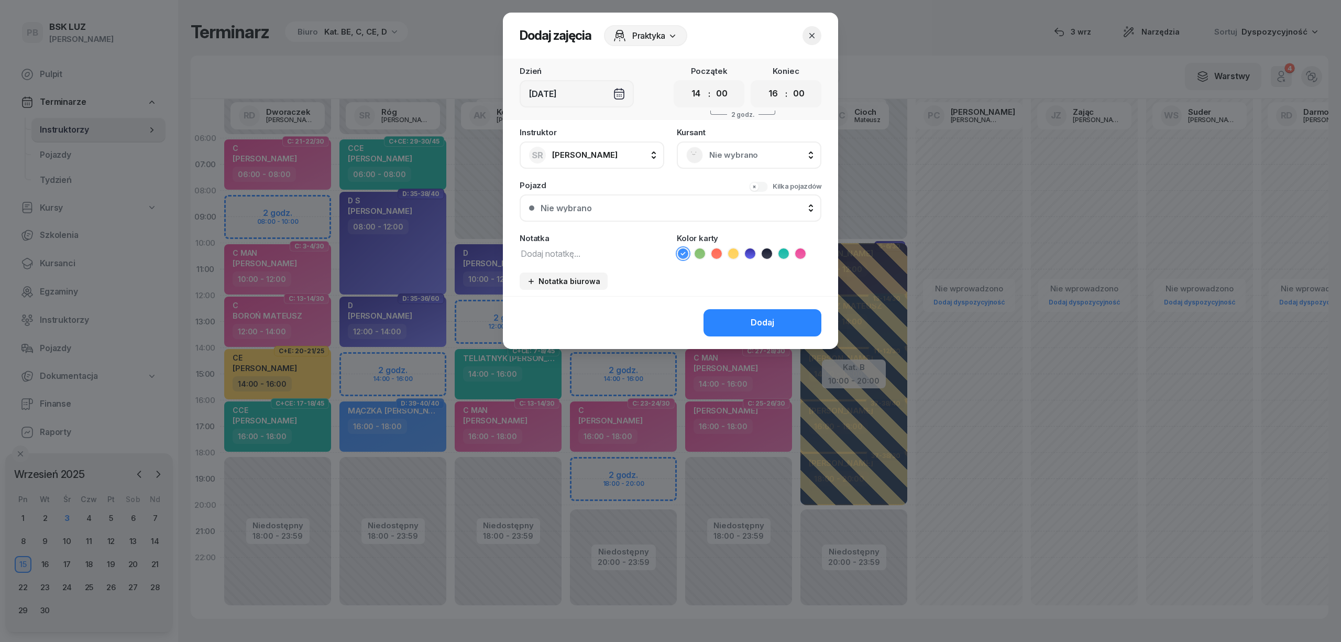
click at [777, 161] on div "Nie wybrano" at bounding box center [749, 155] width 126 height 17
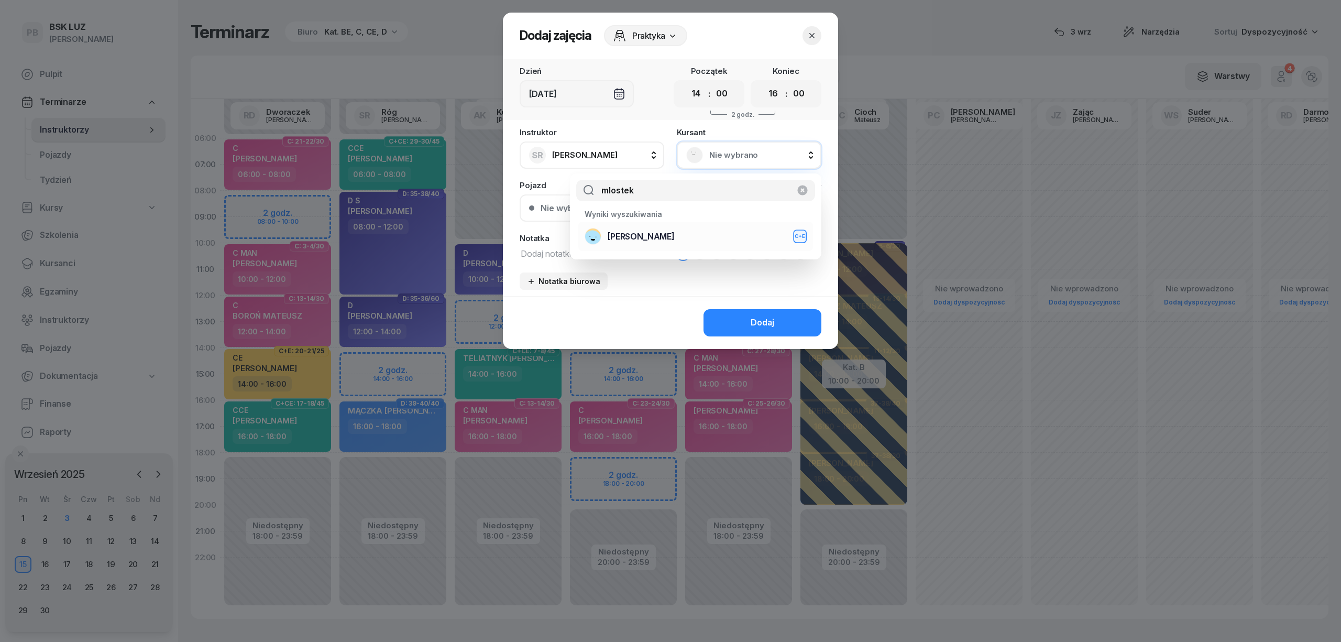
type input "mlostek"
click at [675, 241] on span "[PERSON_NAME]" at bounding box center [641, 237] width 67 height 14
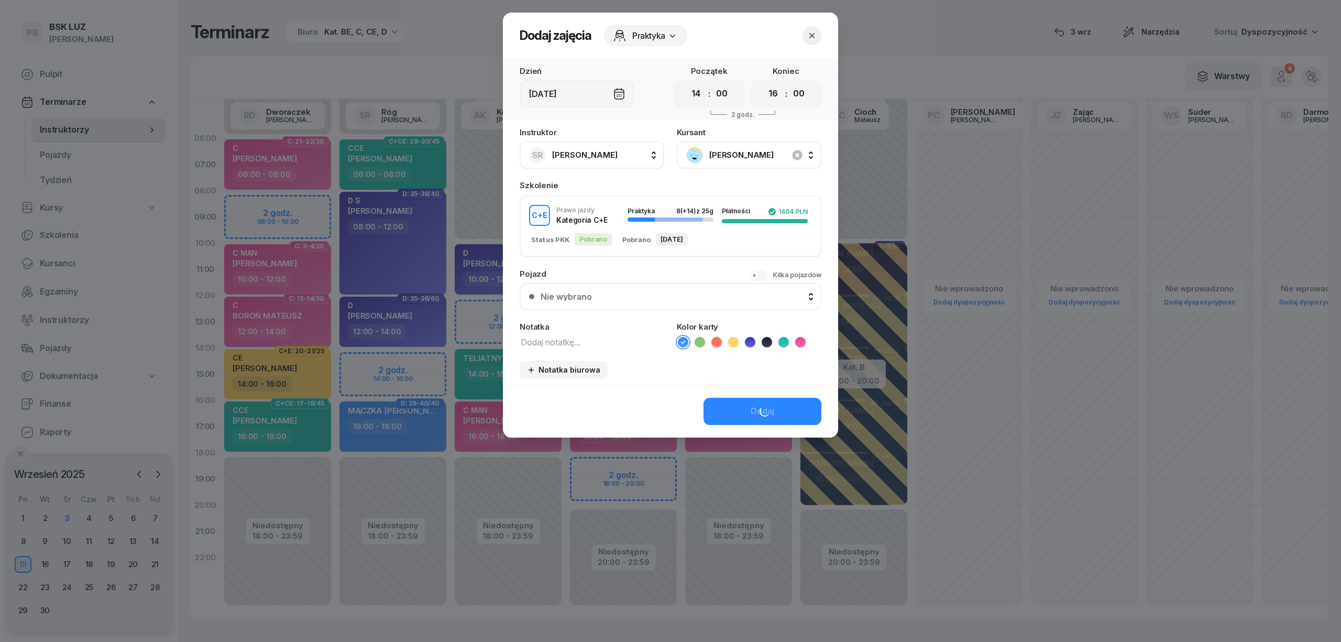
click at [734, 346] on li at bounding box center [733, 342] width 13 height 13
click at [619, 338] on textarea at bounding box center [592, 342] width 145 height 14
type textarea "CE S"
click at [761, 411] on div "Dodaj" at bounding box center [763, 411] width 24 height 14
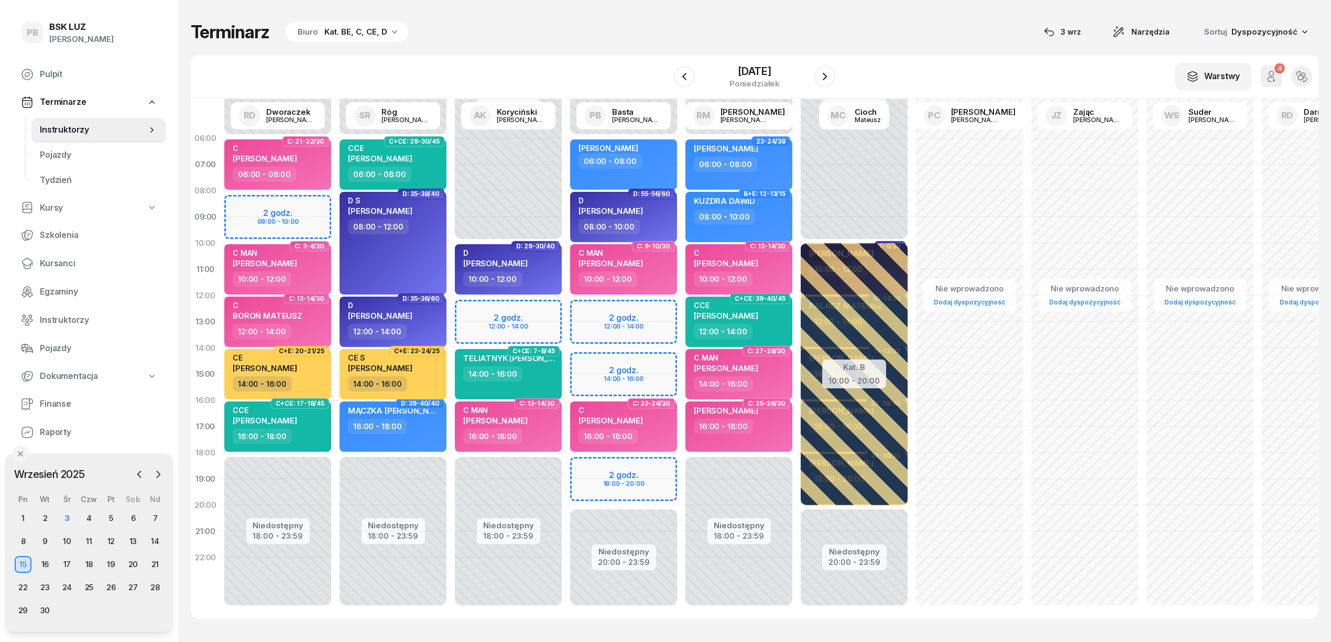
click at [598, 26] on div "Terminarz Biuro Kat. BE, C, CE, D [DATE] Narzędzia Sortuj Dyspozycyjność" at bounding box center [754, 32] width 1127 height 22
click at [64, 514] on div "3" at bounding box center [67, 518] width 17 height 17
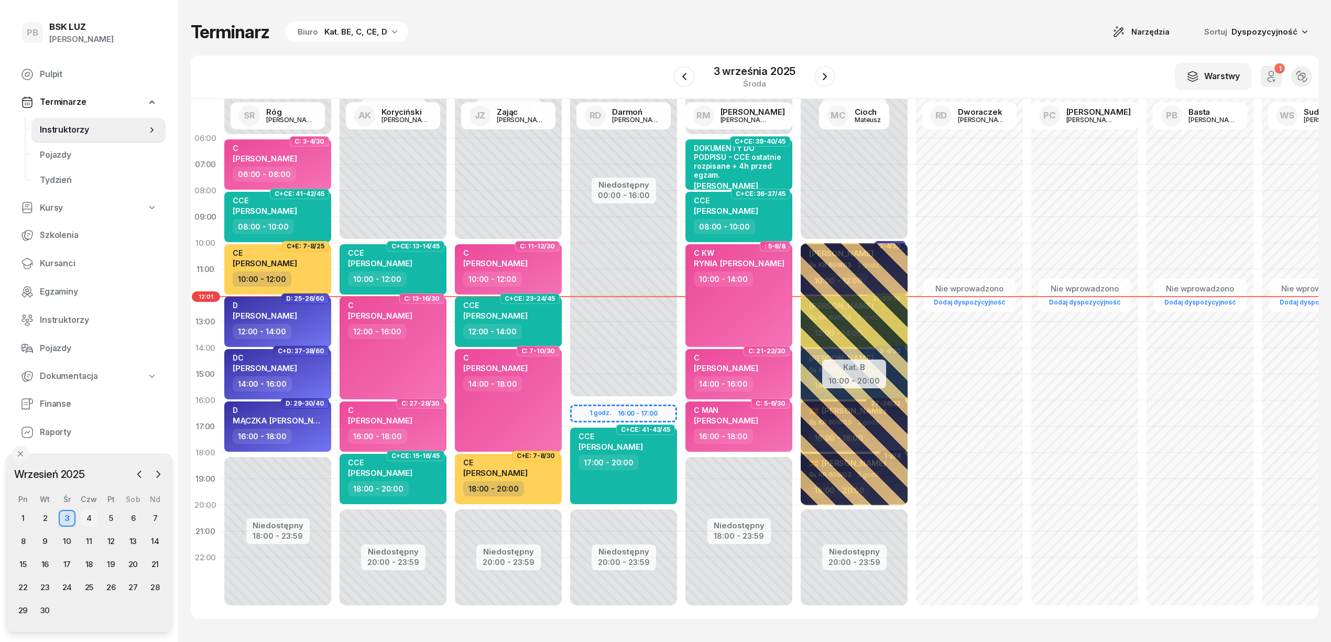
click at [83, 514] on div "4" at bounding box center [89, 518] width 17 height 17
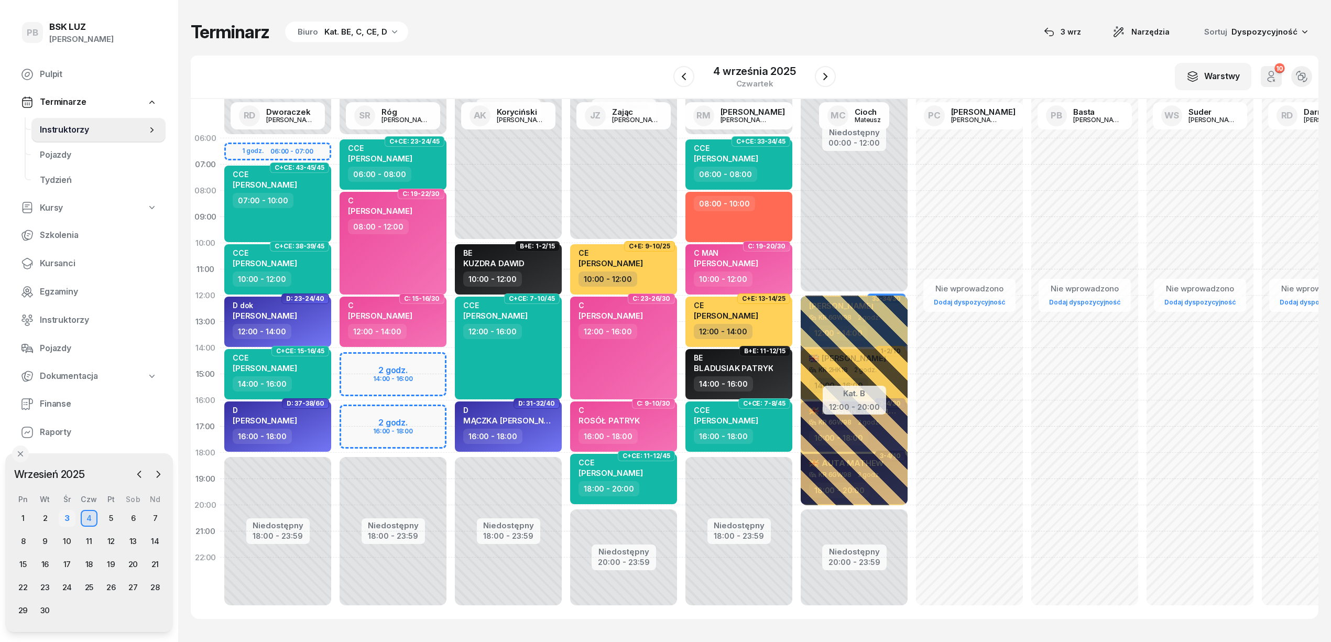
click at [66, 517] on div "3" at bounding box center [67, 518] width 17 height 17
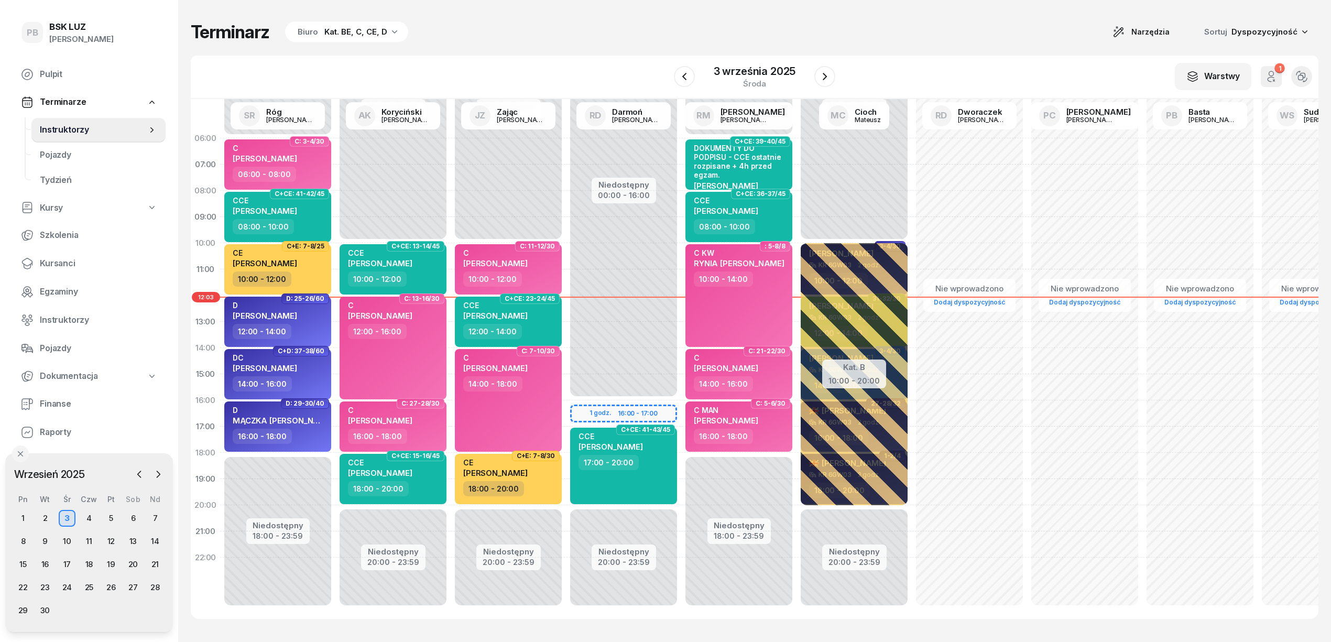
click at [568, 70] on div "W Wybierz AK [PERSON_NAME] BP [PERSON_NAME] DP [PERSON_NAME] GS [PERSON_NAME] I…" at bounding box center [754, 77] width 1127 height 43
click at [62, 258] on span "Kursanci" at bounding box center [98, 264] width 117 height 14
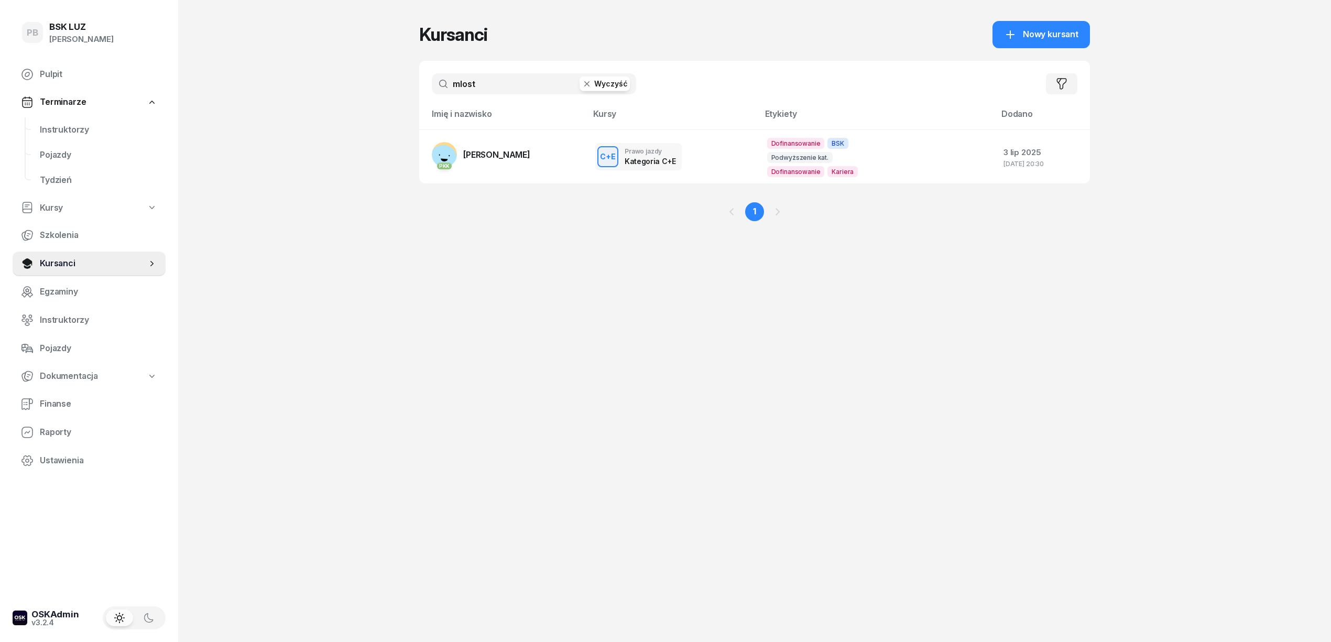
click at [472, 78] on input "mlost" at bounding box center [534, 83] width 204 height 21
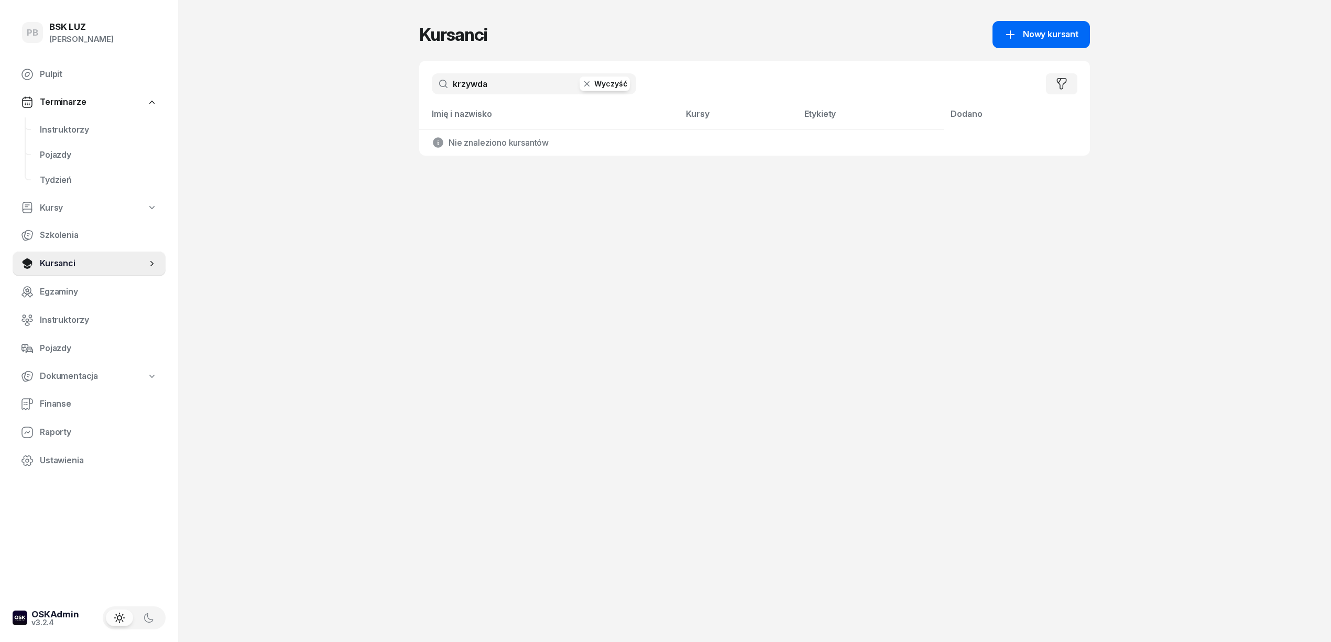
type input "krzywda"
click at [1038, 37] on span "Nowy kursant" at bounding box center [1051, 35] width 56 height 14
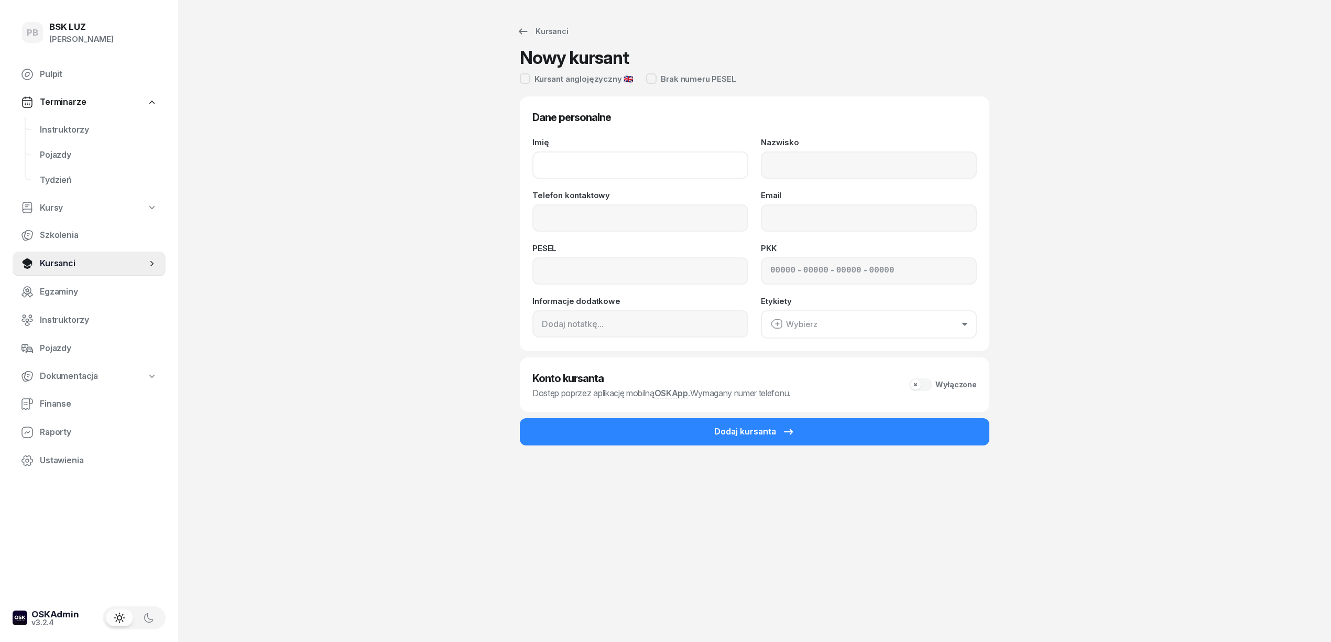
click at [551, 163] on input "Imię" at bounding box center [640, 164] width 216 height 27
click at [834, 167] on input "Nazwisko" at bounding box center [869, 164] width 216 height 27
paste input "KRZYWDA"
type input "KRZYWDA"
click at [679, 167] on input "Imię" at bounding box center [640, 164] width 216 height 27
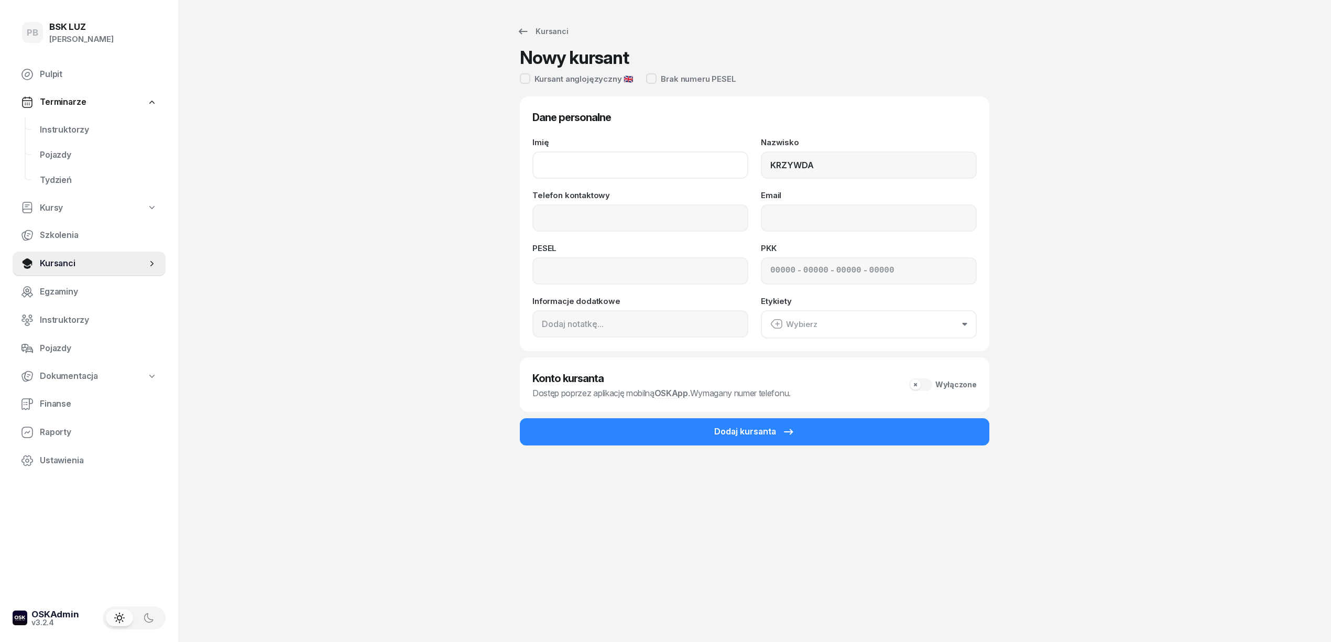
paste input "[PERSON_NAME]"
type input "[PERSON_NAME]"
click at [589, 220] on input "Telefon kontaktowy" at bounding box center [640, 217] width 216 height 27
click at [798, 202] on div "Email" at bounding box center [869, 211] width 216 height 40
click at [696, 210] on input "Telefon kontaktowy" at bounding box center [640, 217] width 216 height 27
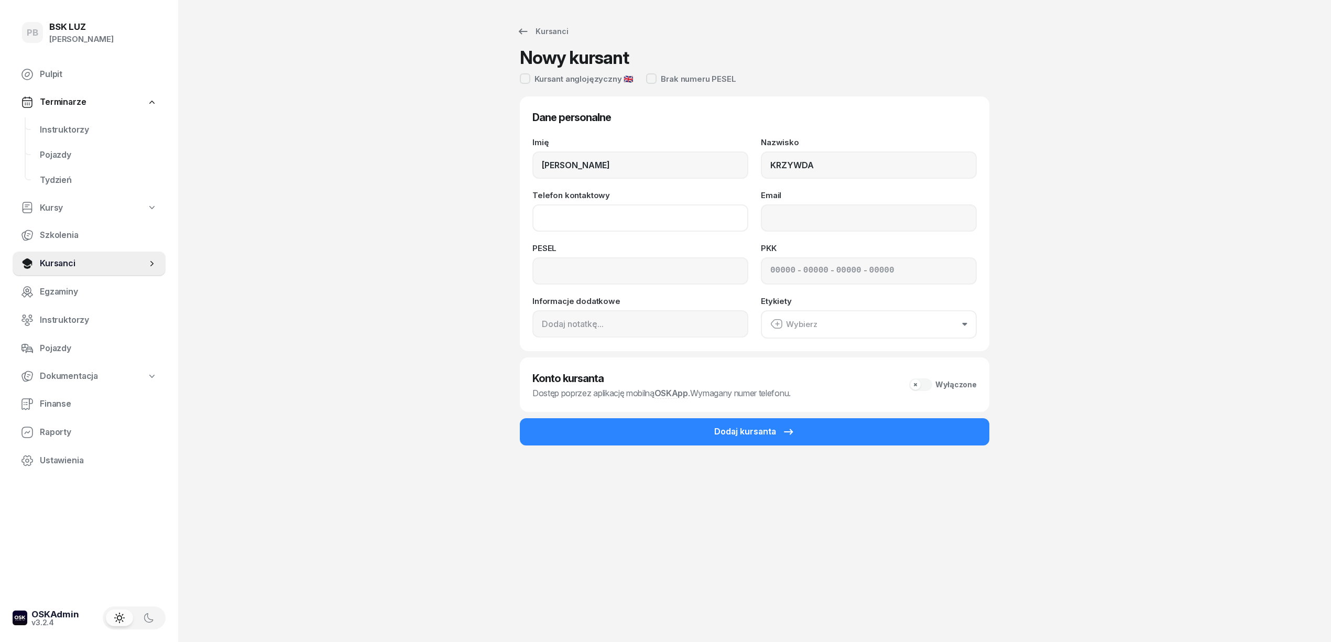
paste input "733261120"
type input "733 261 120"
click at [838, 212] on input "Email" at bounding box center [869, 217] width 216 height 27
click at [768, 267] on div "- - -" at bounding box center [869, 270] width 216 height 27
click at [772, 270] on input at bounding box center [782, 271] width 25 height 14
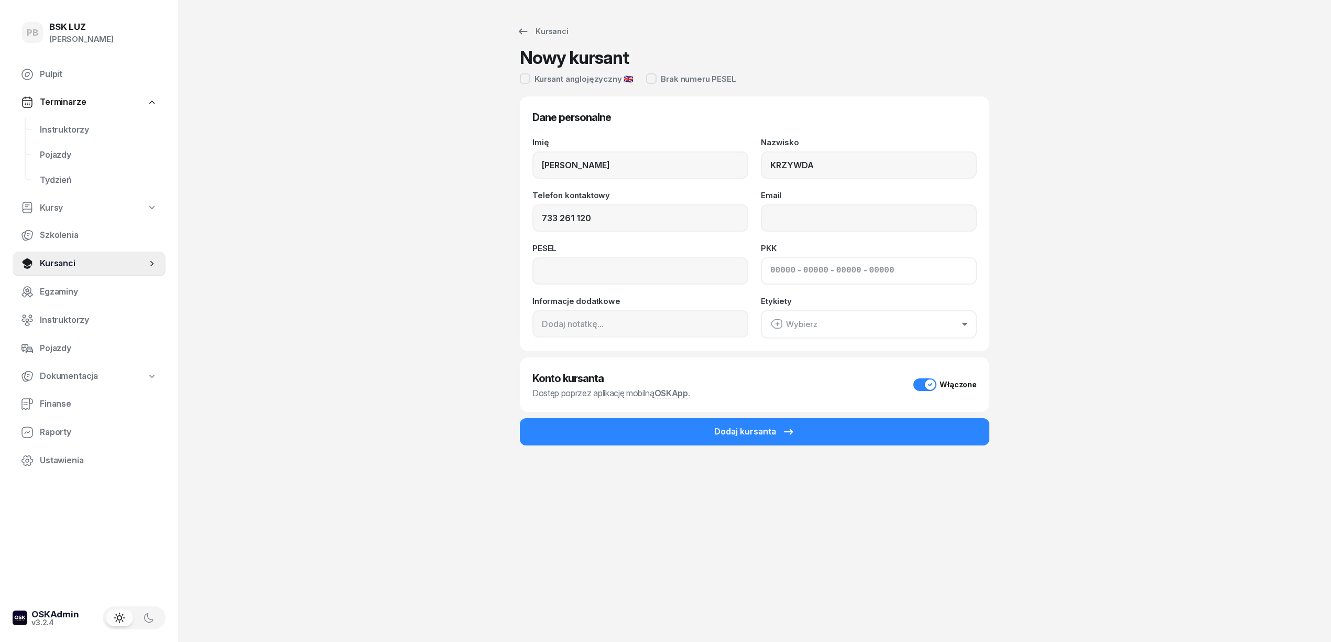
click at [772, 270] on input at bounding box center [782, 271] width 25 height 14
paste input "72360"
type input "72360"
type input "65200"
type input "39482"
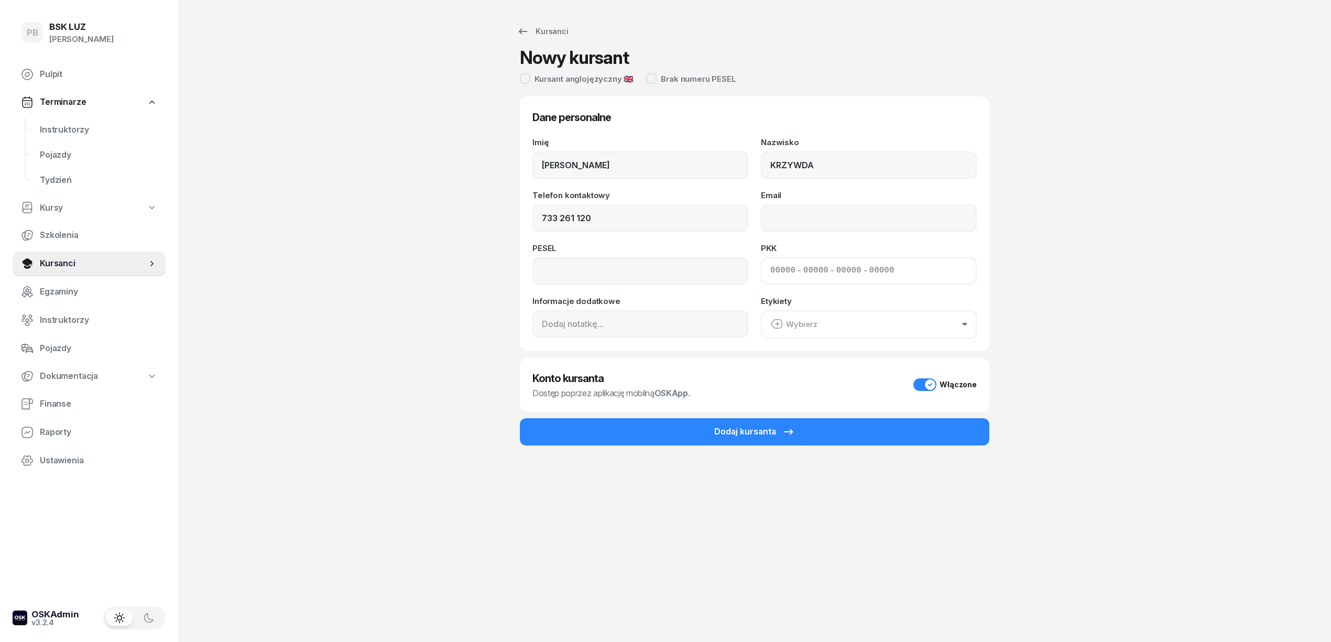
type input "78132"
click at [826, 318] on button "Wybierz" at bounding box center [869, 324] width 216 height 28
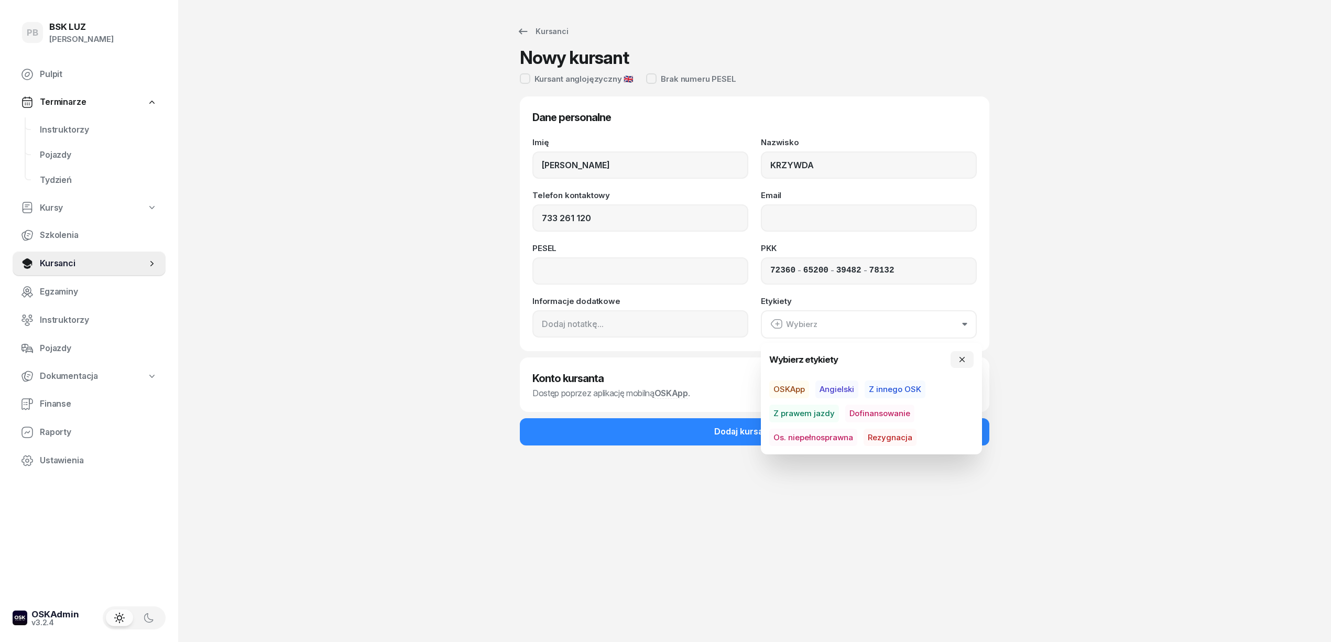
click at [380, 338] on div "PB BSK [PERSON_NAME] Pulpit Terminarze Instruktorzy Pojazdy Tydzień Kursy Szkol…" at bounding box center [665, 321] width 1331 height 642
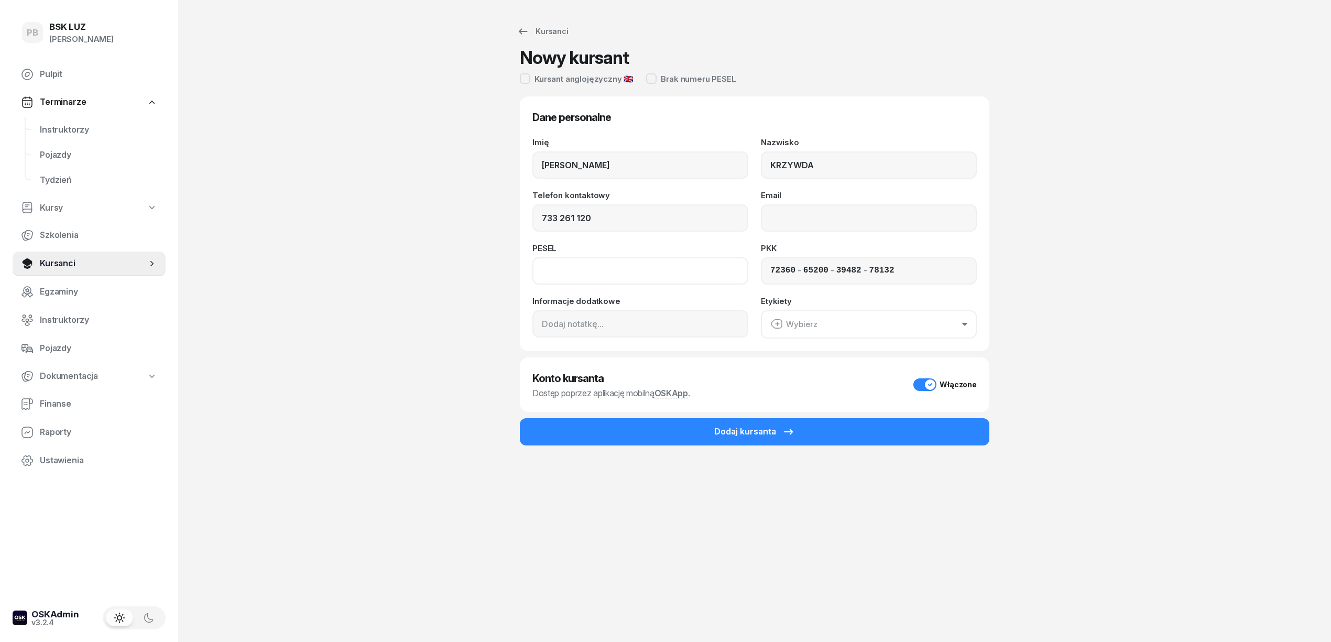
click at [602, 261] on input at bounding box center [640, 270] width 216 height 27
paste input "77080812414"
type input "77080812414"
click at [793, 206] on input "Email" at bounding box center [869, 217] width 216 height 27
paste input "el-master <[EMAIL_ADDRESS][DOMAIN_NAME]>"
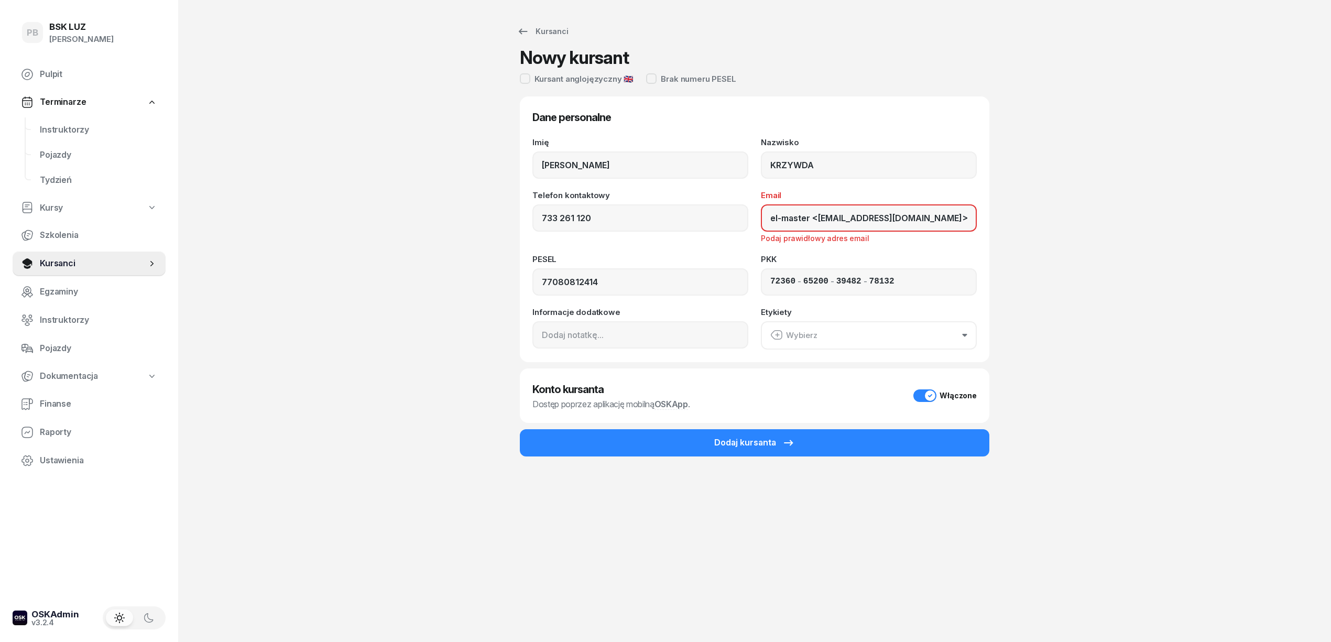
click at [1139, 294] on div "PB BSK [PERSON_NAME] Pulpit Terminarze Instruktorzy Pojazdy Tydzień Kursy Szkol…" at bounding box center [665, 321] width 1331 height 642
click at [910, 214] on input "el-master <[EMAIL_ADDRESS][DOMAIN_NAME]>" at bounding box center [869, 217] width 216 height 27
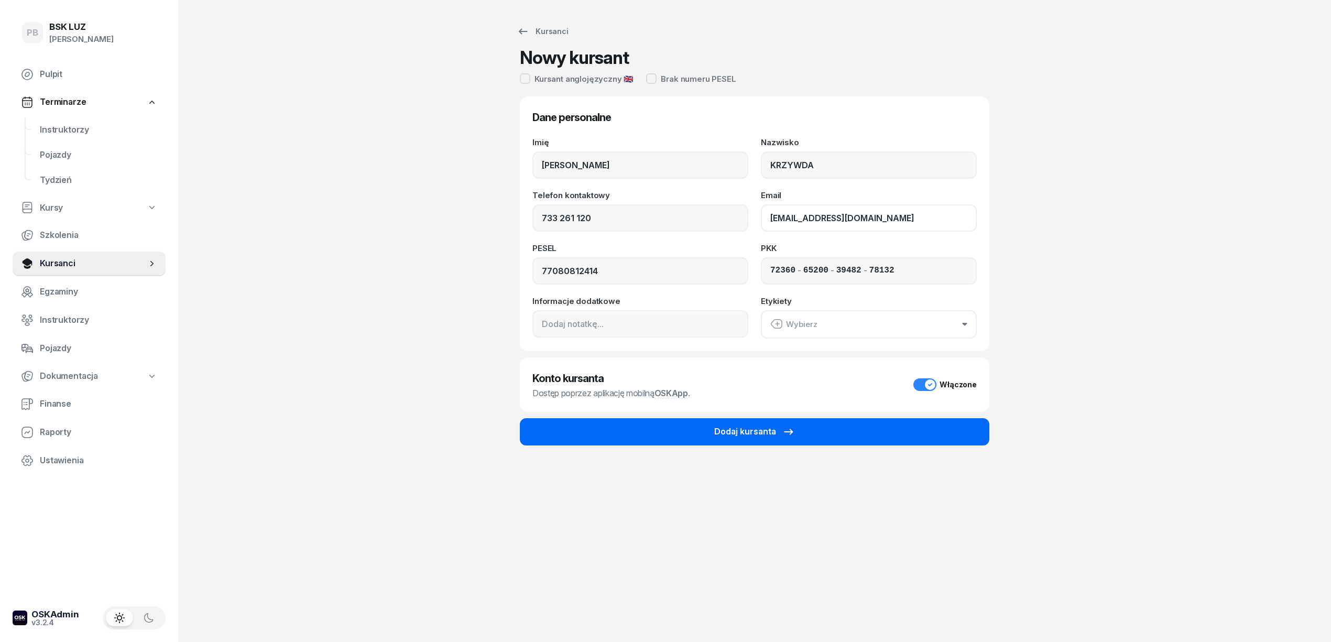
type input "[EMAIL_ADDRESS][DOMAIN_NAME]"
click at [899, 431] on button "Dodaj kursanta" at bounding box center [754, 431] width 469 height 27
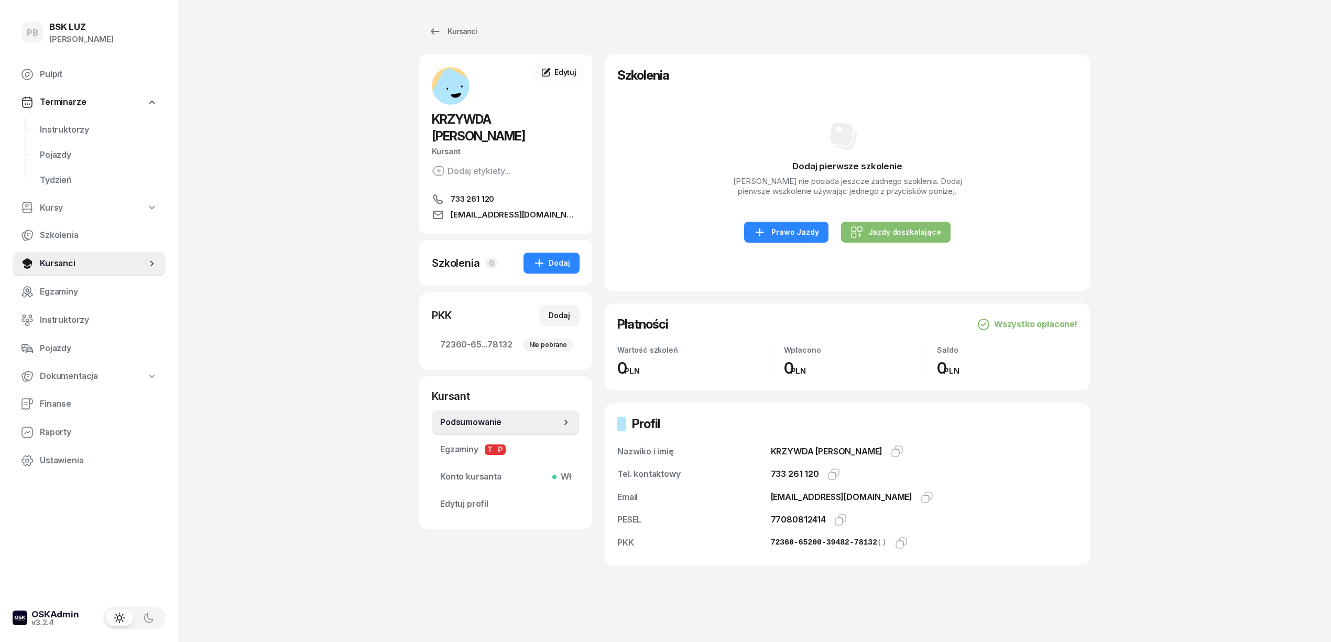
click at [487, 164] on div "Dodaj etykiety..." at bounding box center [471, 170] width 79 height 13
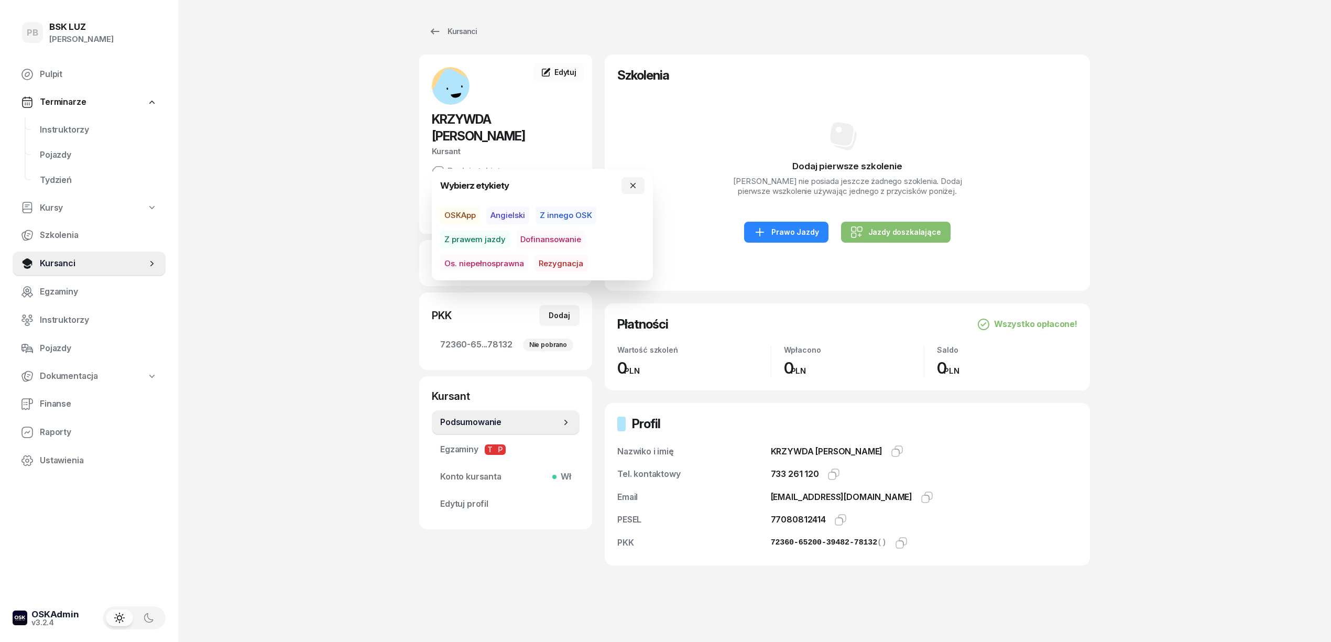
click at [328, 91] on div "PB BSK [PERSON_NAME] Pulpit Terminarze Instruktorzy Pojazdy Tydzień Kursy Szkol…" at bounding box center [665, 331] width 1331 height 662
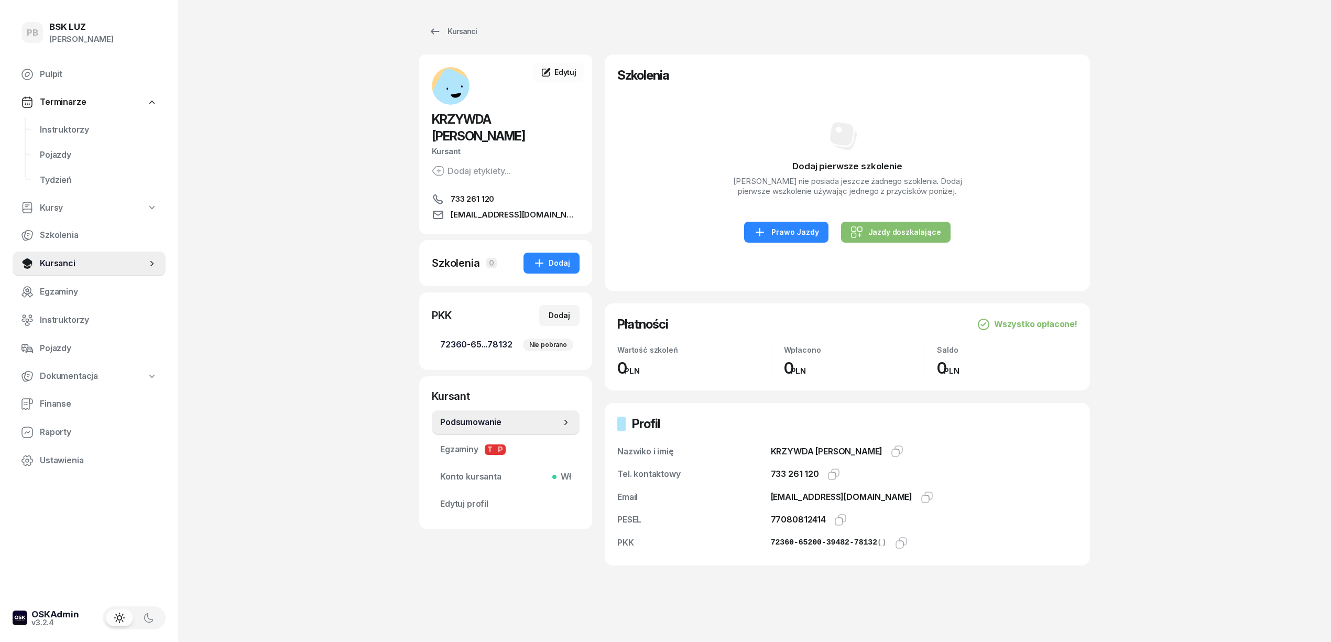
click at [552, 332] on link "72360-65...78132 Nie pobrano" at bounding box center [506, 344] width 148 height 25
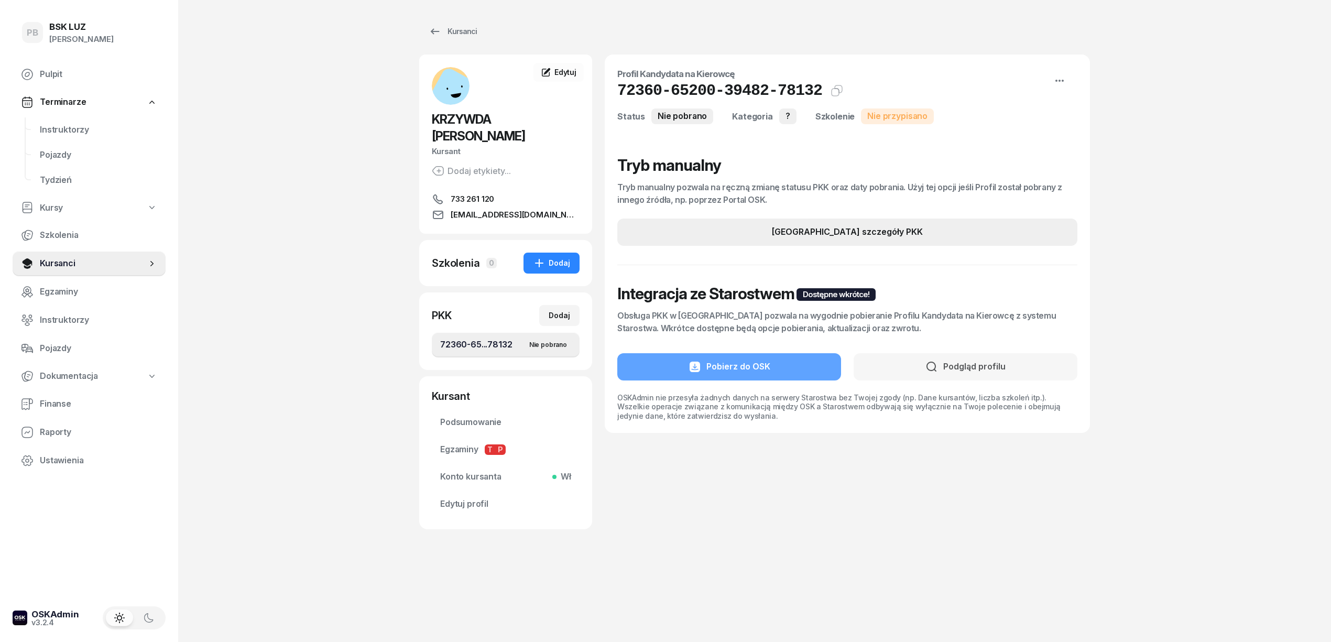
click at [782, 225] on button "[GEOGRAPHIC_DATA] szczegóły PKK" at bounding box center [847, 231] width 460 height 27
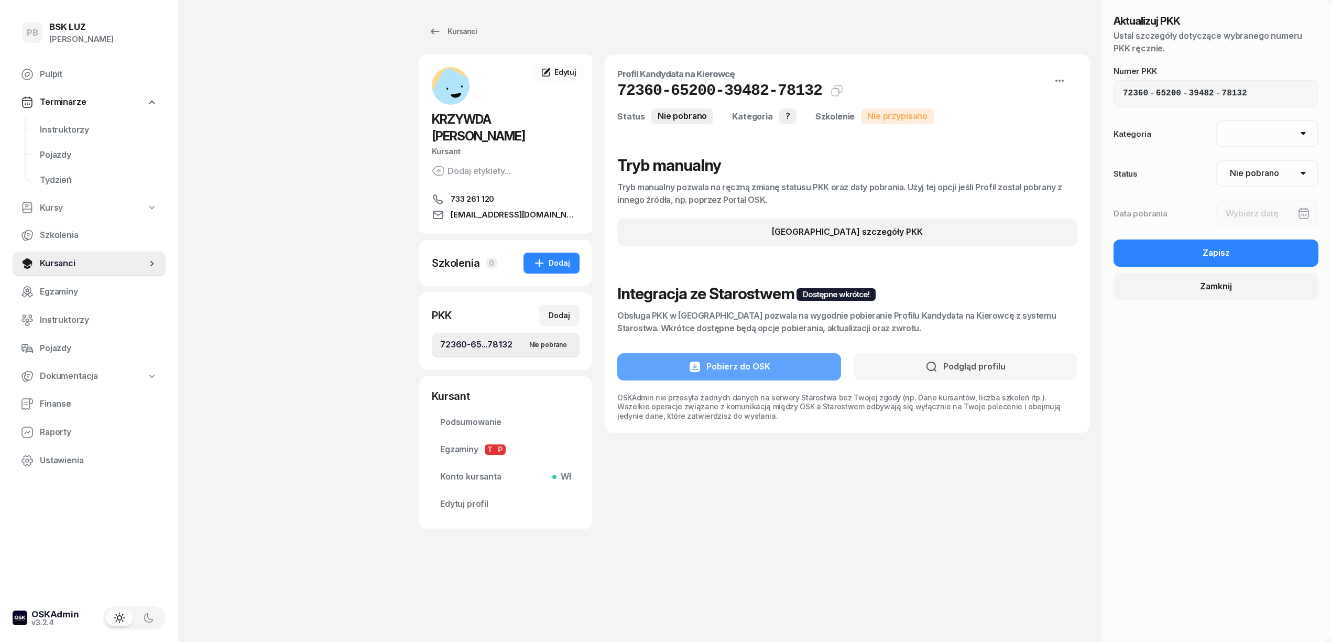
click at [1278, 134] on select "AM A1 A2 A B1 B B+E C1 C1+E C C+E D1 D1+E D D+E T Tram C+CE C+D" at bounding box center [1267, 133] width 103 height 27
select select "C"
click at [1216, 120] on select "AM A1 A2 A B1 B B+E C1 C1+E C C+E D1 D1+E D D+E T Tram C+CE C+D" at bounding box center [1267, 133] width 103 height 27
click at [1260, 160] on select "Nie pobrano Pobrano Zwrócono Zaktualizowano" at bounding box center [1267, 173] width 103 height 27
select select "Get"
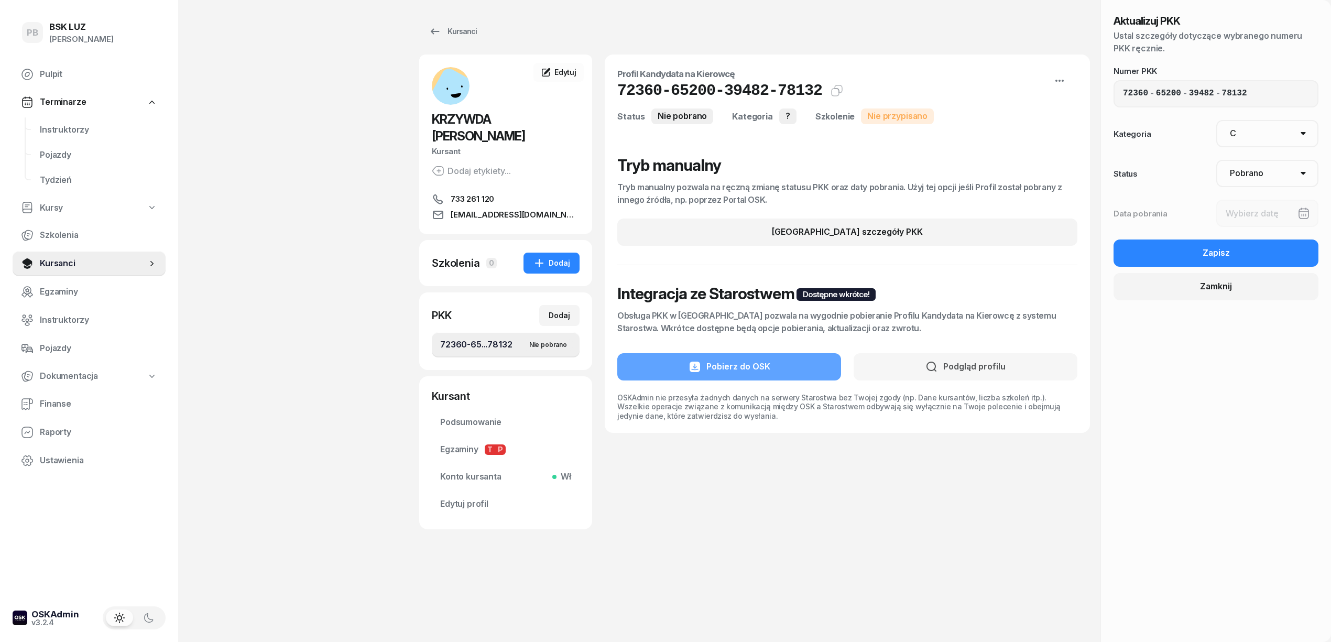
click at [1216, 160] on select "Nie pobrano Pobrano Zwrócono Zaktualizowano" at bounding box center [1267, 173] width 103 height 27
click at [1258, 208] on div at bounding box center [1267, 213] width 103 height 27
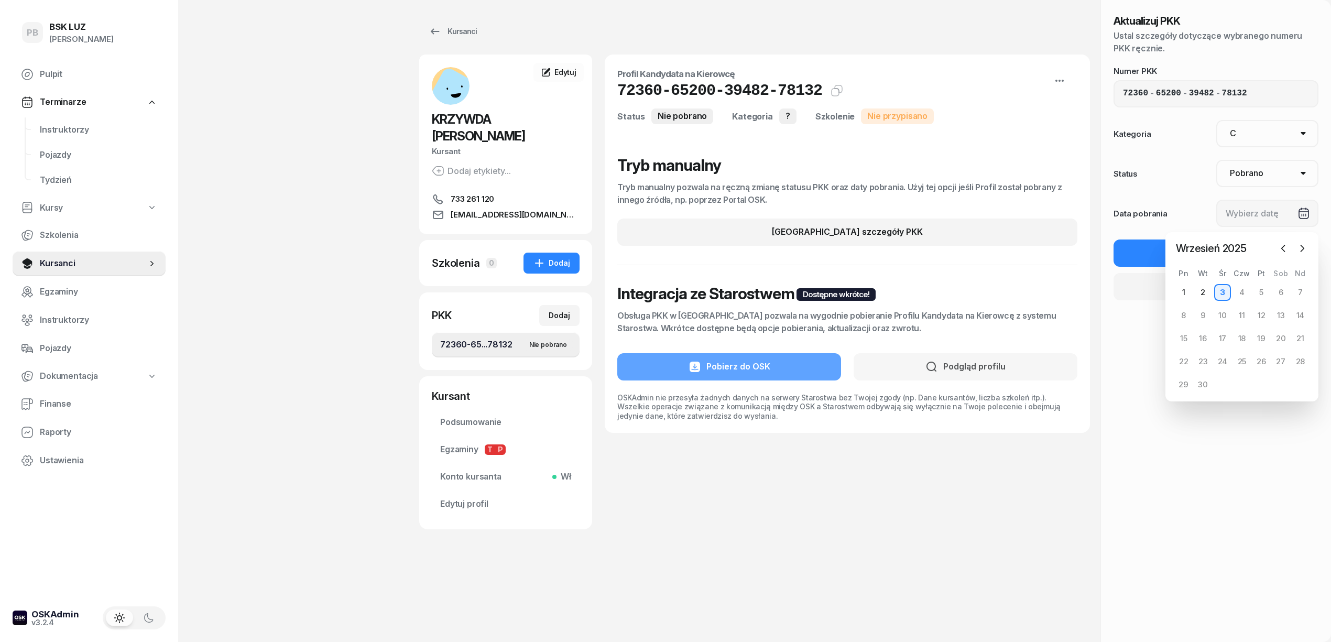
click at [1227, 291] on div "3" at bounding box center [1222, 292] width 17 height 17
type input "[DATE]"
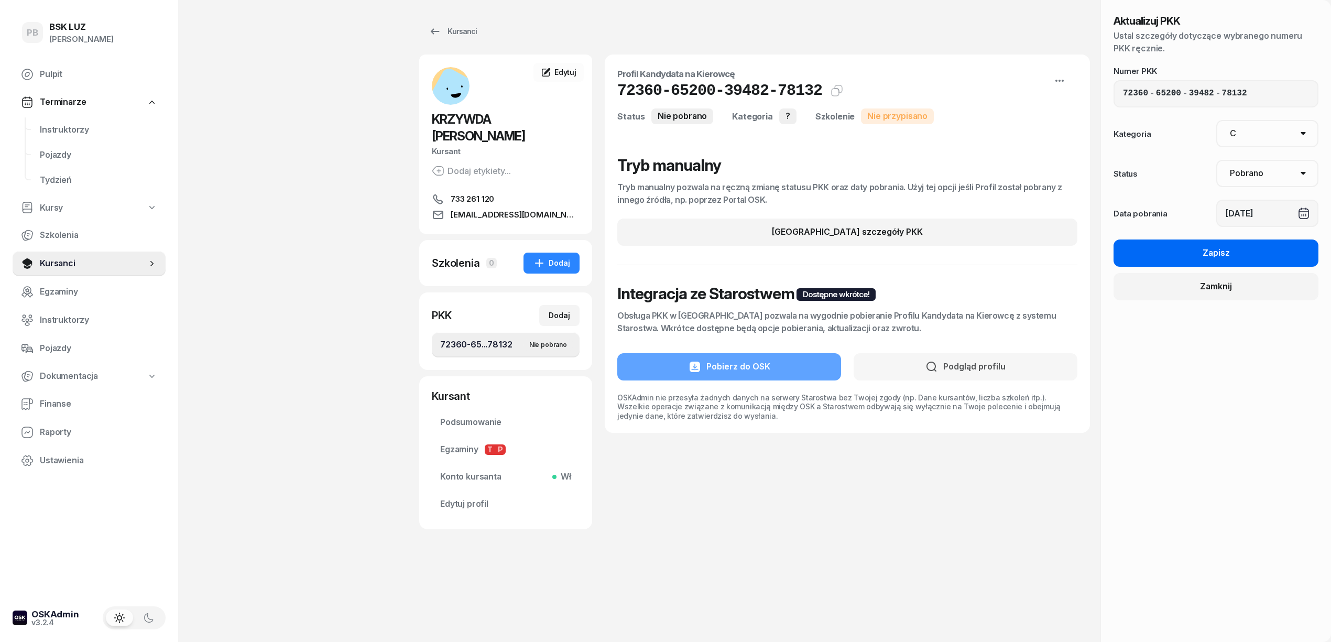
click at [1235, 252] on button "Zapisz" at bounding box center [1215, 252] width 205 height 27
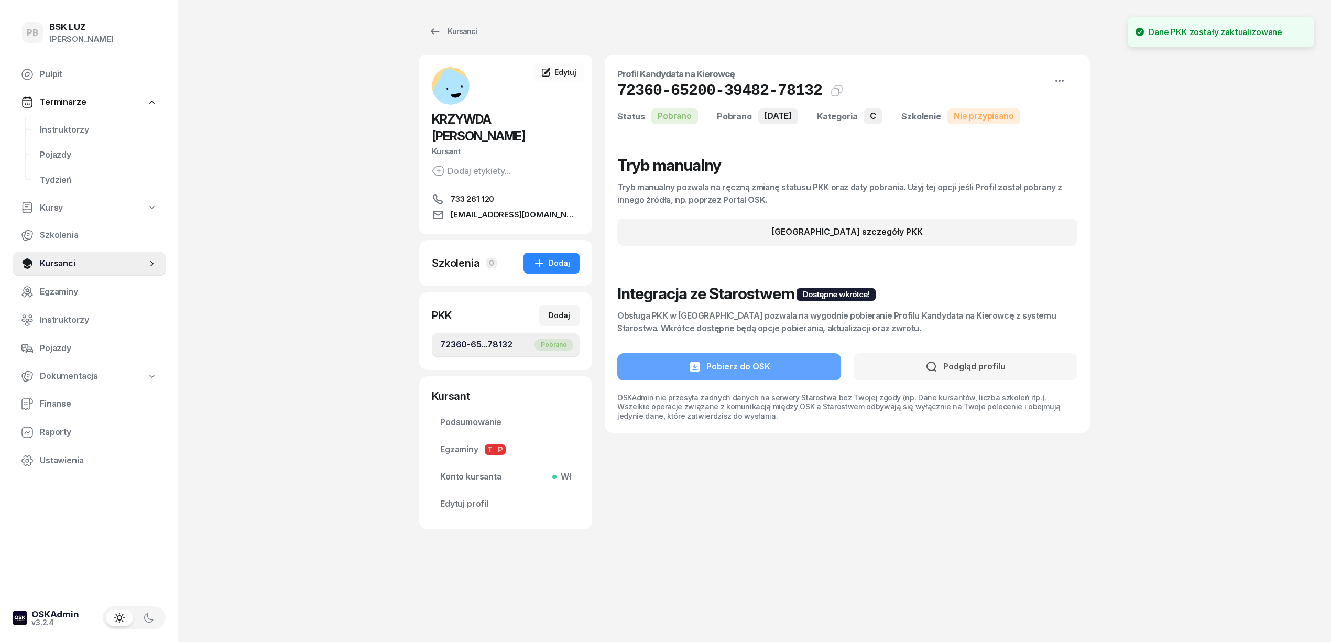
click at [771, 583] on div "Kursanci KRZYWDA [PERSON_NAME] Dodaj etykiety... 733 261 120 [EMAIL_ADDRESS][DO…" at bounding box center [754, 321] width 671 height 642
click at [547, 257] on div "Dodaj" at bounding box center [551, 263] width 37 height 13
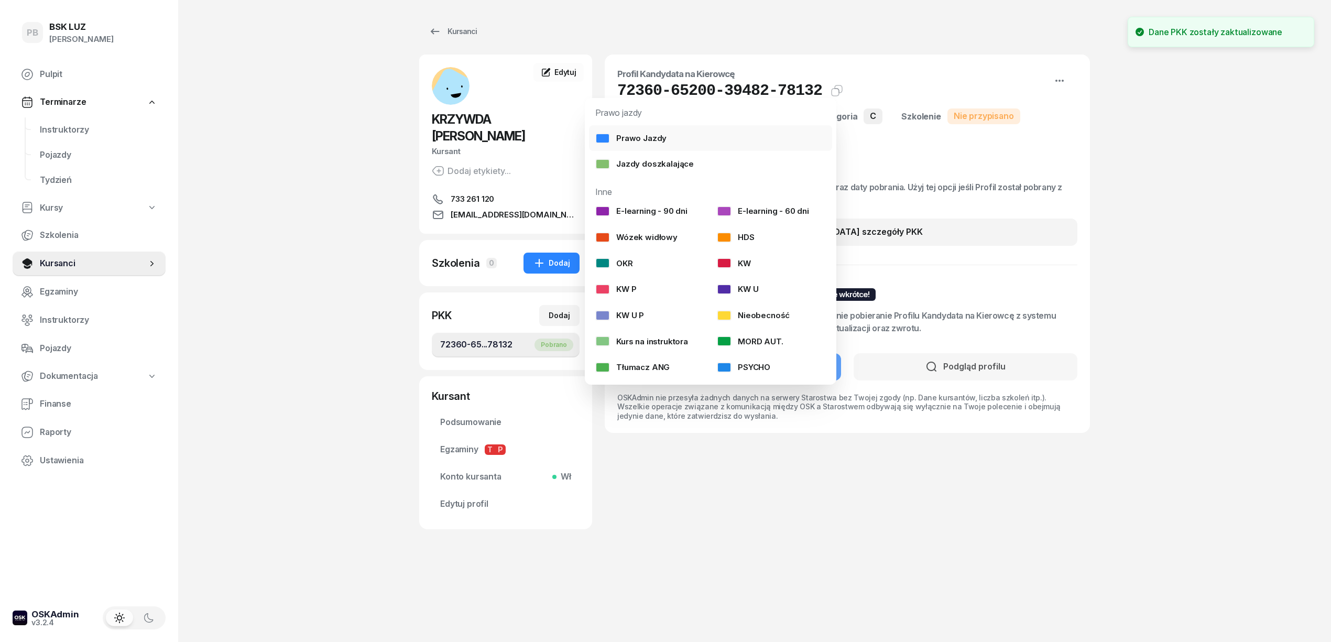
click at [671, 132] on link "Prawo Jazdy" at bounding box center [710, 138] width 243 height 26
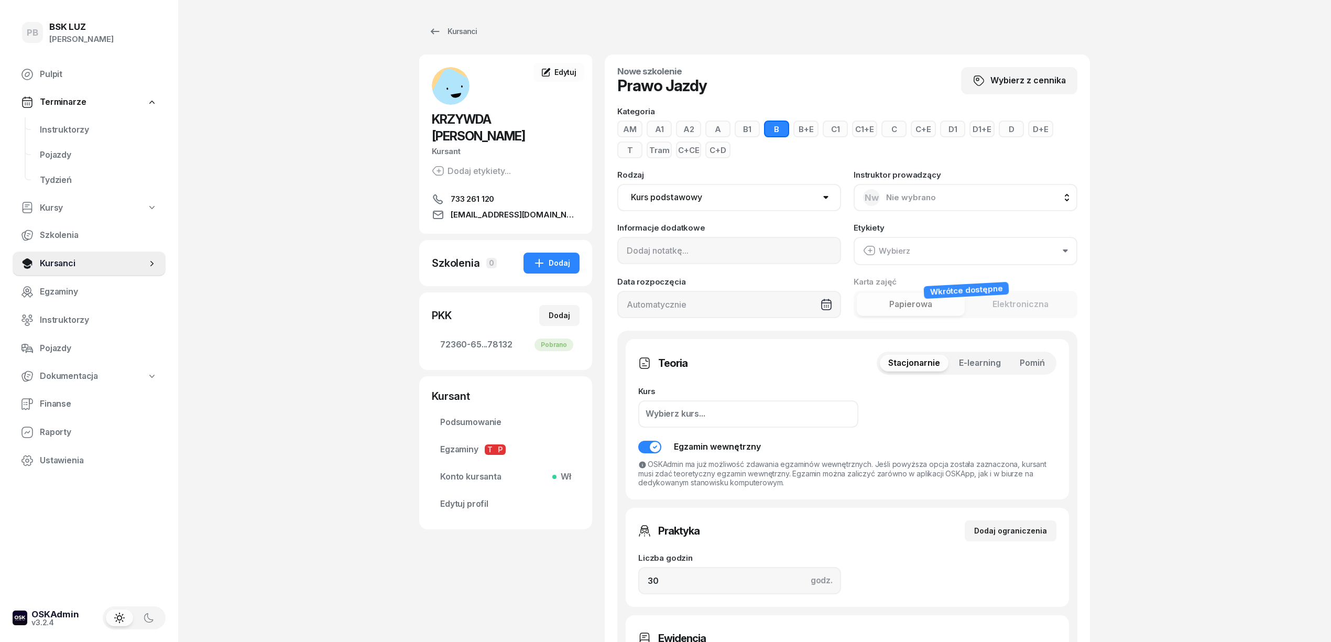
click at [902, 124] on button "C" at bounding box center [893, 128] width 25 height 17
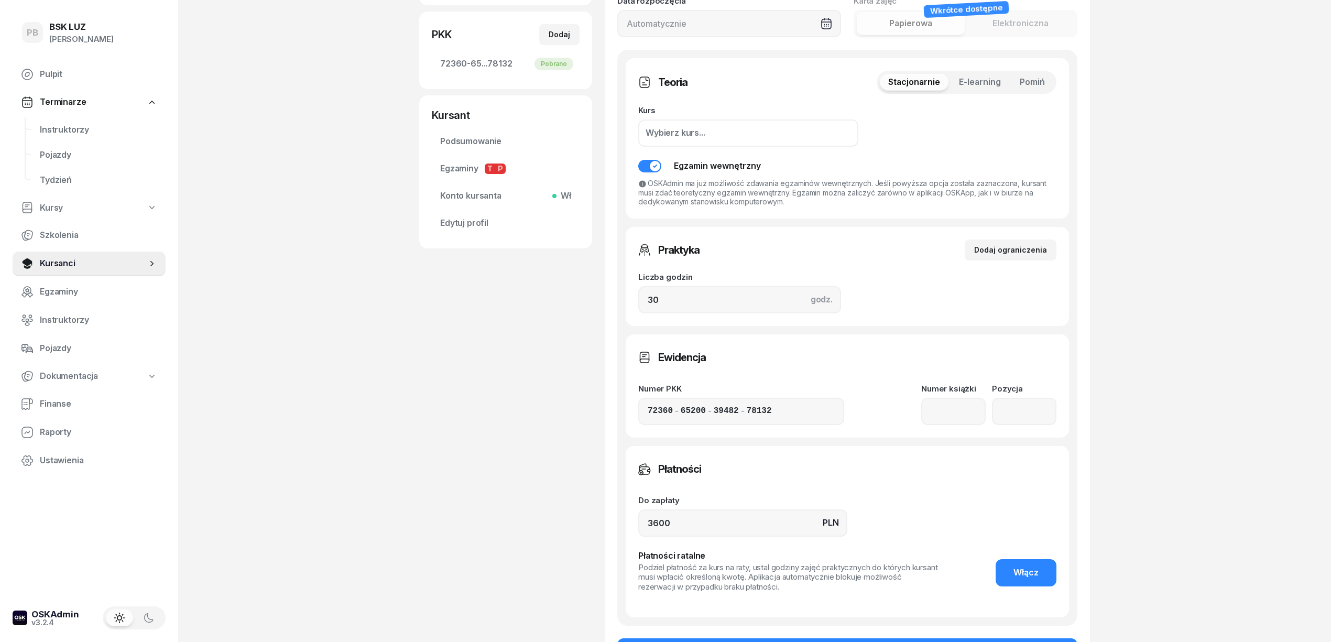
scroll to position [349, 0]
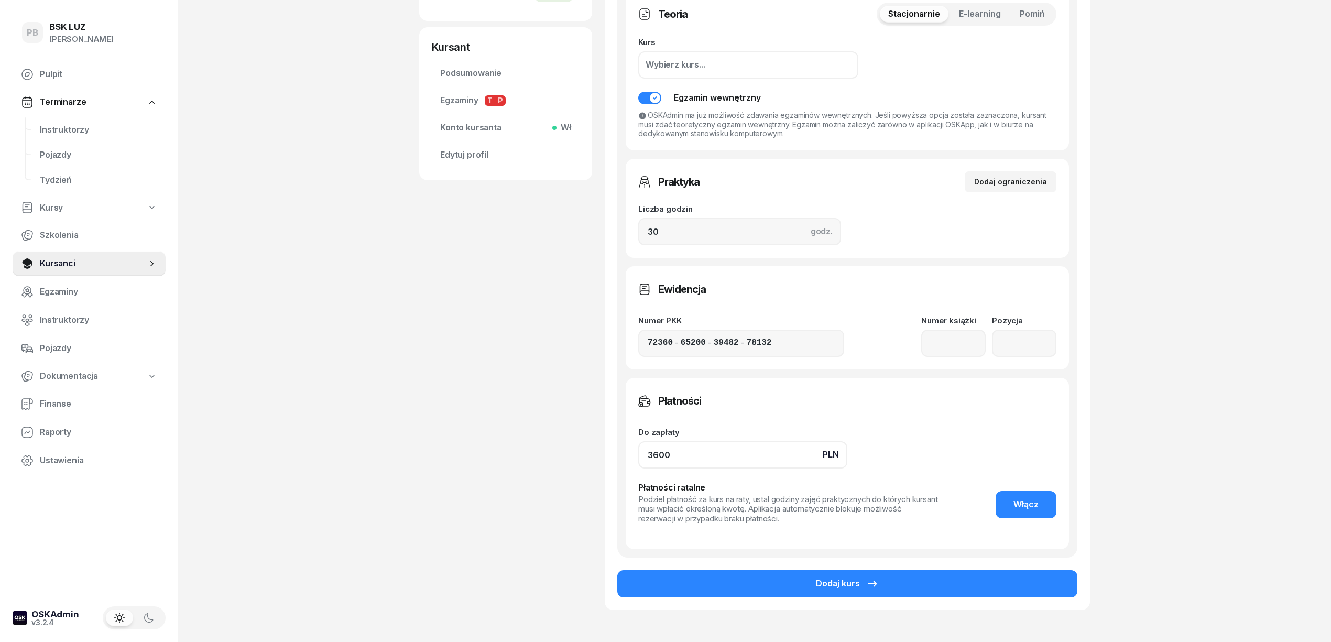
drag, startPoint x: 707, startPoint y: 447, endPoint x: 541, endPoint y: 453, distance: 166.7
click at [541, 453] on div "KRZYWDA [PERSON_NAME] Dodaj etykiety... 733 261 120 [EMAIL_ADDRESS][DOMAIN_NAME…" at bounding box center [754, 170] width 671 height 929
type input "0"
click at [1135, 142] on div "PB BSK [PERSON_NAME] Pulpit Terminarze Instruktorzy Pojazdy Tydzień Kursy Szkol…" at bounding box center [665, 178] width 1331 height 1055
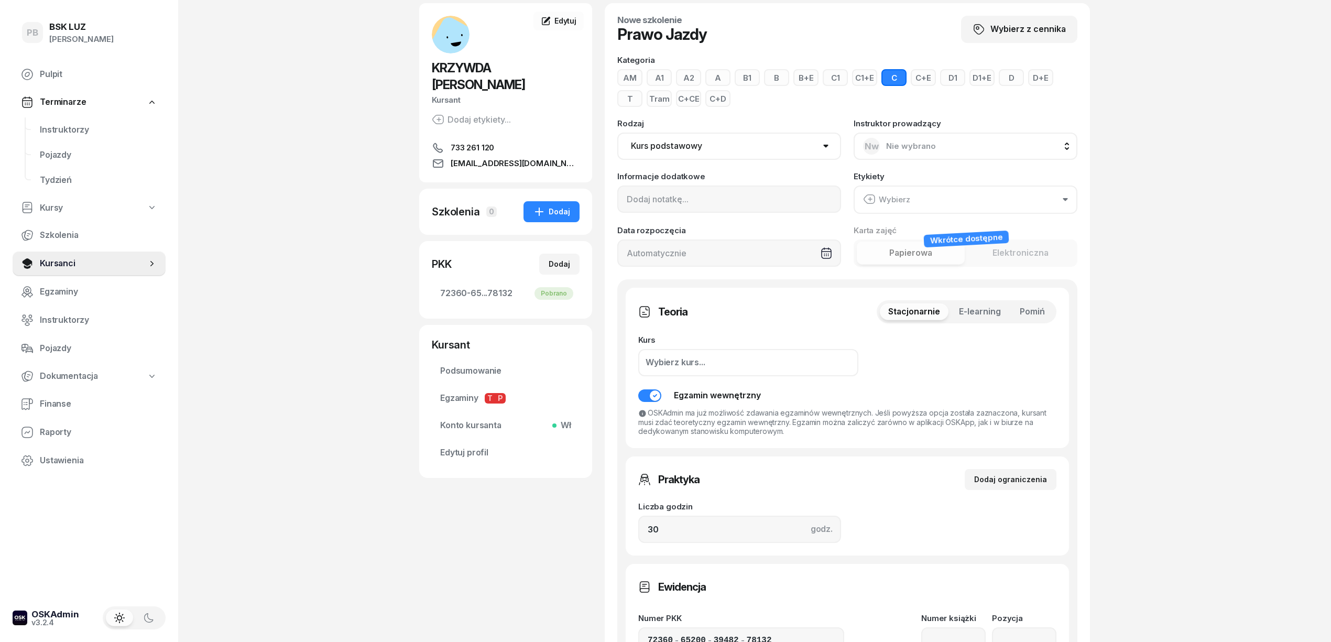
scroll to position [0, 0]
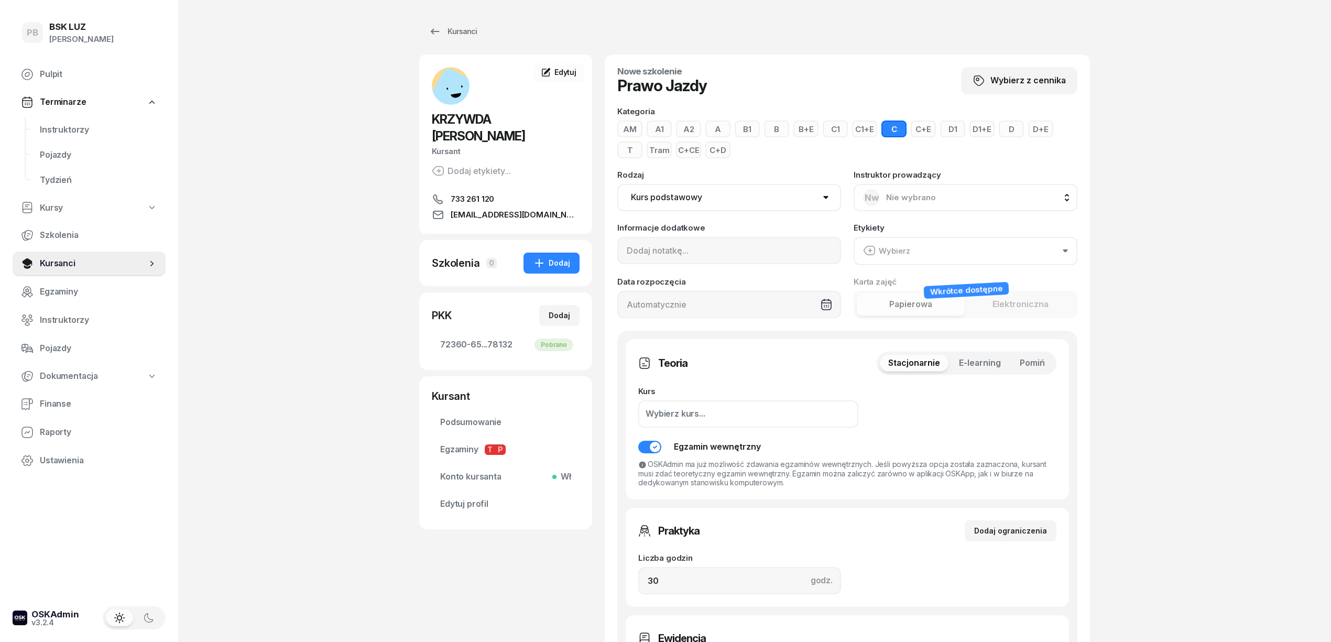
click at [995, 243] on button "Wybierz" at bounding box center [965, 251] width 224 height 28
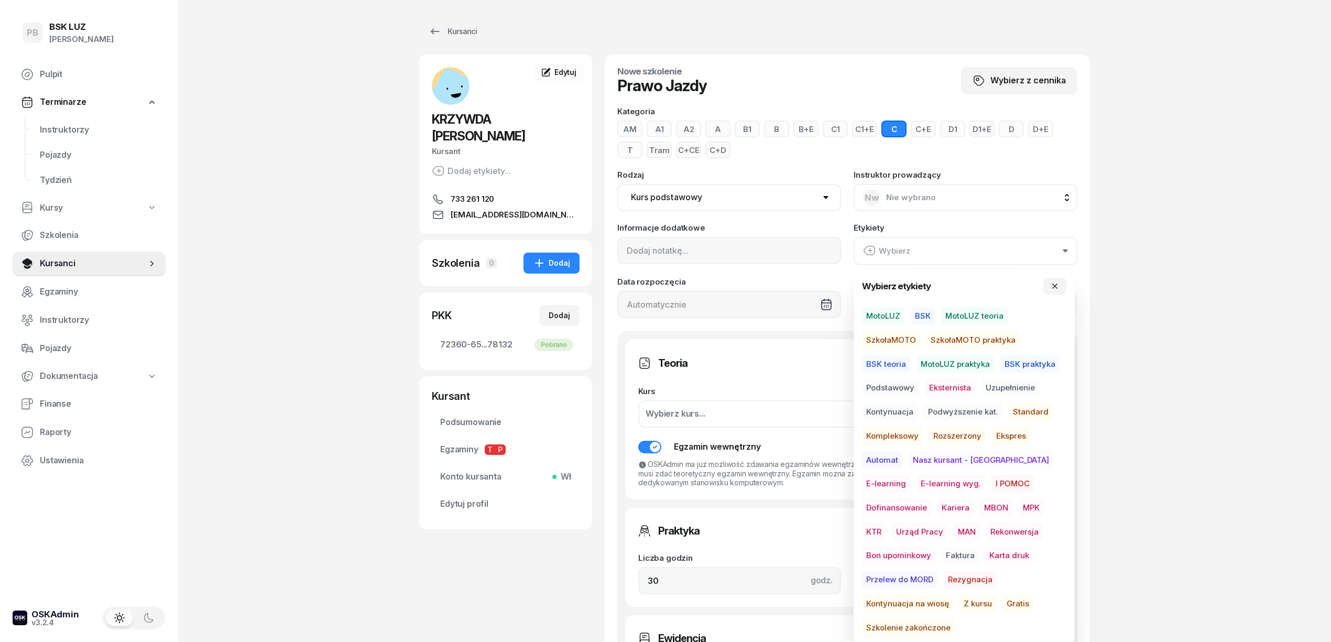
click at [931, 313] on span "BSK" at bounding box center [922, 316] width 24 height 18
click at [901, 386] on span "Podstawowy" at bounding box center [890, 388] width 57 height 18
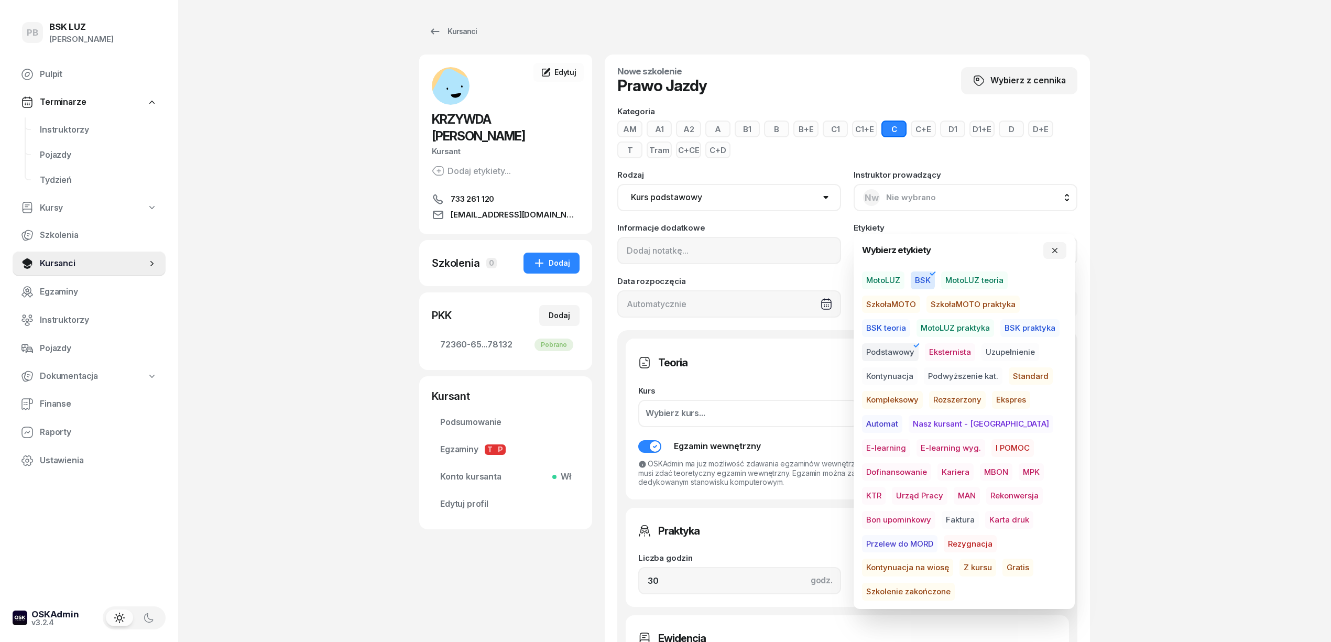
scroll to position [70, 0]
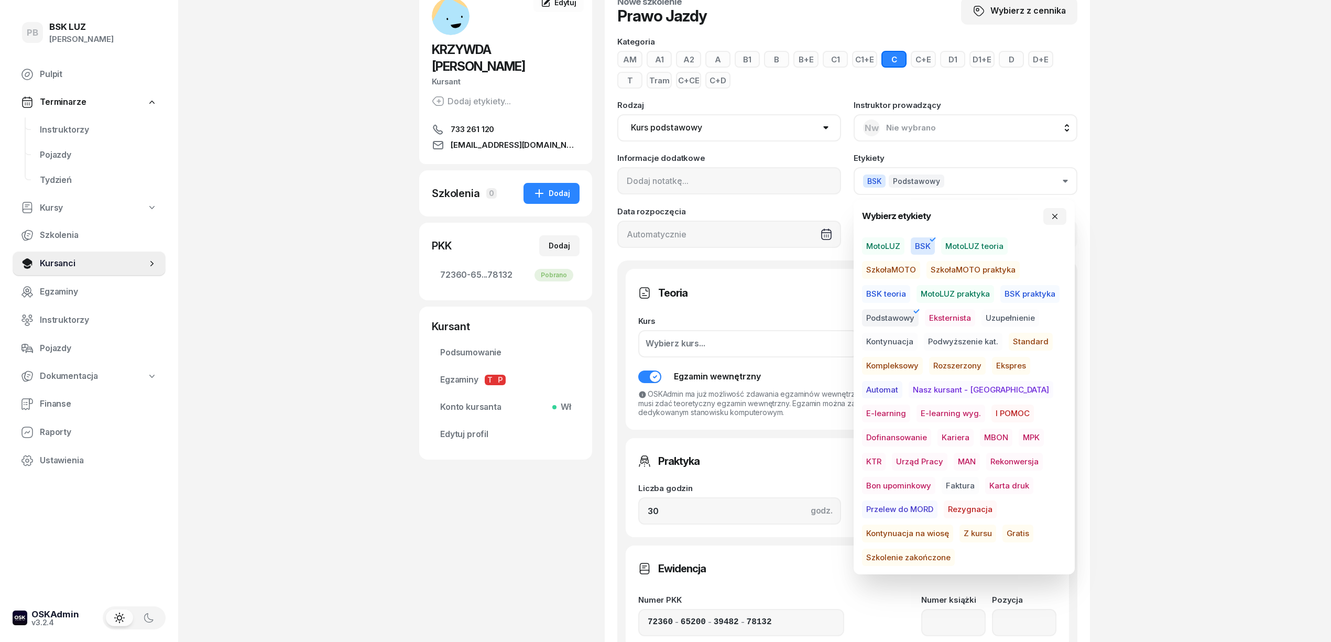
click at [931, 428] on span "Dofinansowanie" at bounding box center [896, 437] width 69 height 18
click at [953, 459] on span "MAN" at bounding box center [966, 462] width 26 height 18
click at [1173, 526] on div "PB BSK [PERSON_NAME] Pulpit Terminarze Instruktorzy Pojazdy Tydzień Kursy Szkol…" at bounding box center [665, 457] width 1331 height 1054
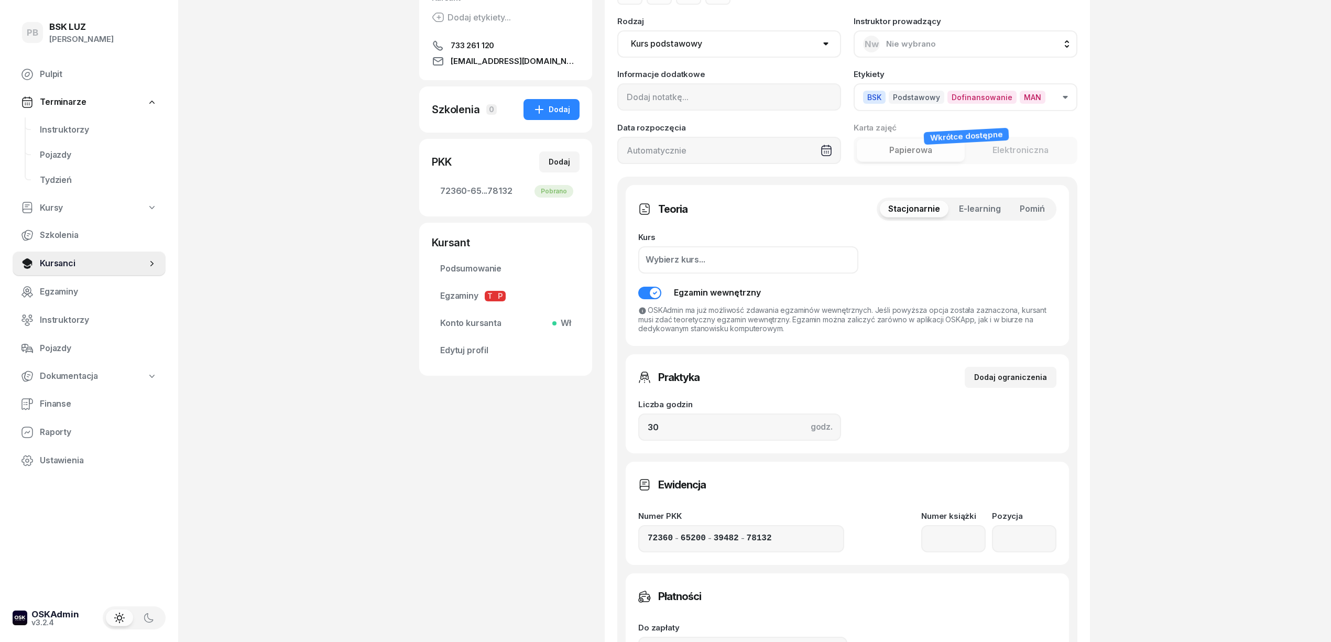
scroll to position [139, 0]
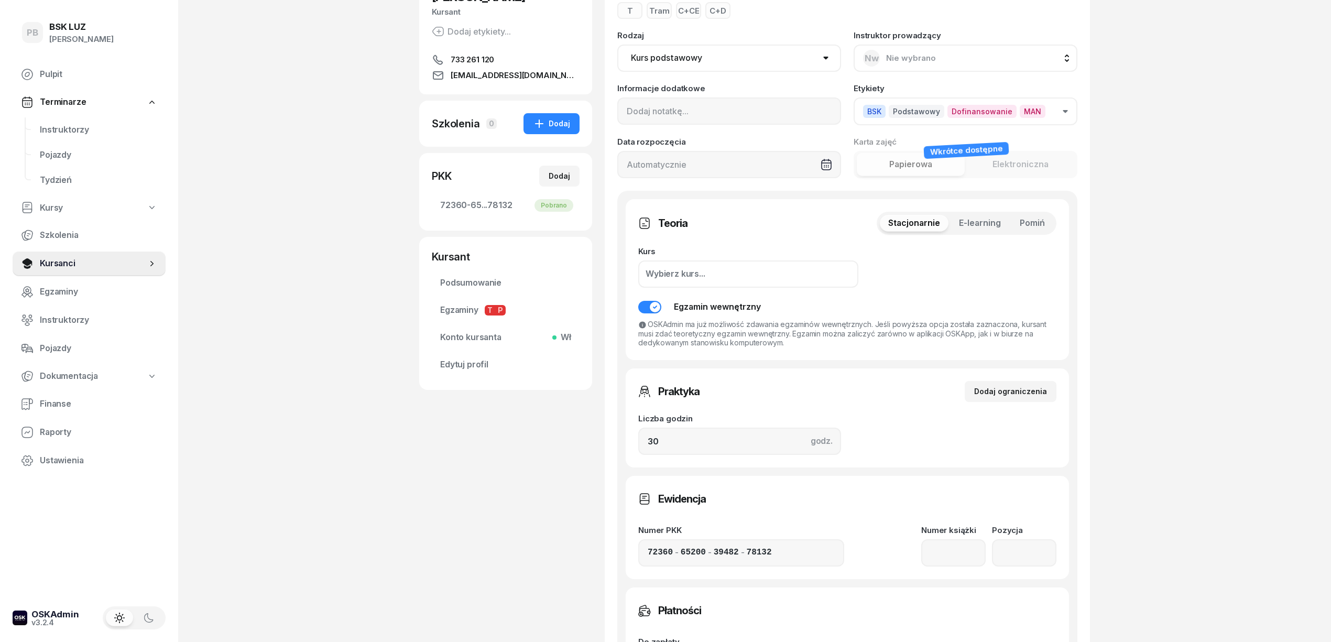
click at [1070, 112] on button "BSK Podstawowy Dofinansowanie MAN" at bounding box center [965, 111] width 224 height 28
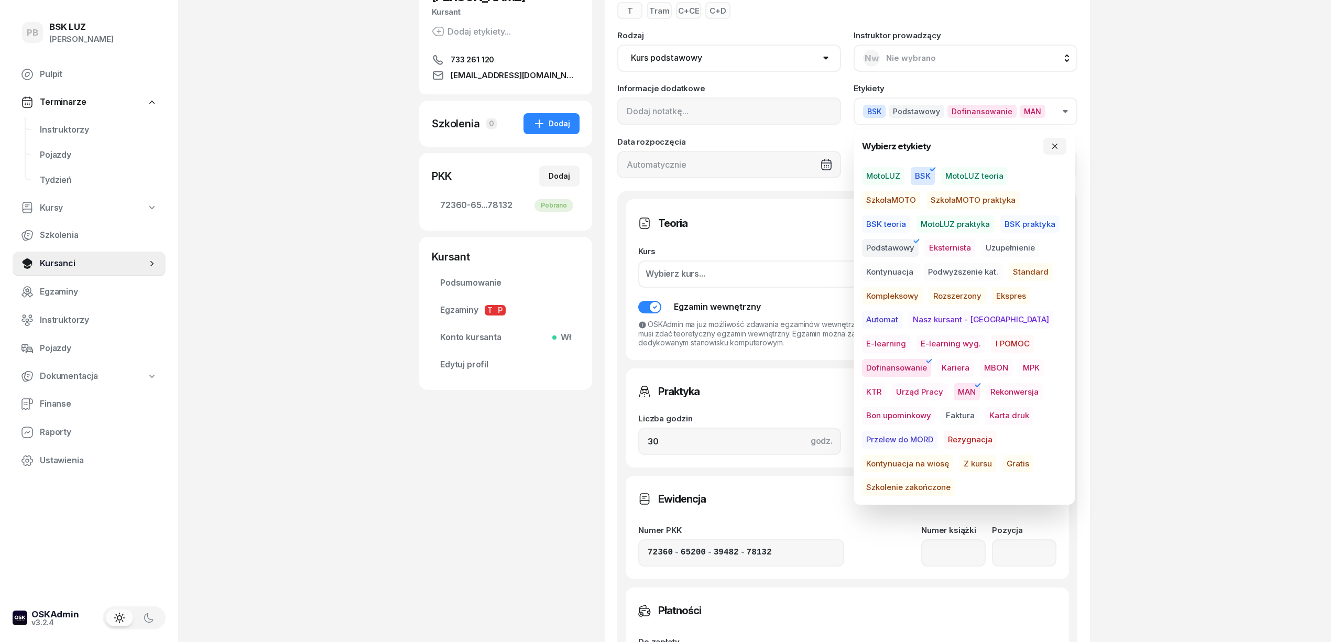
click at [917, 347] on span "E-learning wyg." at bounding box center [950, 344] width 69 height 18
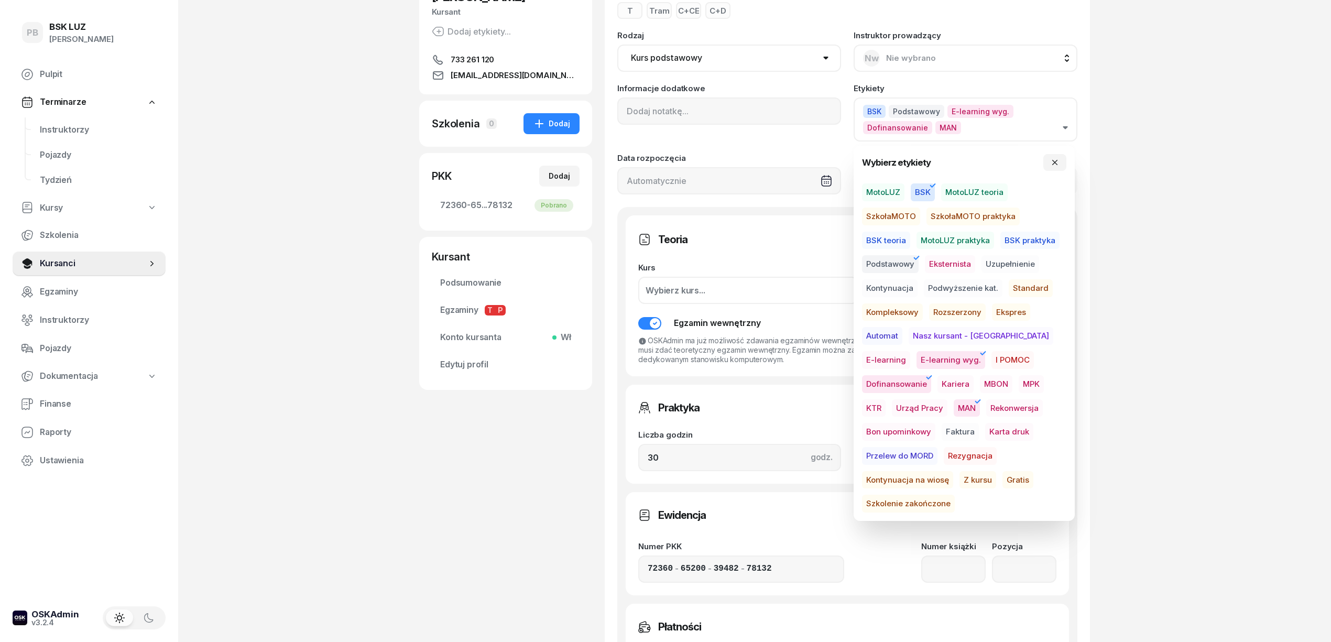
click at [1180, 367] on div "PB BSK [PERSON_NAME] Pulpit Terminarze Instruktorzy Pojazdy Tydzień Kursy Szkol…" at bounding box center [665, 396] width 1331 height 1071
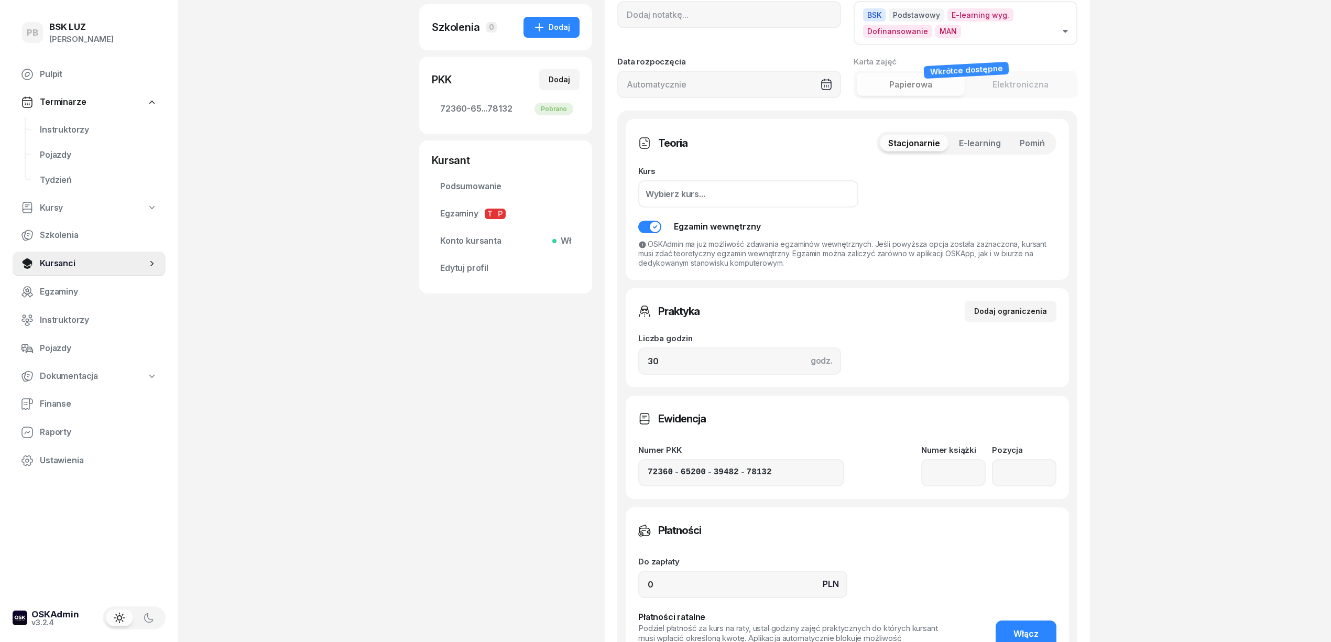
scroll to position [428, 0]
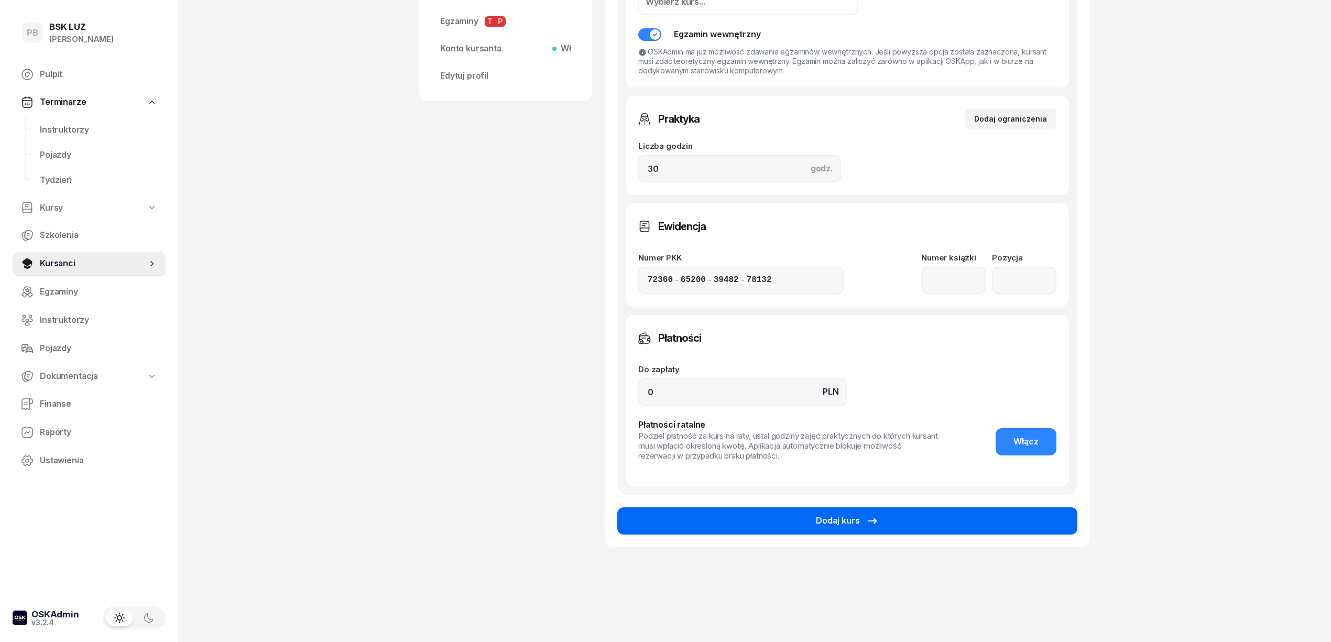
click at [920, 519] on button "Dodaj kurs" at bounding box center [847, 520] width 460 height 27
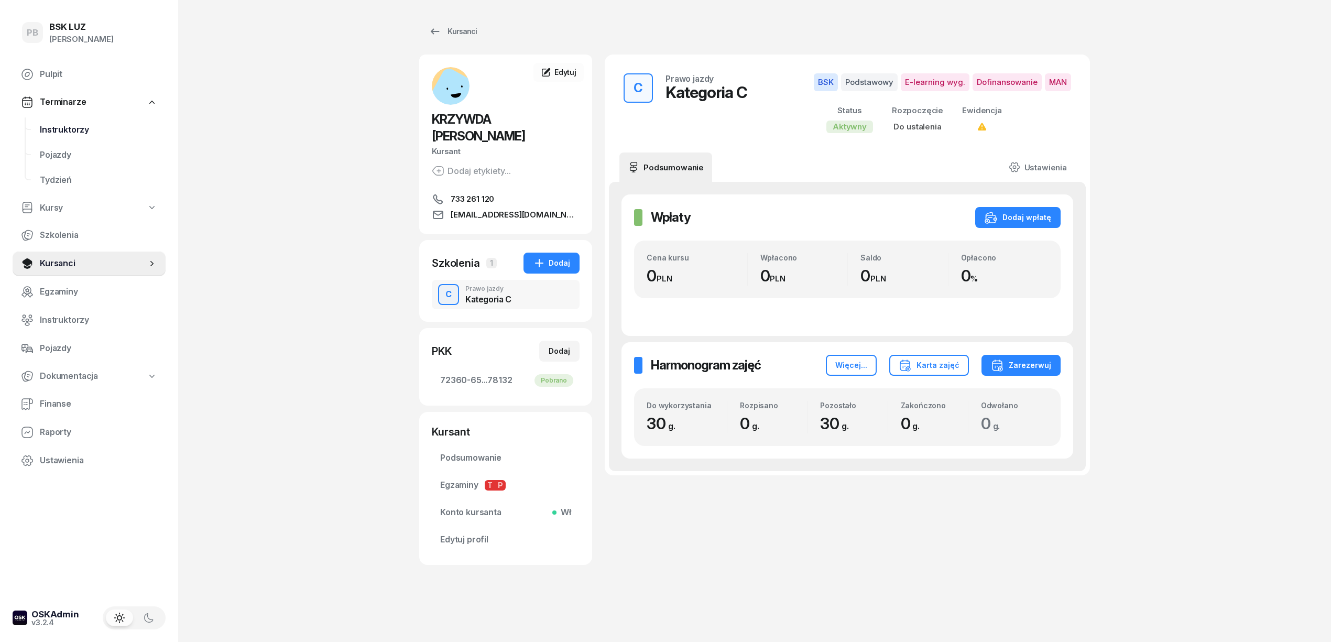
click at [89, 130] on span "Instruktorzy" at bounding box center [98, 130] width 117 height 14
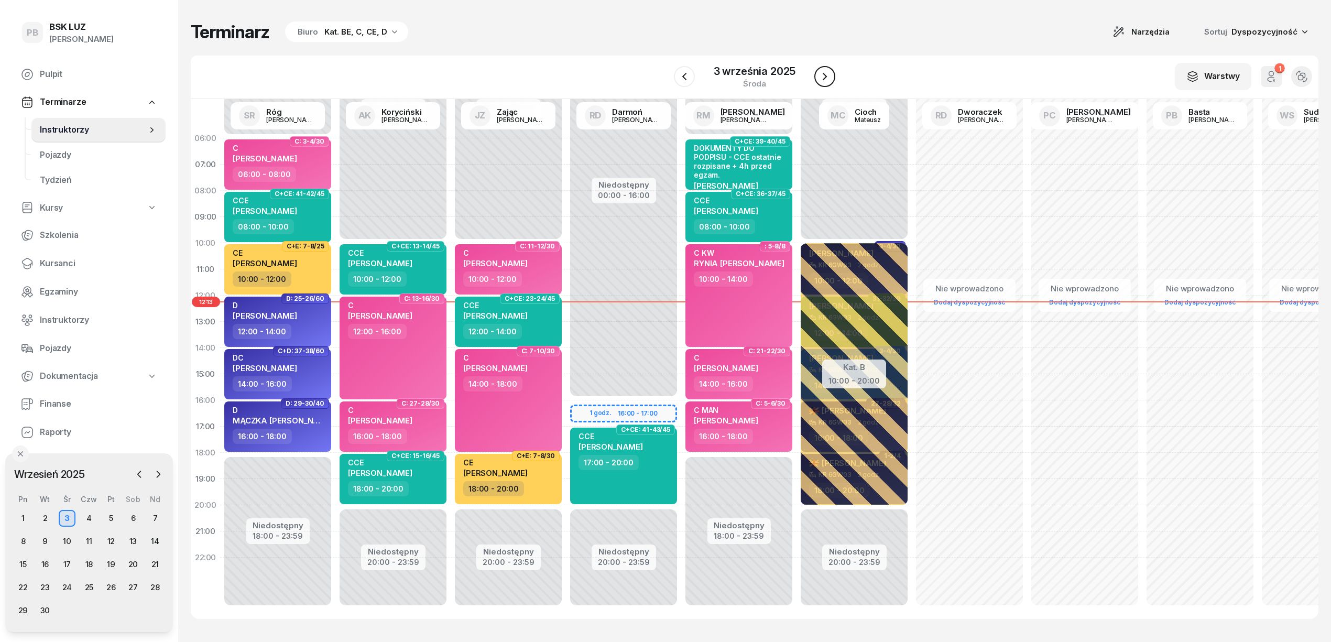
click at [818, 74] on icon "button" at bounding box center [824, 76] width 13 height 13
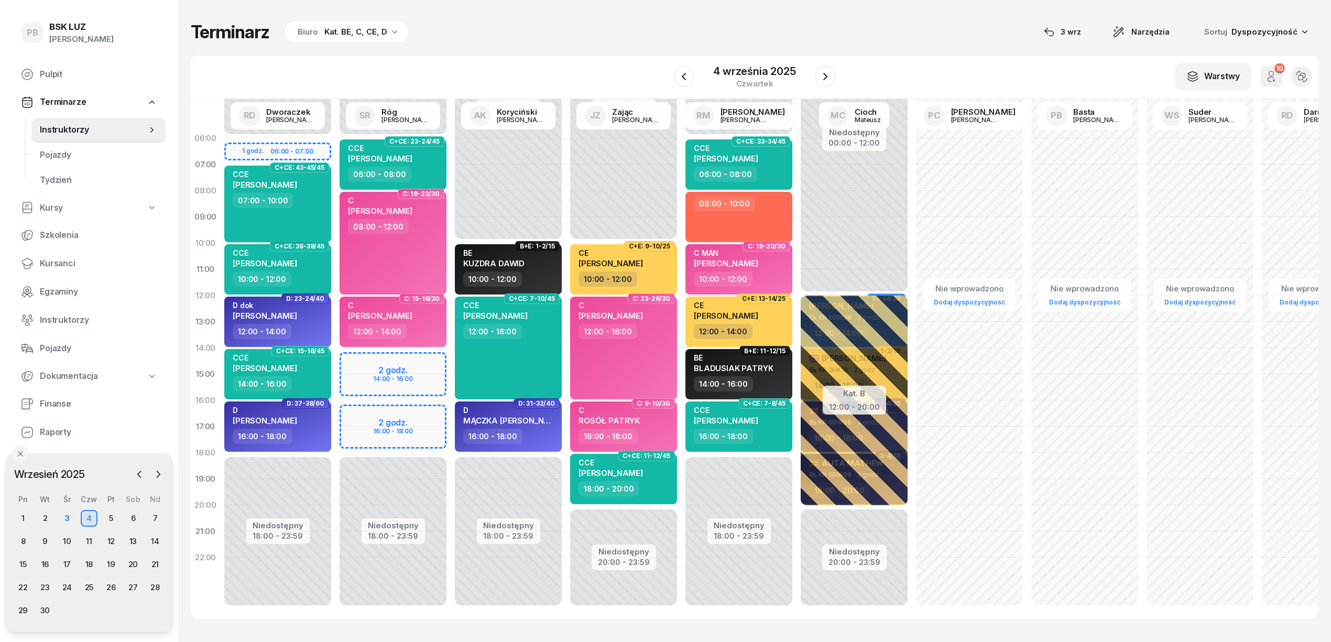
click at [306, 207] on div "07:00 - 10:00" at bounding box center [279, 200] width 92 height 15
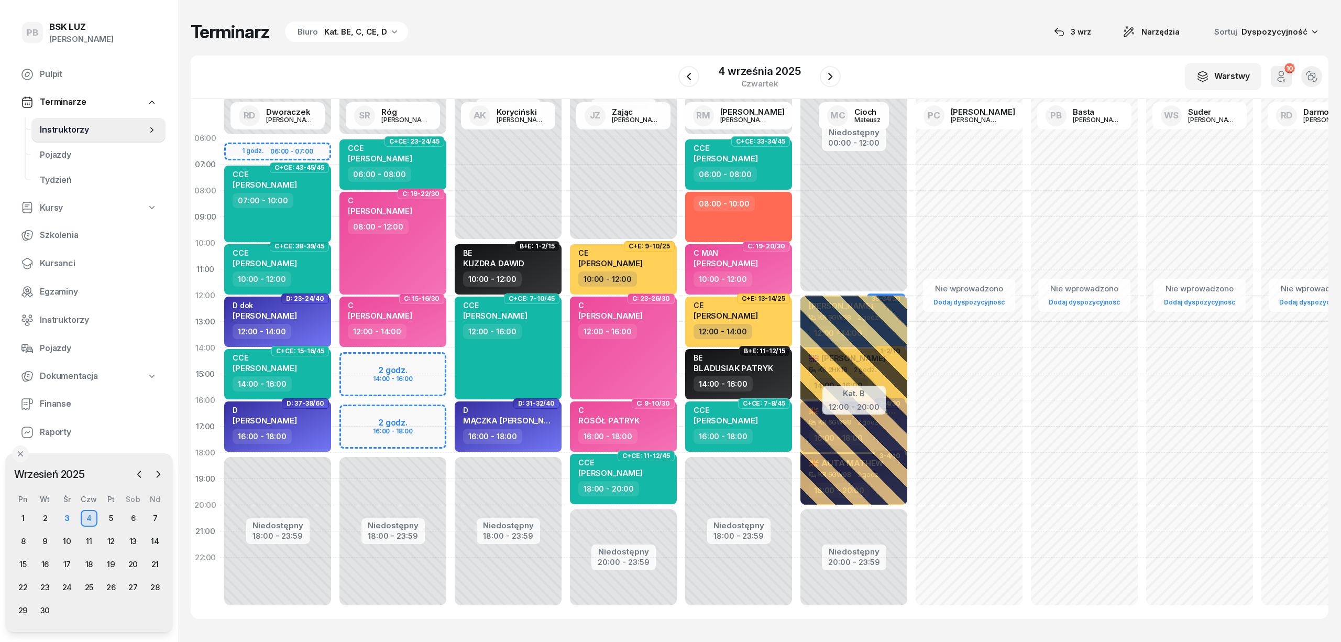
select select "07"
select select "10"
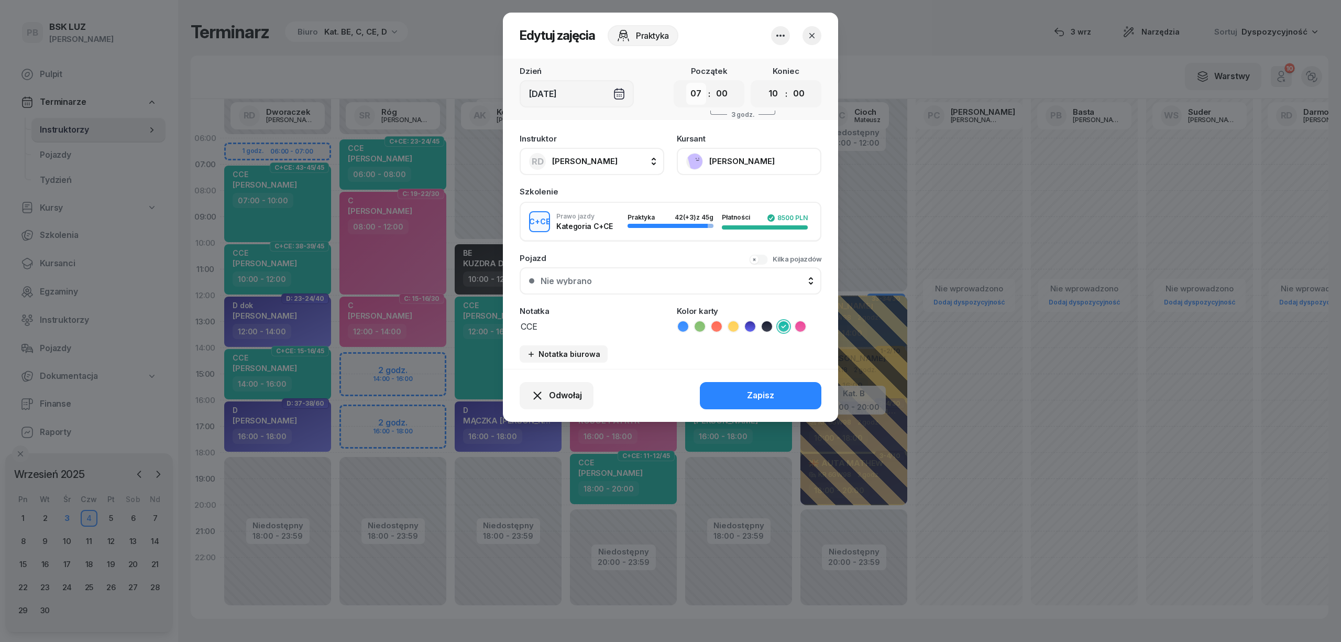
click at [699, 95] on select "00 01 02 03 04 05 06 07 08 09 10 11 12 13 14 15 16 17 18 19 20 21 22 23" at bounding box center [696, 94] width 20 height 22
select select "14"
click at [686, 83] on select "00 01 02 03 04 05 06 07 08 09 10 11 12 13 14 15 16 17 18 19 20 21 22 23" at bounding box center [696, 94] width 20 height 22
click at [777, 96] on select "00 01 02 03 04 05 06 07 08 09 10 11 12 13 14 15 16 17 18 19 20 21 22 23" at bounding box center [773, 94] width 20 height 22
select select "17"
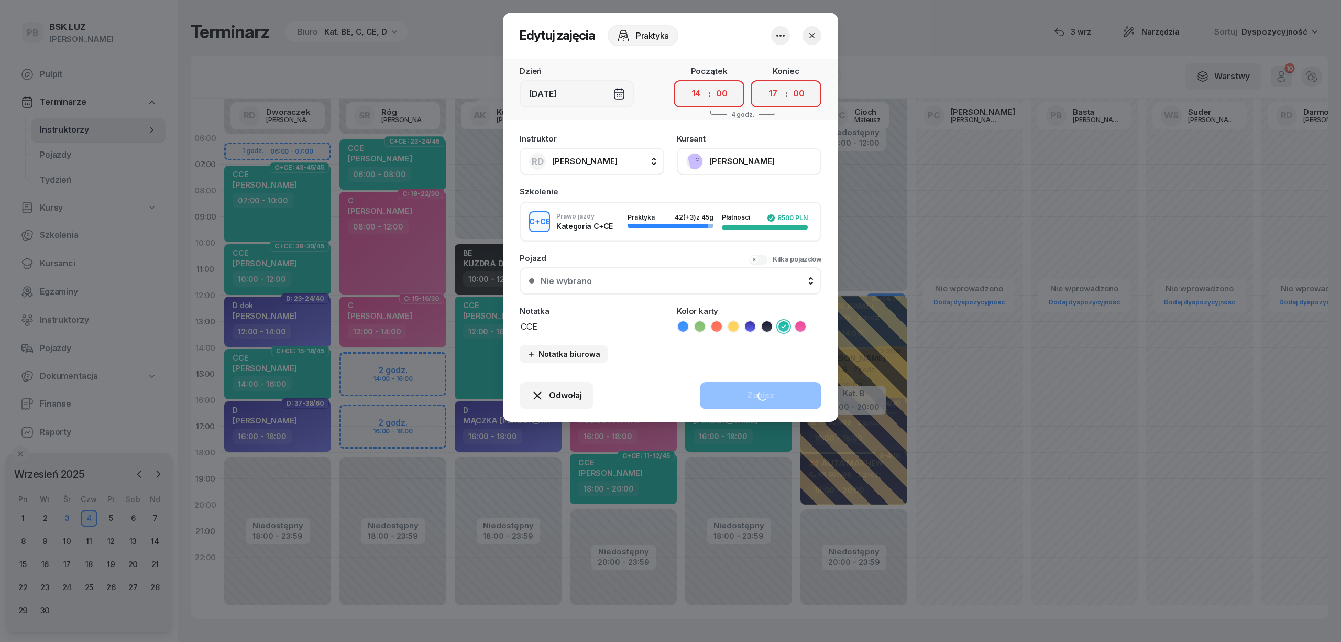
click at [763, 83] on select "00 01 02 03 04 05 06 07 08 09 10 11 12 13 14 15 16 17 18 19 20 21 22 23" at bounding box center [773, 94] width 20 height 22
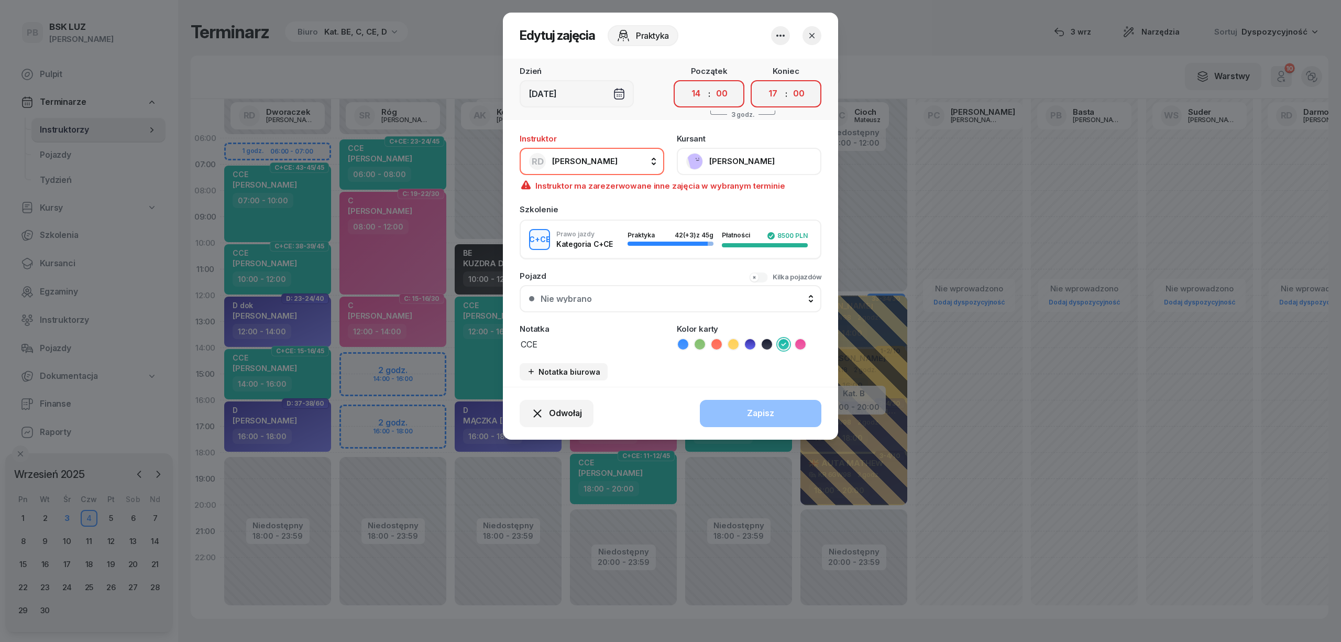
click at [607, 159] on span "[PERSON_NAME]" at bounding box center [584, 161] width 65 height 10
type input "róg"
click at [629, 235] on div "SR Róg [PERSON_NAME]" at bounding box center [597, 231] width 125 height 17
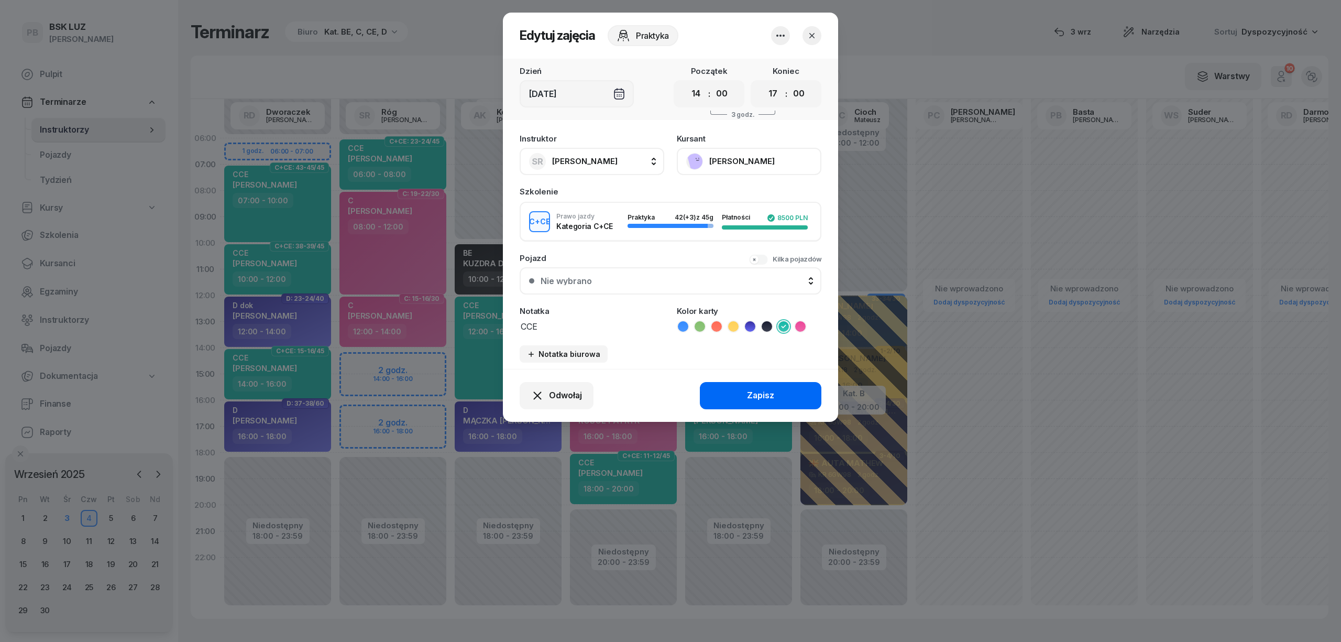
click at [770, 395] on div "Zapisz" at bounding box center [760, 396] width 27 height 14
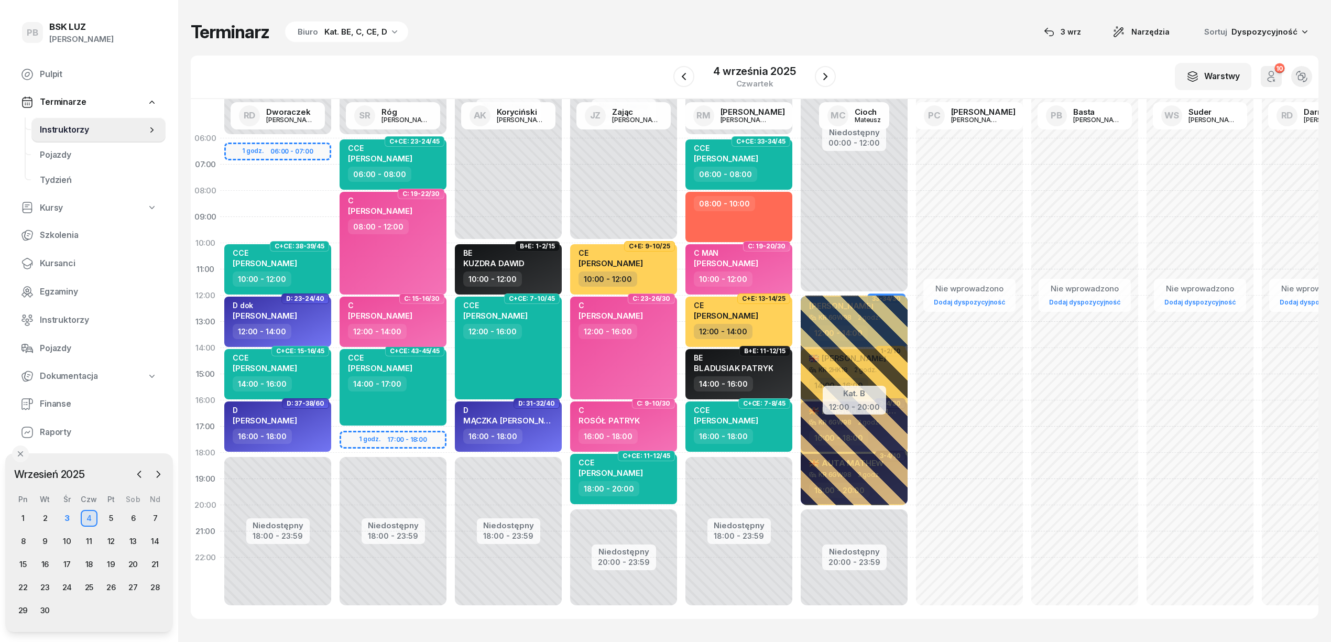
click at [491, 27] on div "Terminarz Biuro Kat. BE, C, CE, D [DATE] Narzędzia Sortuj Dyspozycyjność" at bounding box center [754, 32] width 1127 height 22
click at [700, 59] on div "W Wybierz AK [PERSON_NAME] BP [PERSON_NAME] DP [PERSON_NAME] GS [PERSON_NAME] I…" at bounding box center [754, 77] width 1127 height 43
click at [627, 43] on div "Terminarz Biuro Kat. BE, C, CE, D [DATE] Narzędzia Sortuj Dyspozycyjność W Wybi…" at bounding box center [754, 320] width 1127 height 640
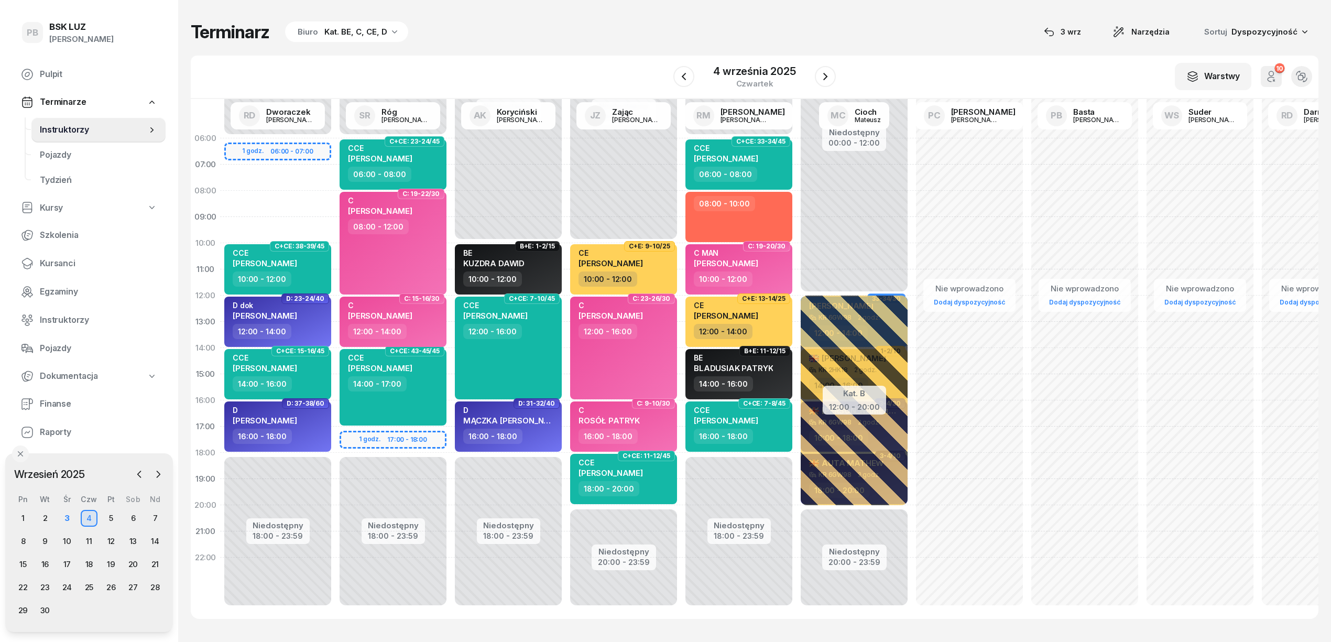
click at [627, 43] on div "Terminarz Biuro Kat. BE, C, CE, D [DATE] Narzędzia Sortuj Dyspozycyjność W Wybi…" at bounding box center [754, 320] width 1127 height 640
click at [426, 65] on div "W Wybierz AK [PERSON_NAME] BP [PERSON_NAME] DP [PERSON_NAME] GS [PERSON_NAME] I…" at bounding box center [754, 77] width 1127 height 43
click at [686, 74] on icon "button" at bounding box center [683, 76] width 13 height 13
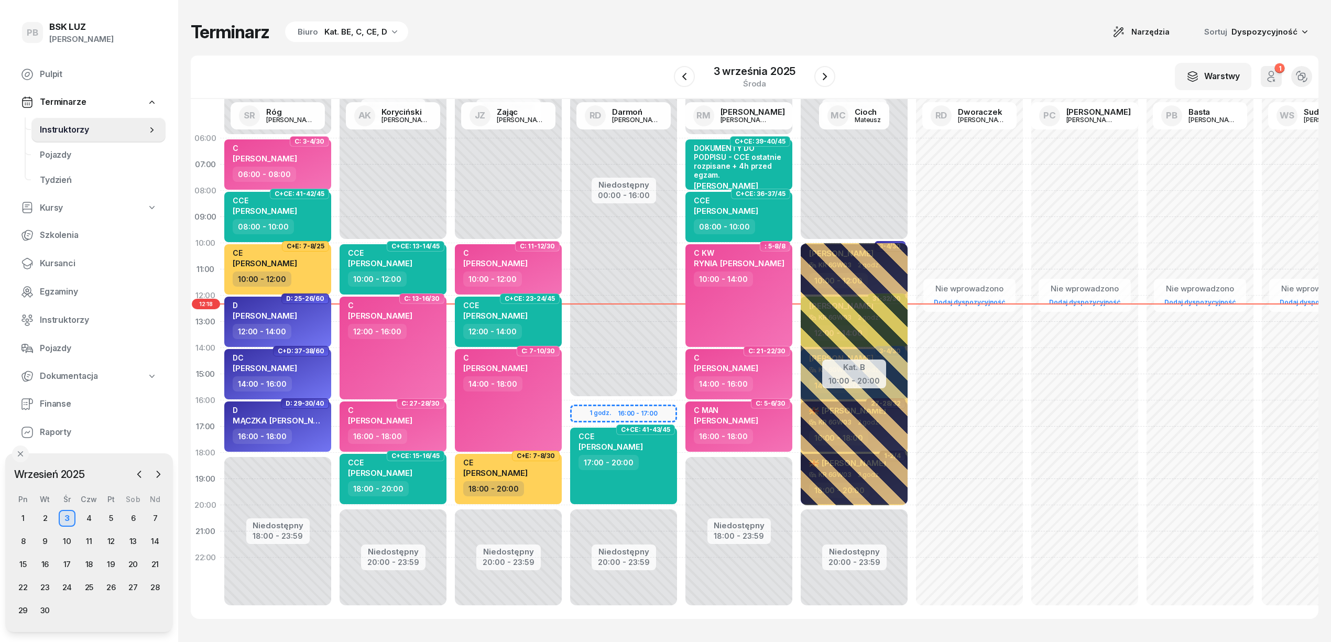
click at [571, 49] on div "Terminarz Biuro Kat. BE, C, CE, D Narzędzia Sortuj Dyspozycyjność W Wybierz AK …" at bounding box center [754, 320] width 1127 height 640
click at [583, 51] on div "Terminarz Biuro Kat. BE, C, CE, D Narzędzia Sortuj Dyspozycyjność W Wybierz AK …" at bounding box center [754, 320] width 1127 height 640
click at [612, 39] on div "Terminarz Biuro Kat. BE, C, CE, D Narzędzia Sortuj Dyspozycyjność" at bounding box center [754, 32] width 1127 height 22
click at [629, 53] on div "Terminarz Biuro Kat. BE, C, CE, D Narzędzia Sortuj Dyspozycyjność W Wybierz AK …" at bounding box center [754, 320] width 1127 height 640
click at [678, 76] on icon "button" at bounding box center [684, 76] width 13 height 13
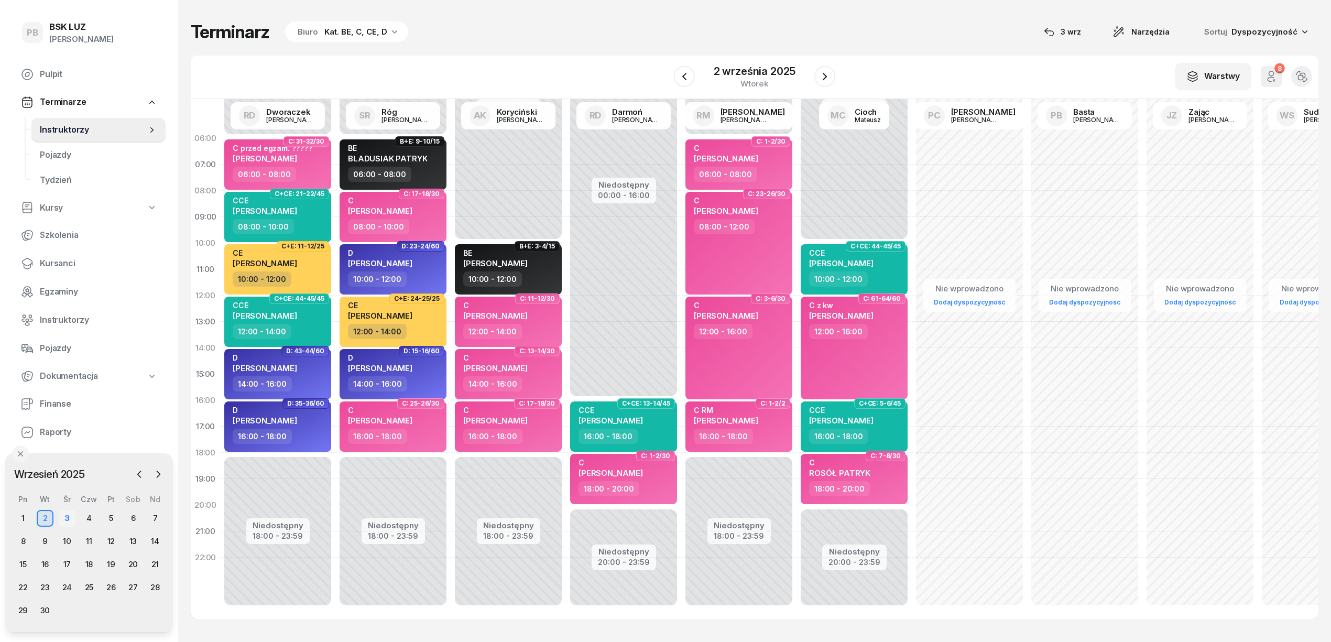
click at [62, 516] on div "3" at bounding box center [67, 518] width 17 height 17
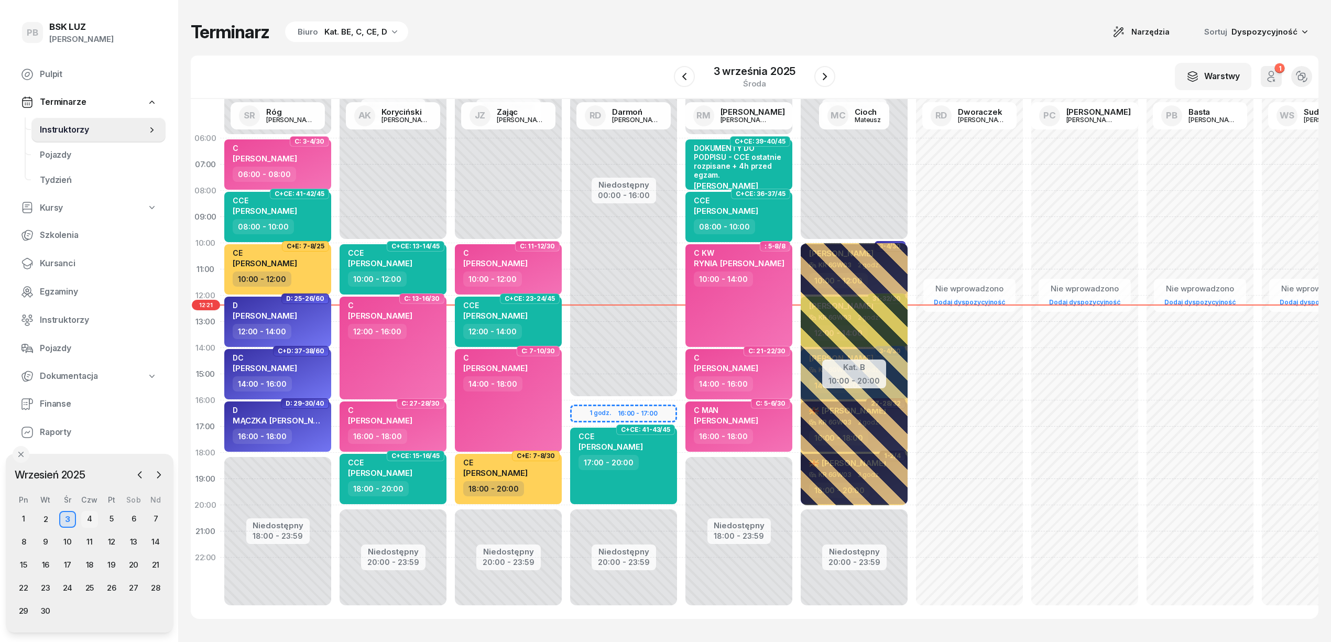
click at [82, 513] on div "4" at bounding box center [89, 519] width 17 height 17
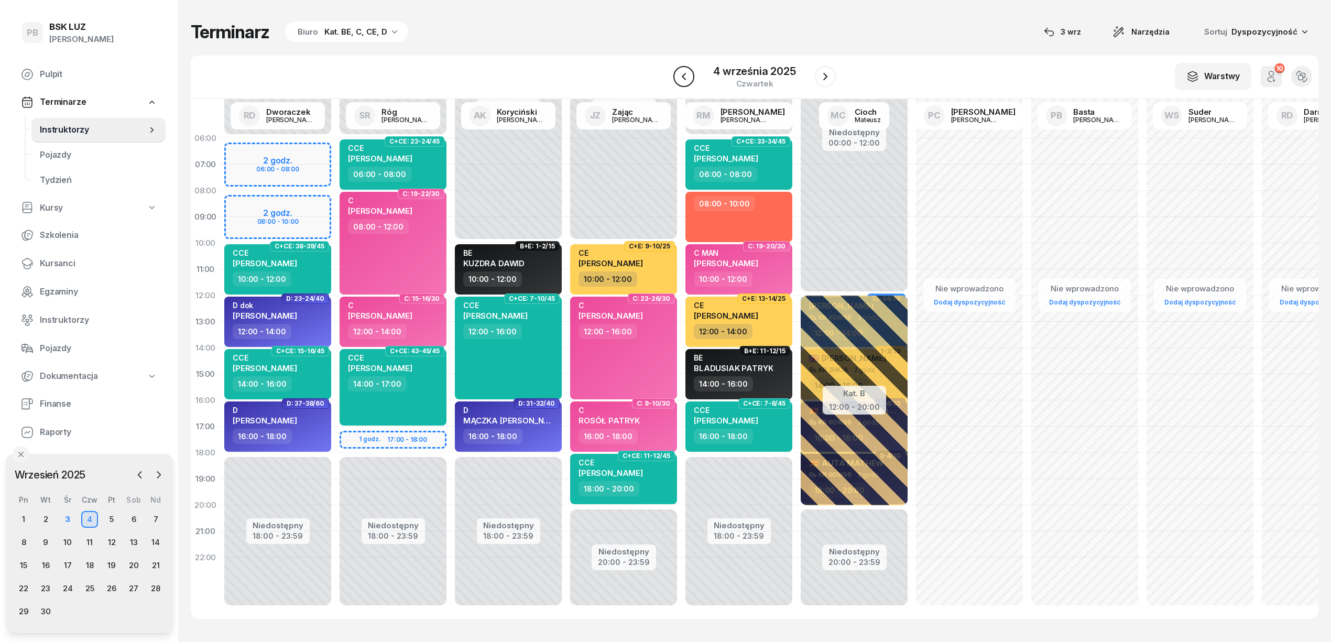
click at [688, 68] on button "button" at bounding box center [683, 76] width 21 height 21
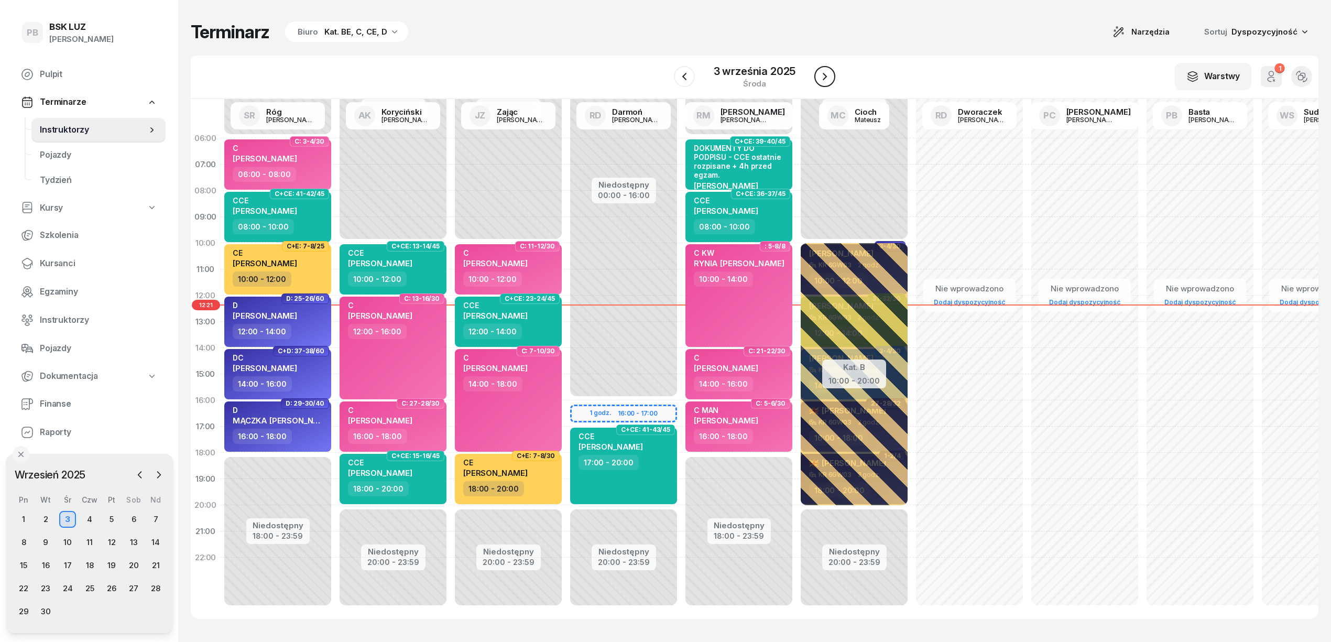
click at [820, 80] on icon "button" at bounding box center [824, 76] width 13 height 13
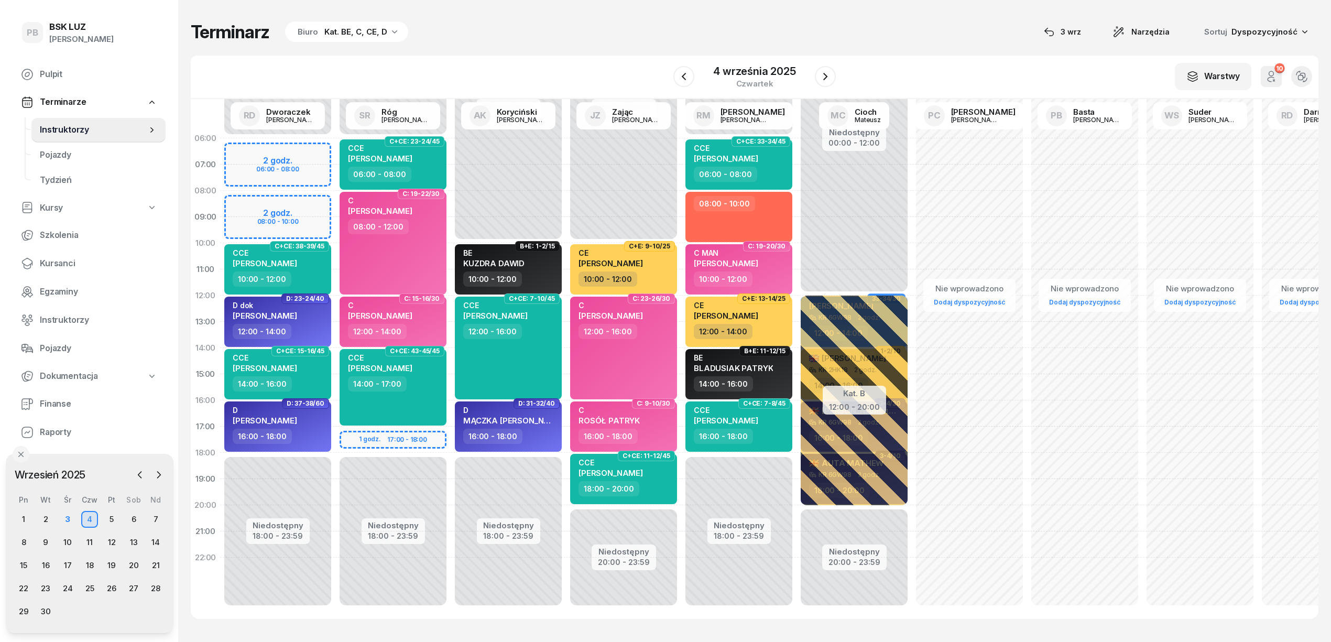
click at [849, 26] on div "Terminarz Biuro Kat. BE, C, CE, D [DATE] Narzędzia Sortuj Dyspozycyjność" at bounding box center [754, 32] width 1127 height 22
click at [60, 258] on span "Kursanci" at bounding box center [98, 264] width 117 height 14
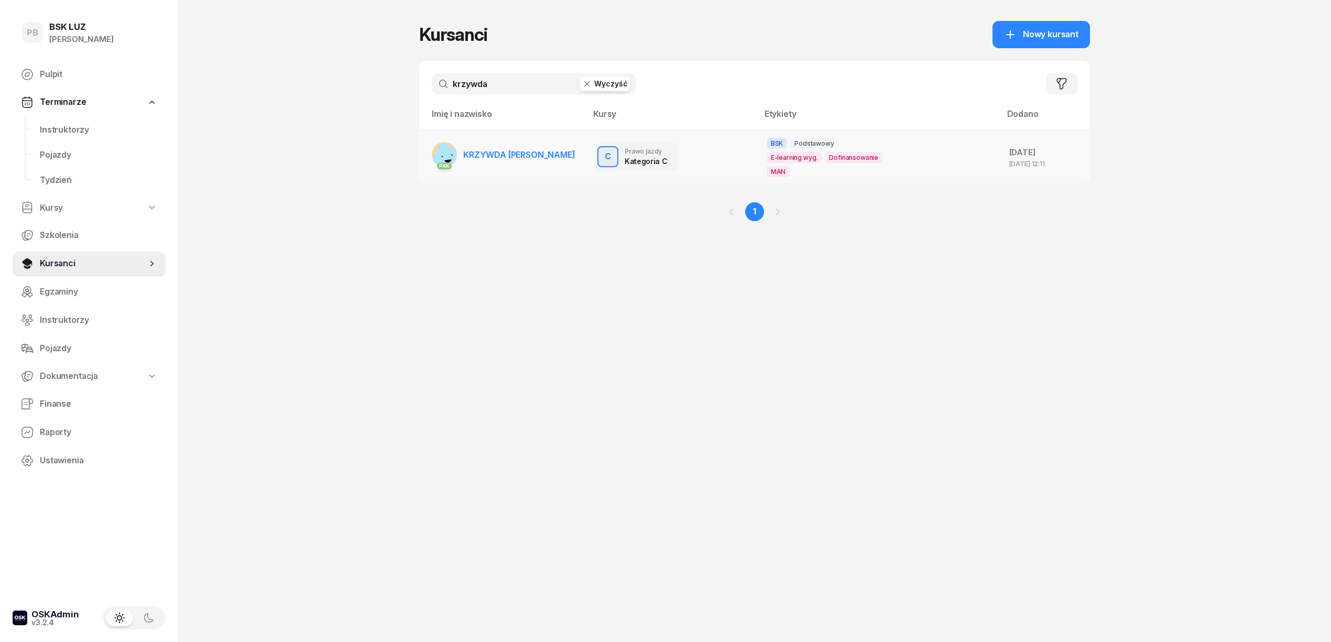
click at [493, 149] on link "PKK KRZYWDA [PERSON_NAME]" at bounding box center [504, 154] width 144 height 25
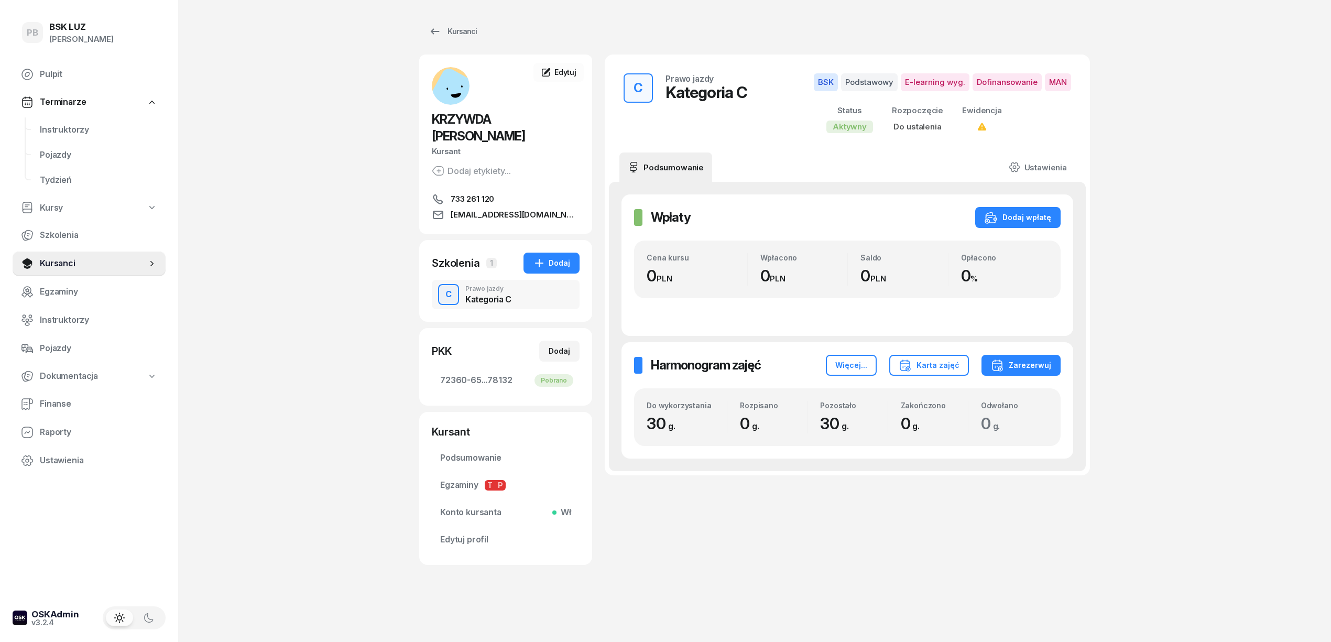
click at [1218, 320] on div "PB BSK [PERSON_NAME] Pulpit Terminarze Instruktorzy Pojazdy Tydzień Kursy Szkol…" at bounding box center [665, 321] width 1331 height 642
click at [474, 451] on span "Podsumowanie" at bounding box center [505, 458] width 131 height 14
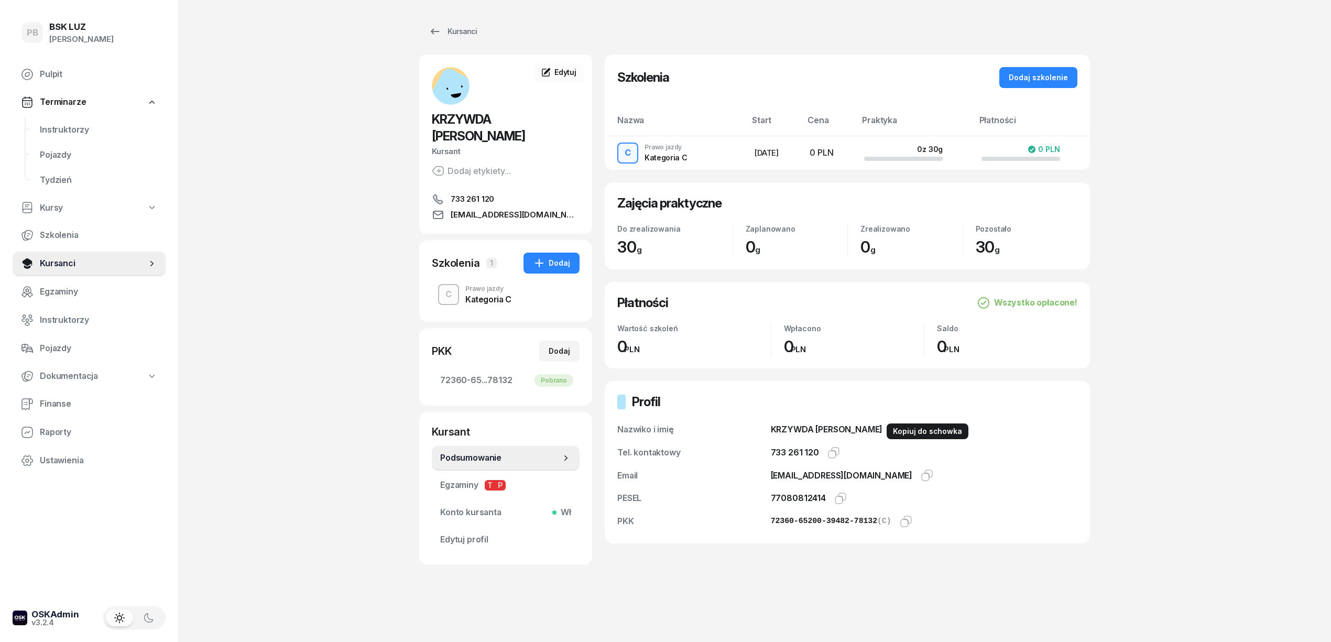
click at [891, 434] on icon "button" at bounding box center [897, 429] width 13 height 13
click at [842, 499] on icon "button" at bounding box center [840, 498] width 13 height 13
click at [828, 454] on icon "button" at bounding box center [831, 454] width 7 height 7
click at [920, 474] on icon "button" at bounding box center [926, 475] width 13 height 13
click at [461, 26] on div "Kursanci" at bounding box center [452, 31] width 48 height 13
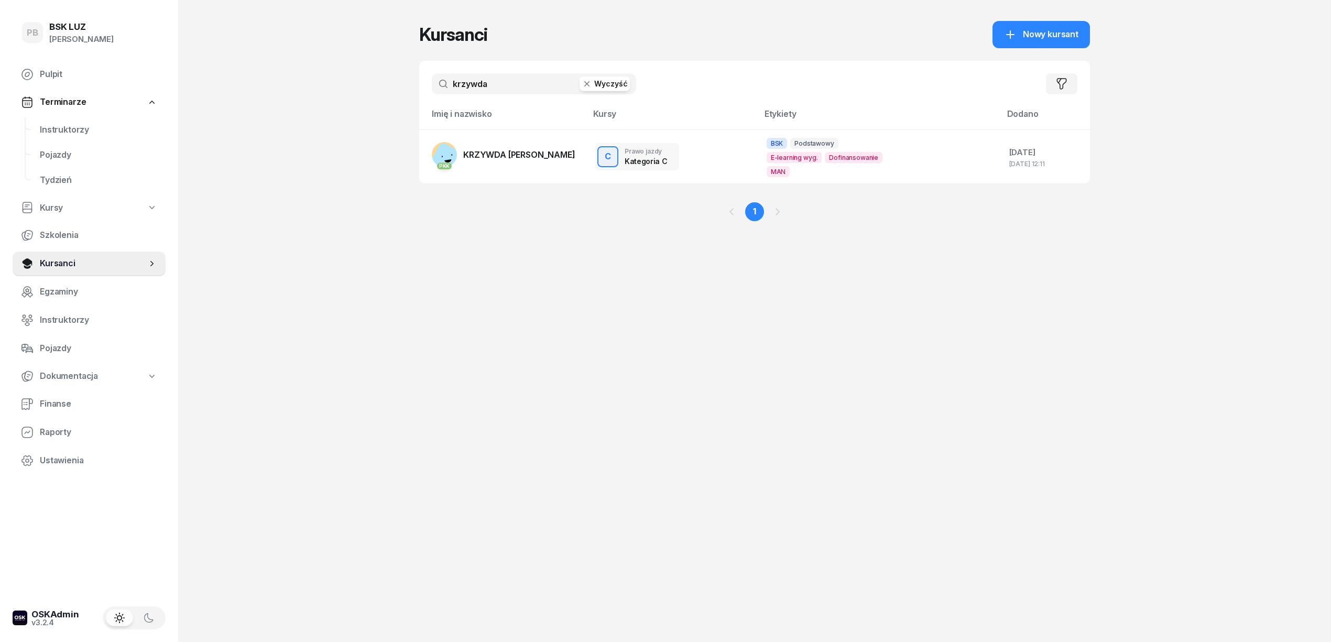
click at [470, 90] on input "krzywda" at bounding box center [534, 83] width 204 height 21
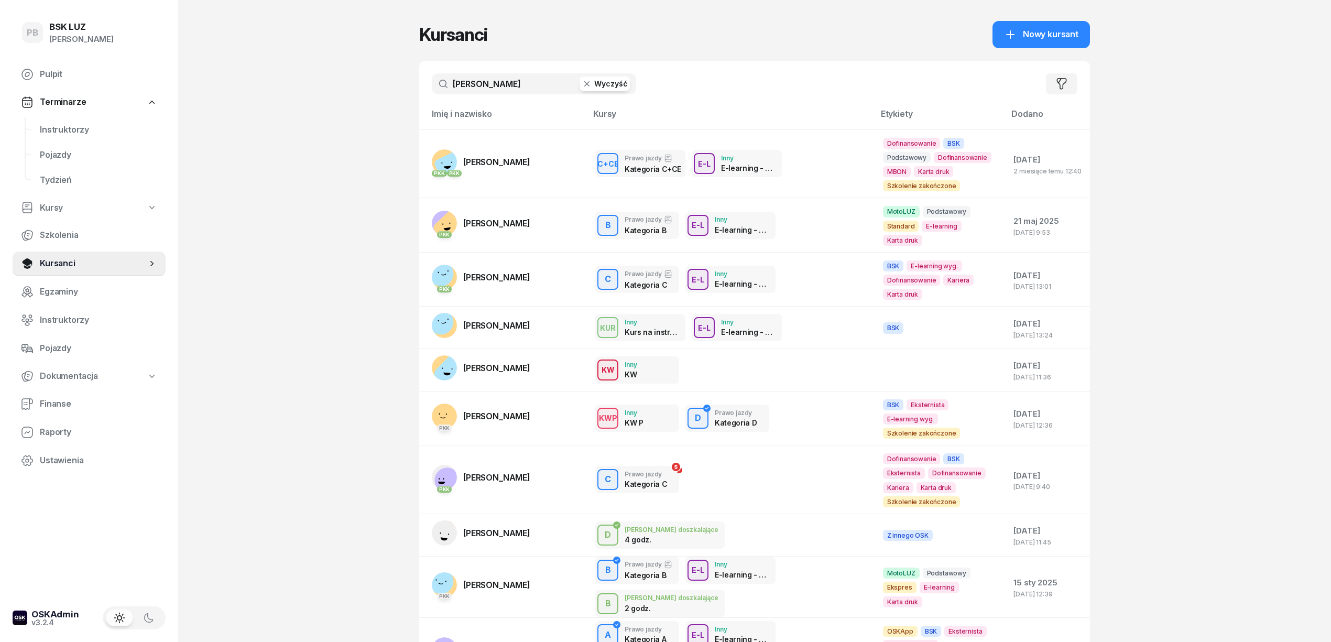
type input "[PERSON_NAME]"
click at [325, 193] on div "PB BSK [PERSON_NAME] Pulpit Terminarze Instruktorzy Pojazdy Tydzień Kursy Szkol…" at bounding box center [665, 381] width 1331 height 763
click at [506, 272] on link "PKK [PERSON_NAME]" at bounding box center [481, 277] width 98 height 25
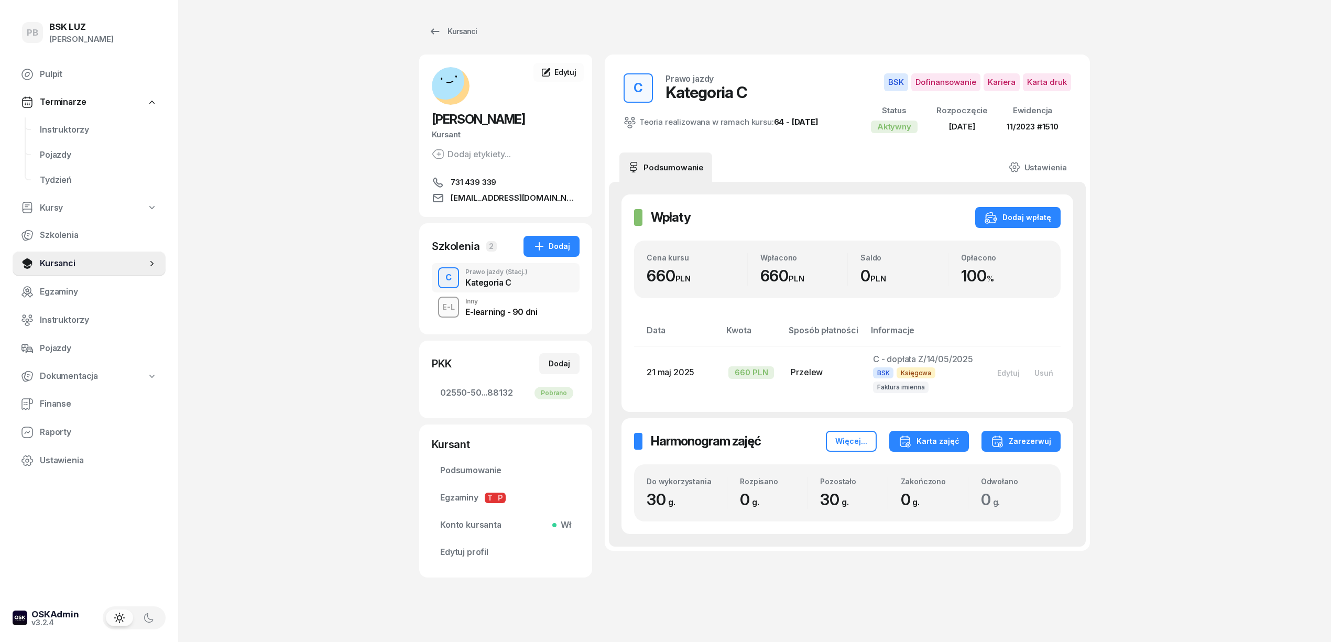
click at [943, 443] on div "Karta zajęć" at bounding box center [928, 441] width 61 height 13
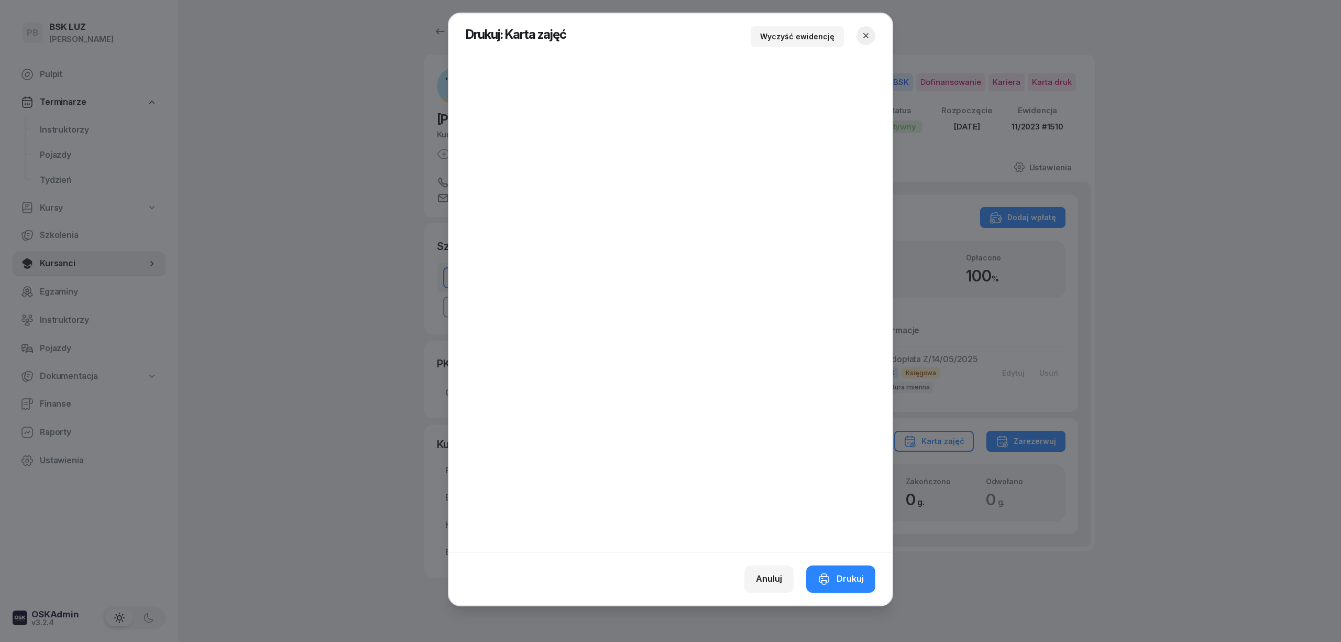
click at [869, 40] on button "button" at bounding box center [865, 35] width 19 height 19
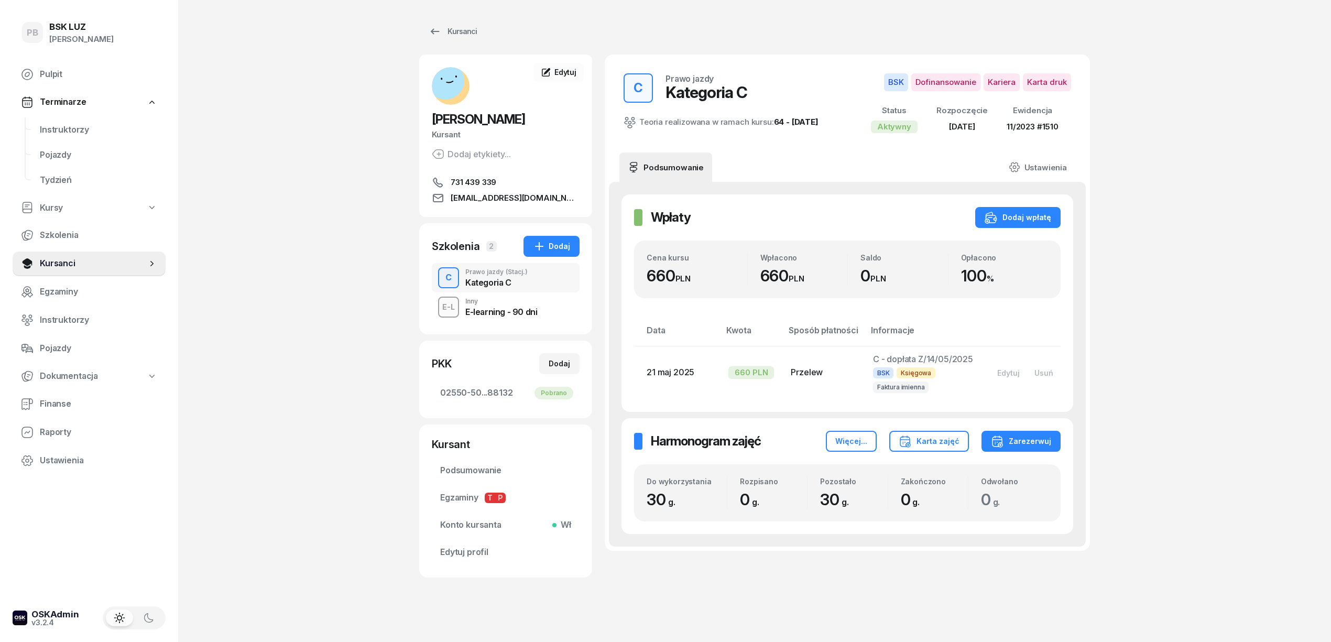
click at [1237, 185] on div "PB BSK [PERSON_NAME] Pulpit Terminarze Instruktorzy Pojazdy Tydzień Kursy Szkol…" at bounding box center [665, 326] width 1331 height 653
click at [340, 139] on div "PB BSK [PERSON_NAME] Pulpit Terminarze Instruktorzy Pojazdy Tydzień Kursy Szkol…" at bounding box center [665, 326] width 1331 height 653
click at [66, 124] on span "Instruktorzy" at bounding box center [98, 130] width 117 height 14
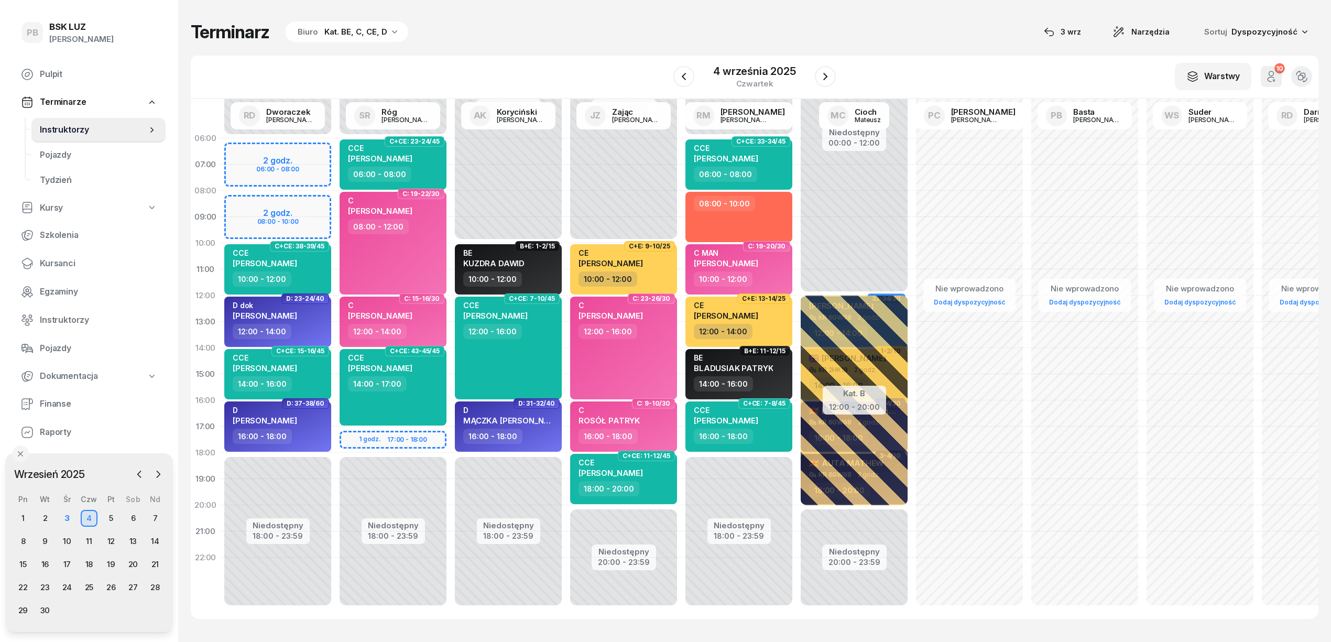
click at [572, 36] on div "Terminarz Biuro Kat. BE, C, CE, D [DATE] Narzędzia Sortuj Dyspozycyjność" at bounding box center [754, 32] width 1127 height 22
click at [69, 519] on div "3" at bounding box center [67, 518] width 17 height 17
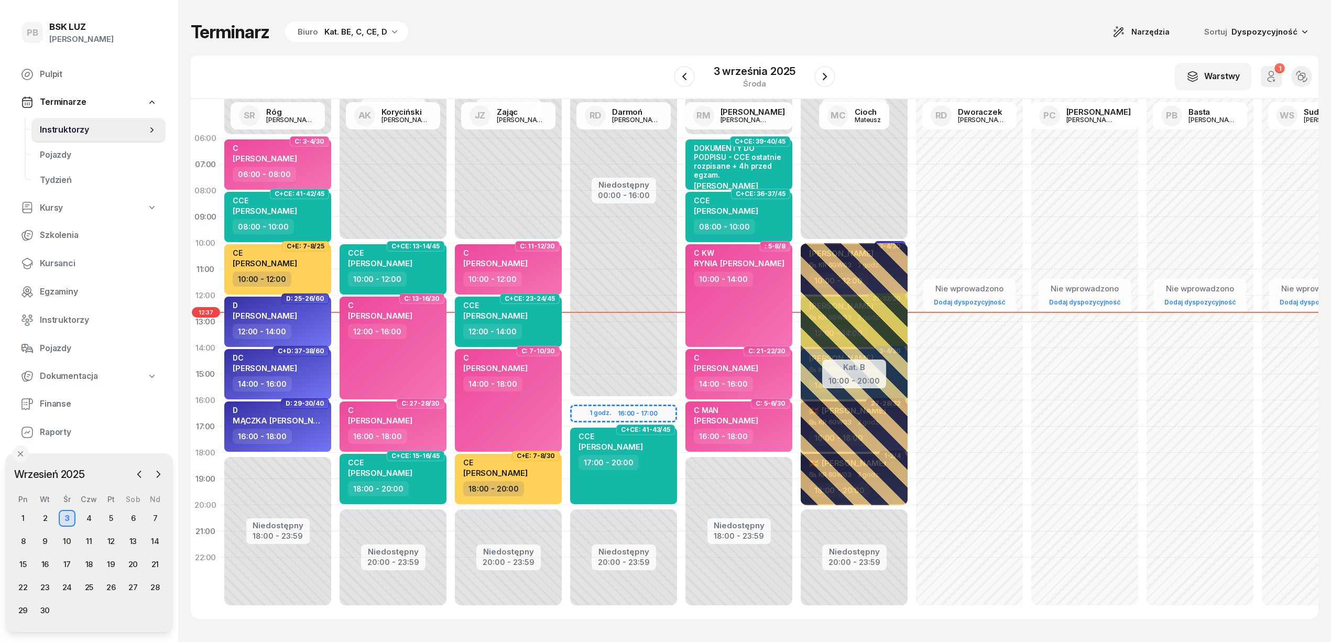
click at [616, 56] on div "W Wybierz AK [PERSON_NAME] BP [PERSON_NAME] DP [PERSON_NAME] GS [PERSON_NAME] I…" at bounding box center [754, 77] width 1127 height 43
click at [529, 76] on div "W Wybierz AK [PERSON_NAME] BP [PERSON_NAME] DP [PERSON_NAME] GS [PERSON_NAME] I…" at bounding box center [754, 77] width 1127 height 43
click at [531, 76] on div "W Wybierz AK [PERSON_NAME] BP [PERSON_NAME] DP [PERSON_NAME] GS [PERSON_NAME] I…" at bounding box center [754, 77] width 1127 height 43
click at [531, 59] on div "W Wybierz AK [PERSON_NAME] BP [PERSON_NAME] DP [PERSON_NAME] GS [PERSON_NAME] I…" at bounding box center [754, 77] width 1127 height 43
click at [635, 34] on div "Terminarz Biuro Kat. BE, C, CE, D Narzędzia Sortuj Dyspozycyjność" at bounding box center [754, 32] width 1127 height 22
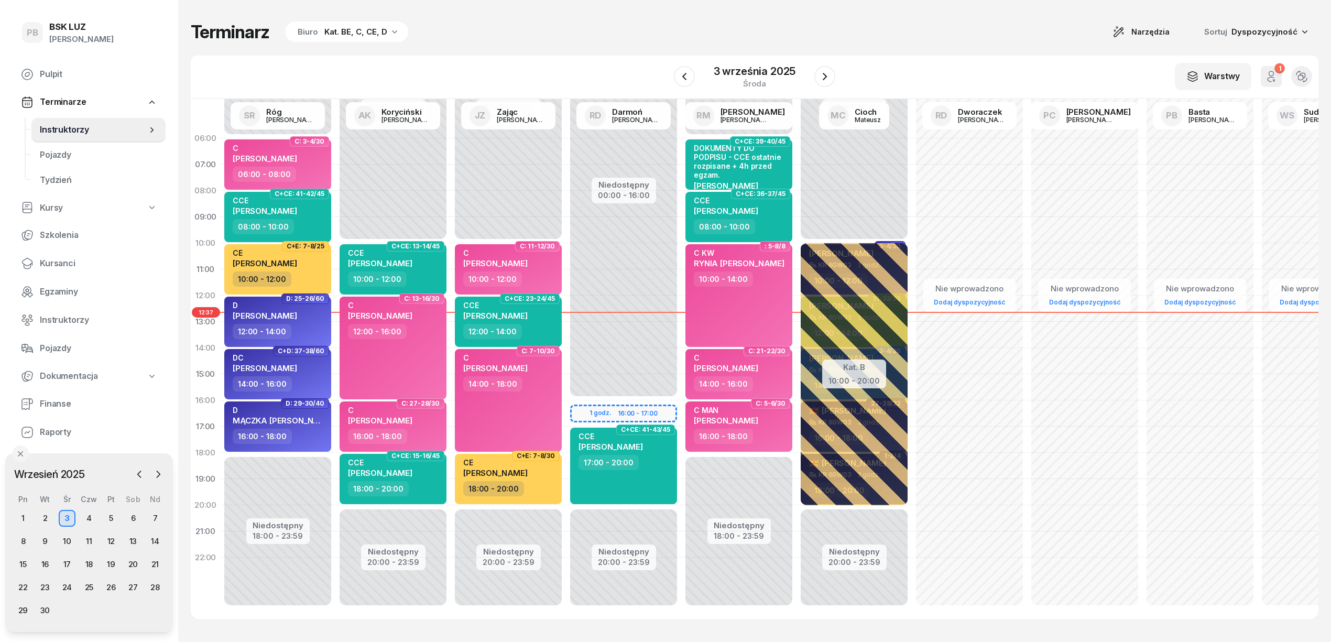
click at [635, 34] on div "Terminarz Biuro Kat. BE, C, CE, D Narzędzia Sortuj Dyspozycyjność" at bounding box center [754, 32] width 1127 height 22
click at [659, 34] on div "Terminarz Biuro Kat. BE, C, CE, D Narzędzia Sortuj Dyspozycyjność" at bounding box center [754, 32] width 1127 height 22
click at [478, 80] on div "W Wybierz AK [PERSON_NAME] BP [PERSON_NAME] DP [PERSON_NAME] GS [PERSON_NAME] I…" at bounding box center [754, 77] width 1127 height 43
click at [545, 59] on div "W Wybierz AK [PERSON_NAME] BP [PERSON_NAME] DP [PERSON_NAME] GS [PERSON_NAME] I…" at bounding box center [754, 77] width 1127 height 43
click at [617, 37] on div "Terminarz Biuro Kat. BE, C, CE, D Narzędzia Sortuj Dyspozycyjność" at bounding box center [754, 32] width 1127 height 22
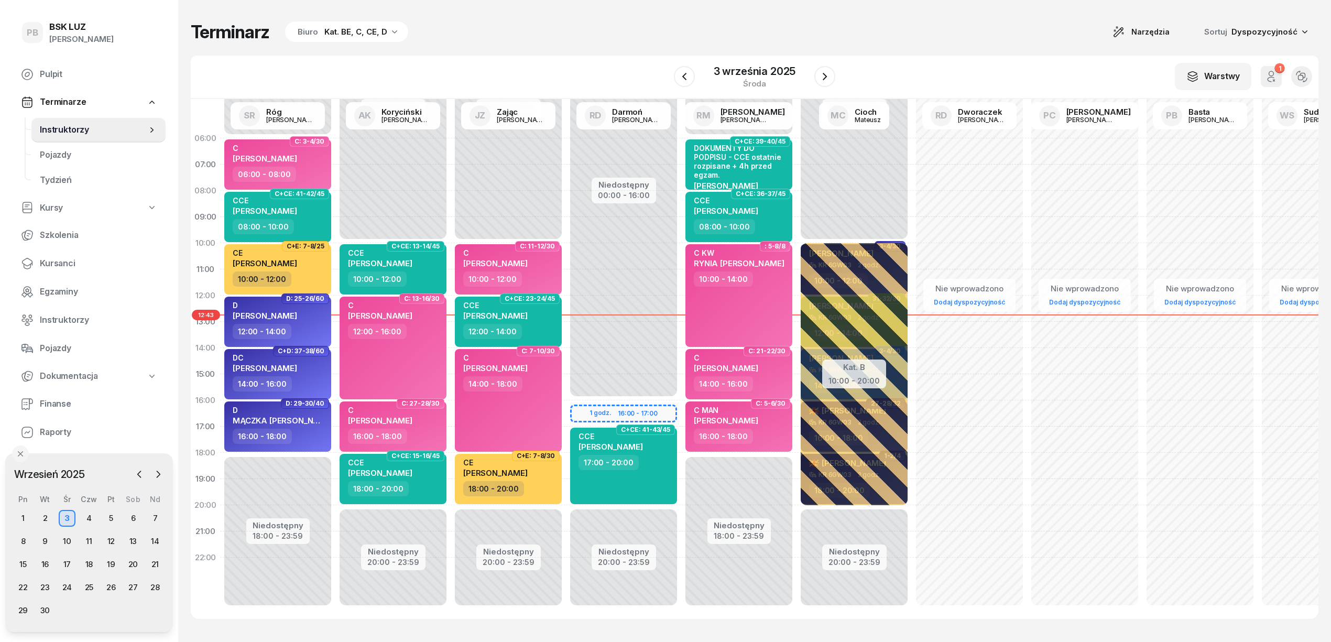
click at [684, 1] on div "Terminarz Biuro Kat. BE, C, CE, D Narzędzia Sortuj Dyspozycyjność W Wybierz AK …" at bounding box center [754, 320] width 1127 height 640
click at [586, 34] on div "Terminarz Biuro Kat. BE, C, CE, D Narzędzia Sortuj Dyspozycyjność" at bounding box center [754, 32] width 1127 height 22
click at [482, 17] on div "Terminarz Biuro Kat. BE, C, CE, D Narzędzia Sortuj Dyspozycyjność W Wybierz AK …" at bounding box center [754, 320] width 1127 height 640
click at [536, 45] on div "Terminarz Biuro Kat. BE, C, CE, D Narzędzia Sortuj Dyspozycyjność W Wybierz AK …" at bounding box center [754, 320] width 1127 height 640
click at [63, 294] on span "Egzaminy" at bounding box center [98, 292] width 117 height 14
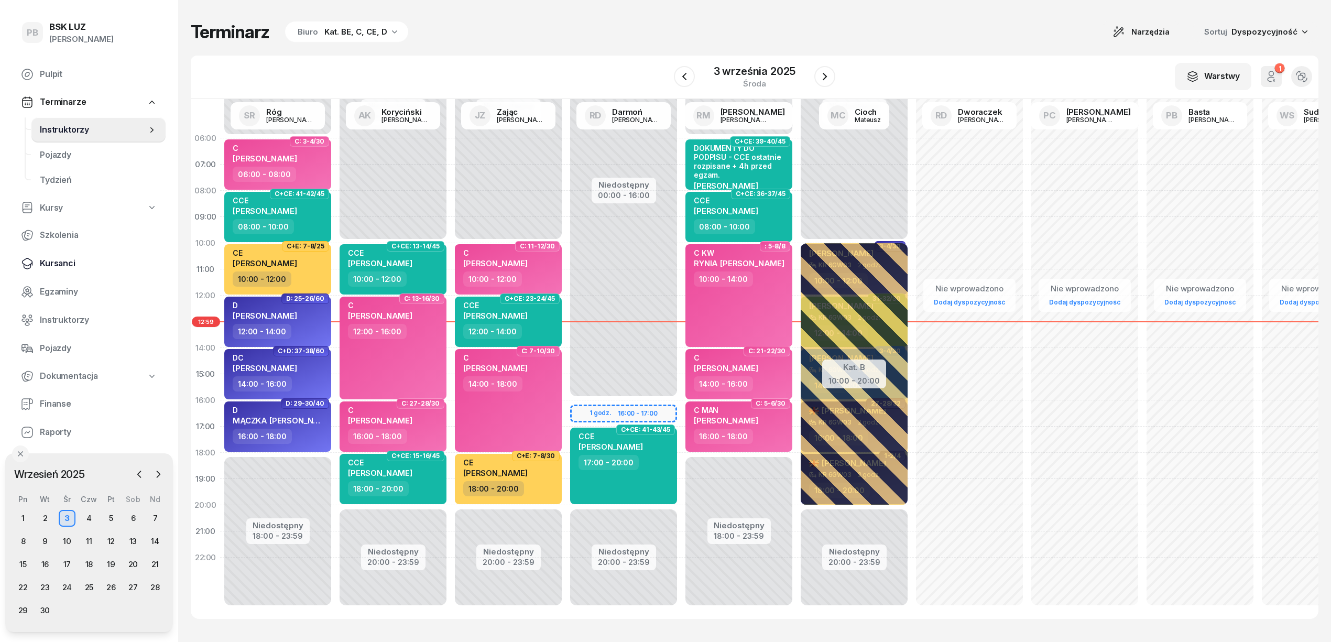
click at [53, 255] on link "Kursanci" at bounding box center [89, 263] width 153 height 25
click at [49, 268] on span "Kursanci" at bounding box center [98, 264] width 117 height 14
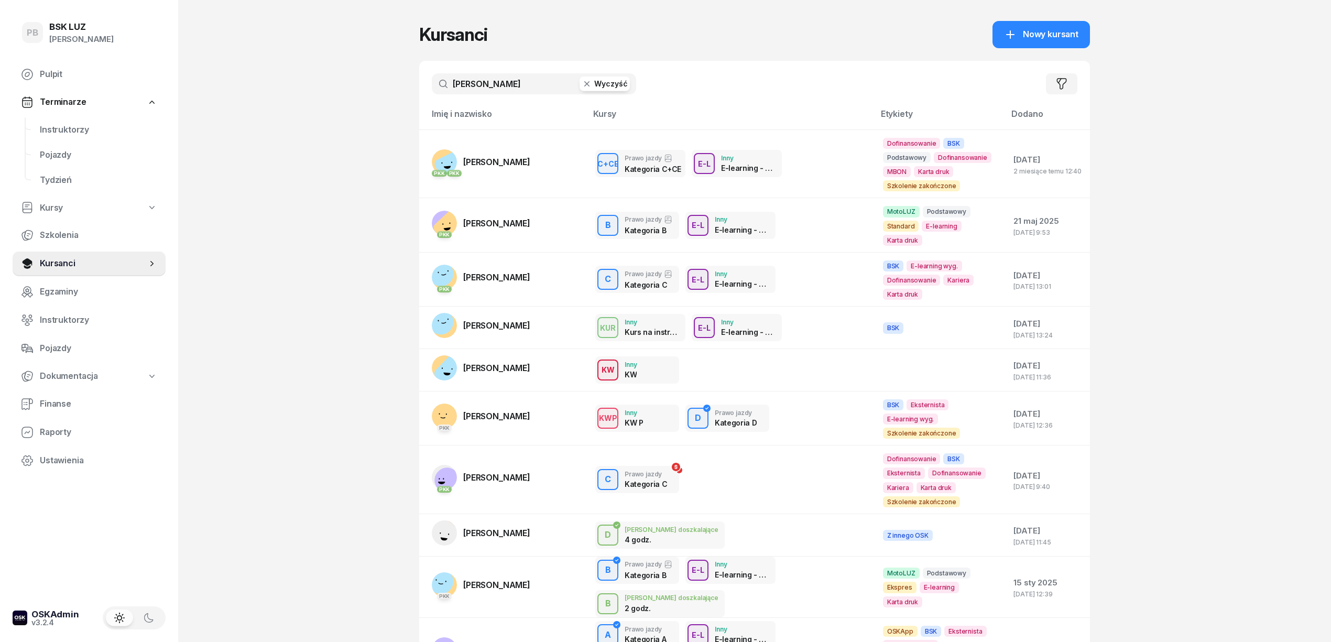
click at [514, 86] on input "[PERSON_NAME]" at bounding box center [534, 83] width 204 height 21
type input "[PERSON_NAME]"
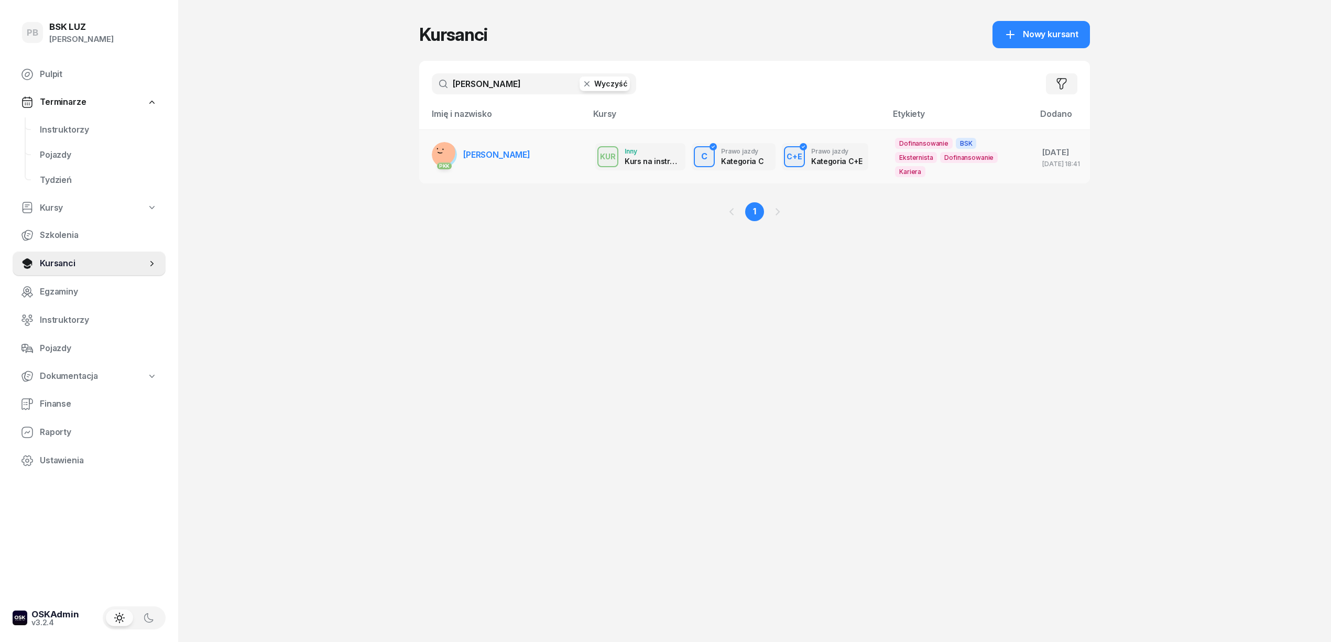
click at [530, 160] on span "[PERSON_NAME]" at bounding box center [496, 154] width 67 height 10
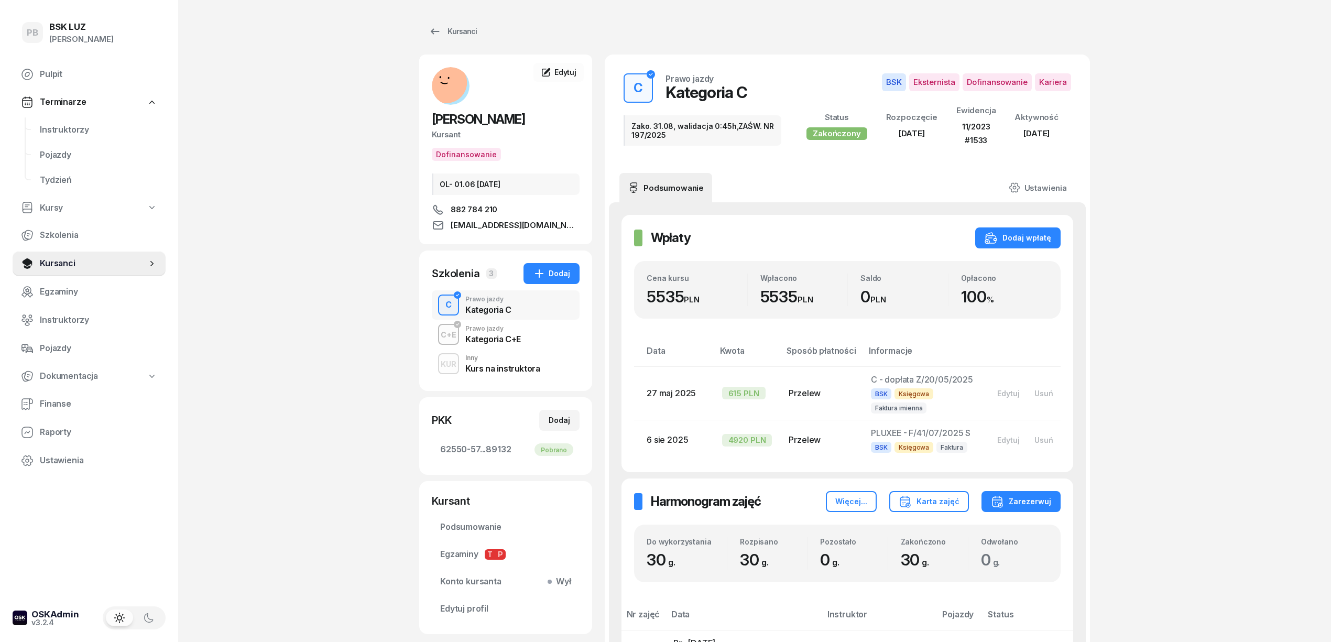
click at [471, 333] on div "Kategoria C+E" at bounding box center [493, 338] width 56 height 12
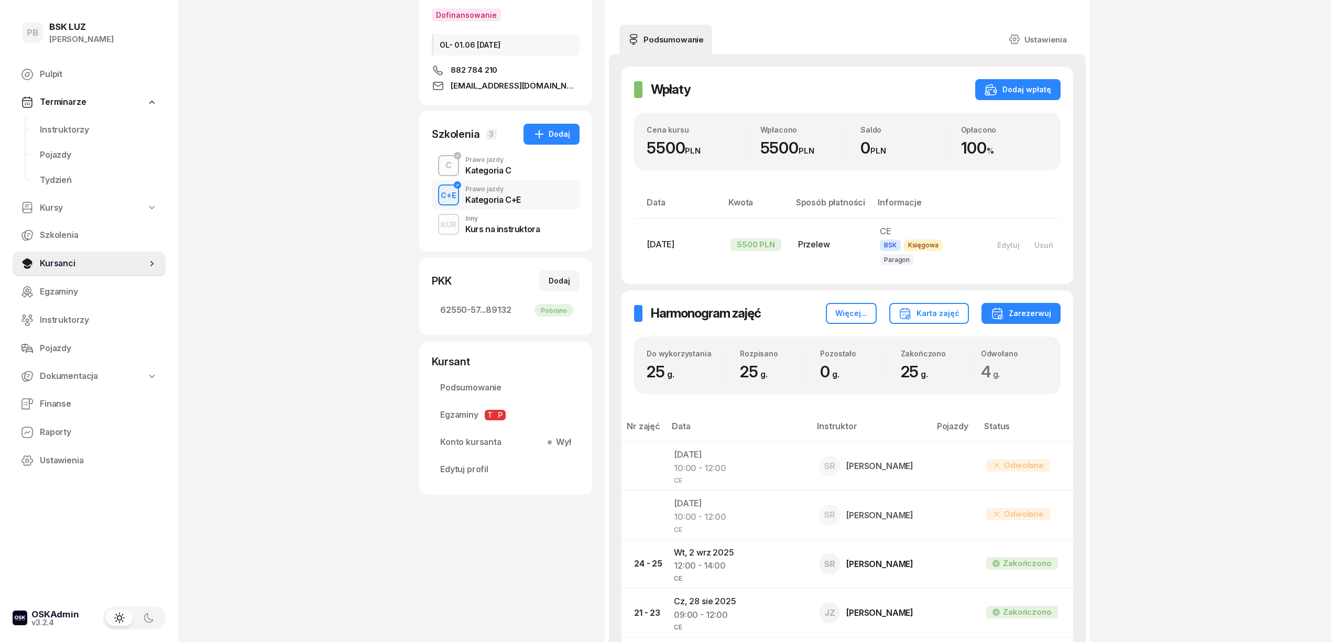
scroll to position [70, 0]
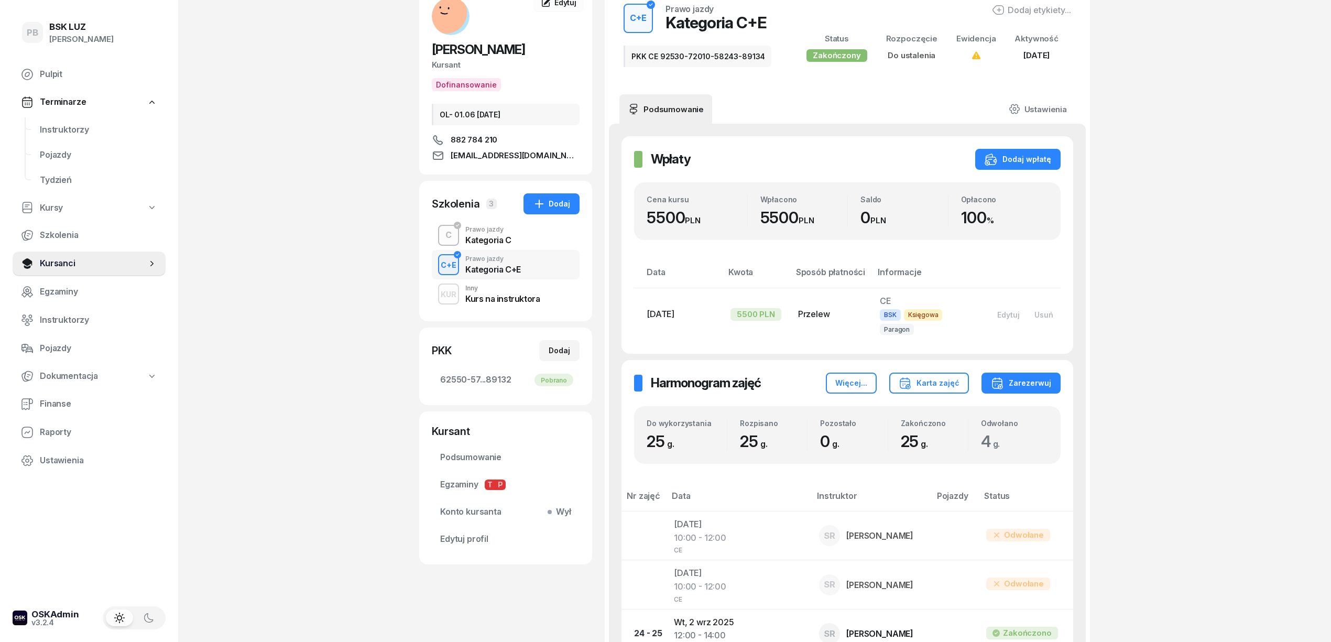
click at [345, 216] on div "PB BSK [PERSON_NAME] Pulpit Terminarze Instruktorzy Pojazdy Tydzień Kursy Szkol…" at bounding box center [665, 604] width 1331 height 1348
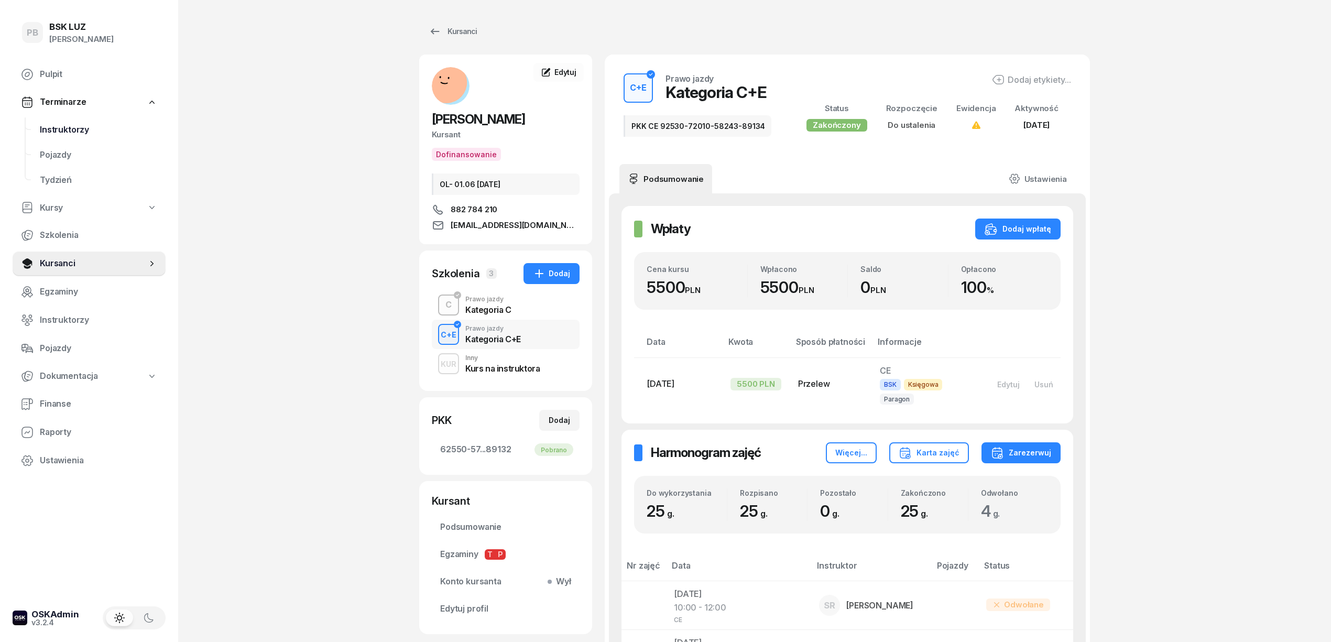
click at [75, 126] on span "Instruktorzy" at bounding box center [98, 130] width 117 height 14
